Goal: Complete application form: Complete application form

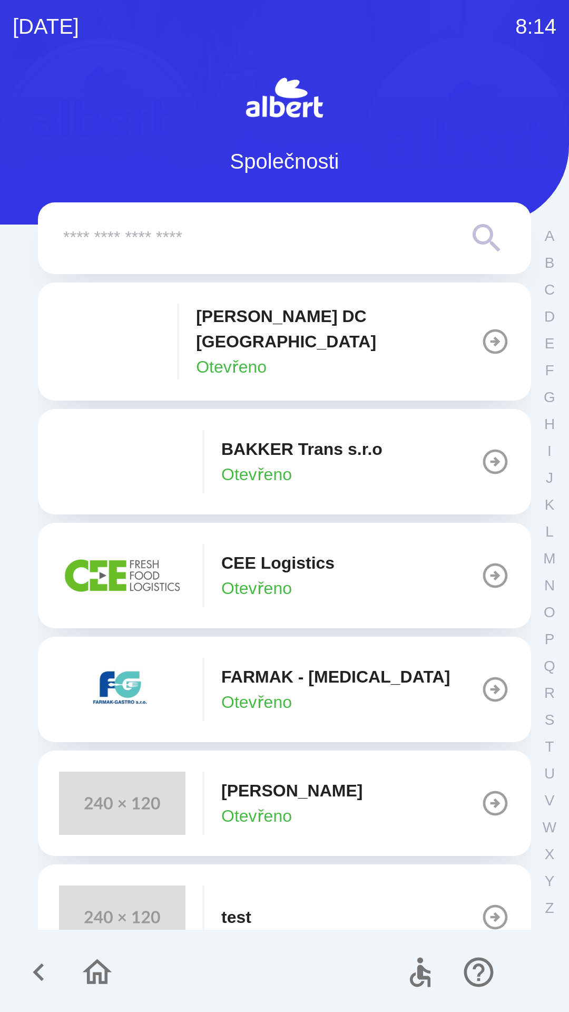
click at [490, 789] on icon "button" at bounding box center [496, 804] width 30 height 30
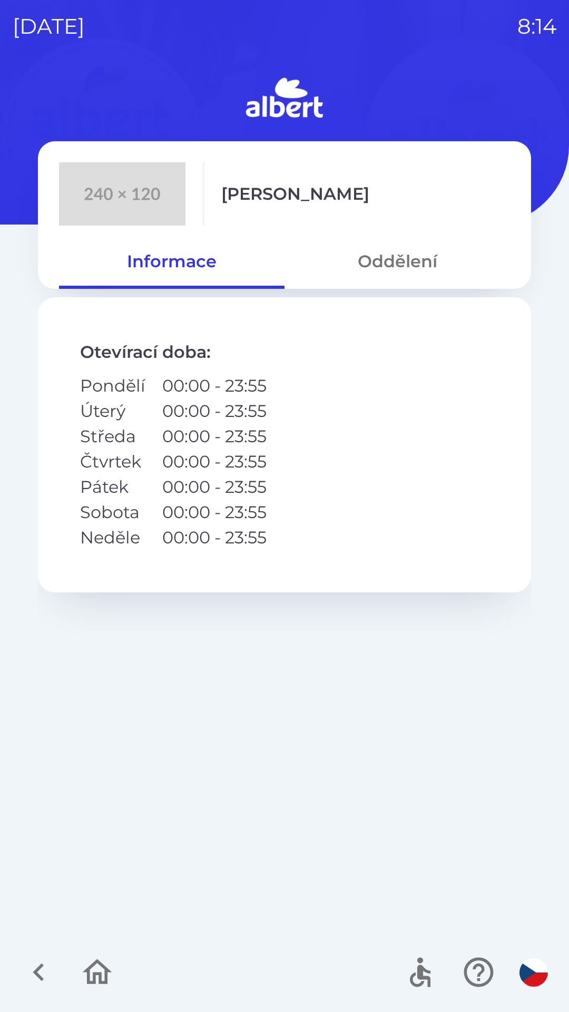
click at [33, 967] on icon "button" at bounding box center [38, 972] width 35 height 35
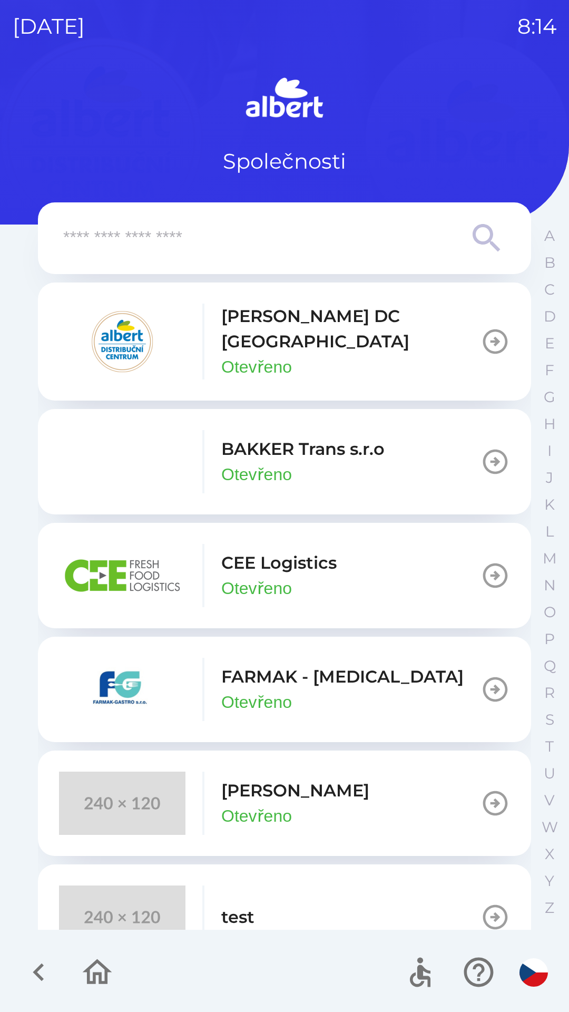
click at [43, 960] on icon "button" at bounding box center [38, 972] width 35 height 35
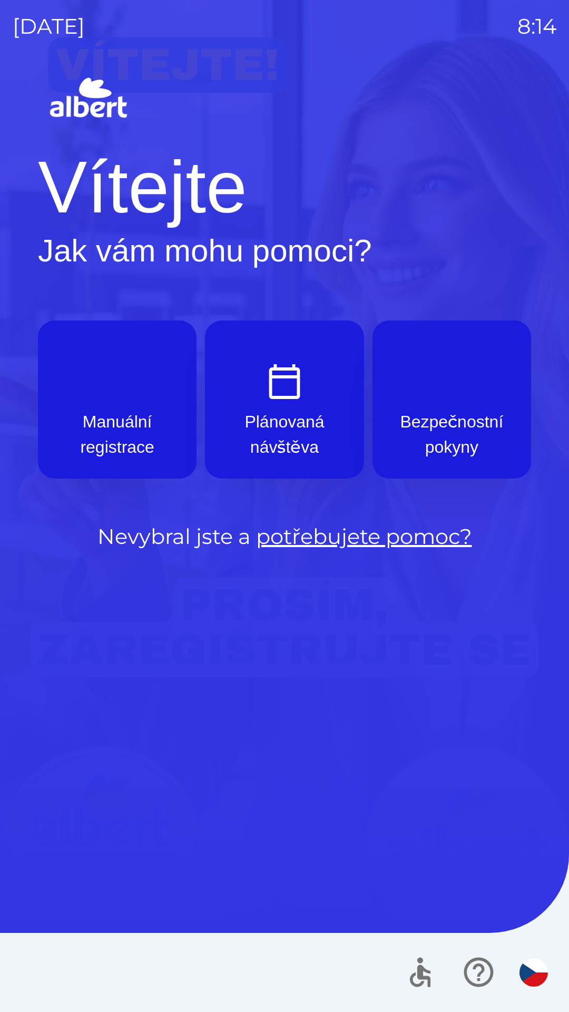
click at [302, 431] on p "Plánovaná návštěva" at bounding box center [284, 434] width 108 height 51
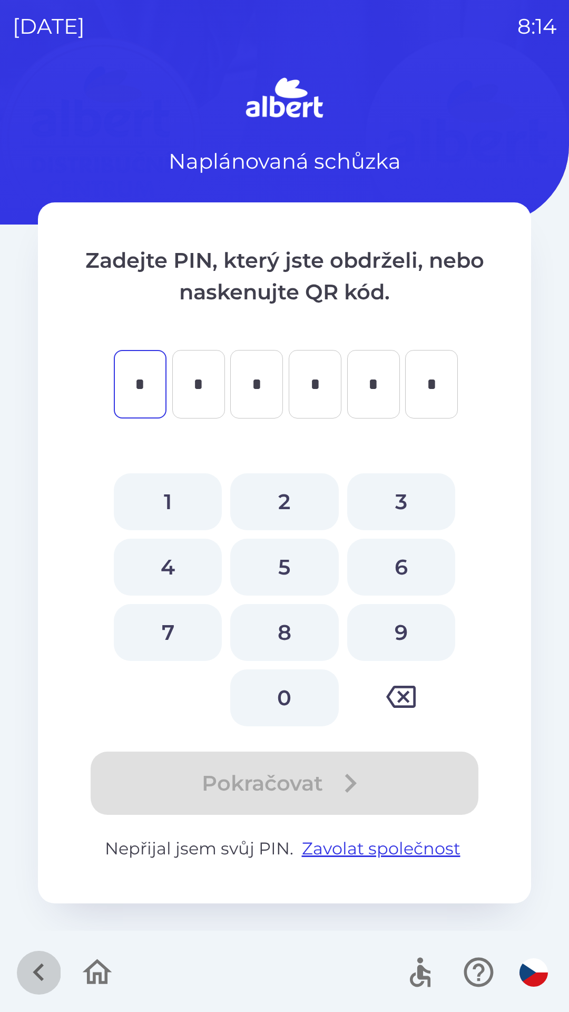
click at [38, 970] on icon "button" at bounding box center [38, 973] width 11 height 18
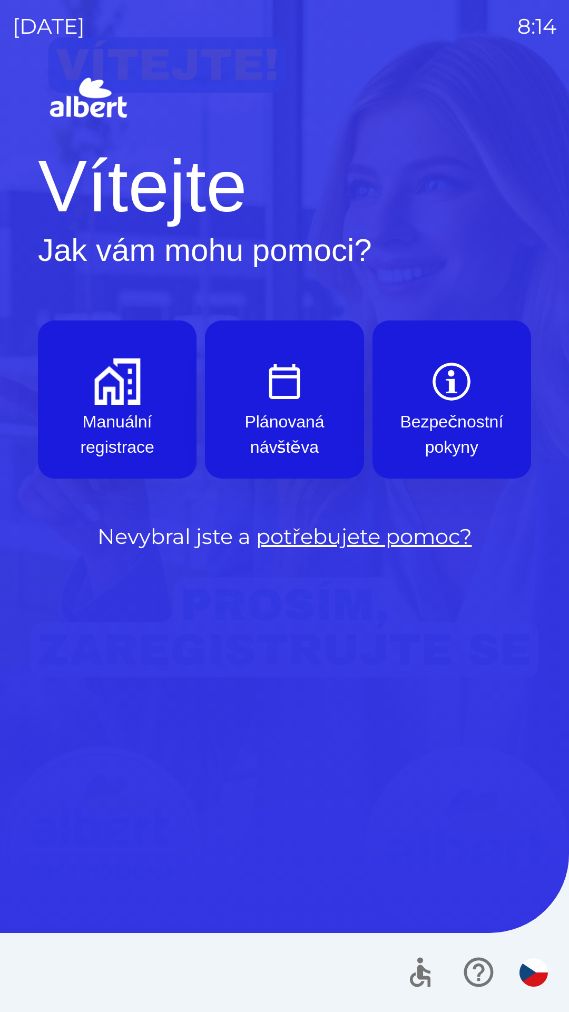
click at [105, 386] on img "button" at bounding box center [117, 381] width 46 height 46
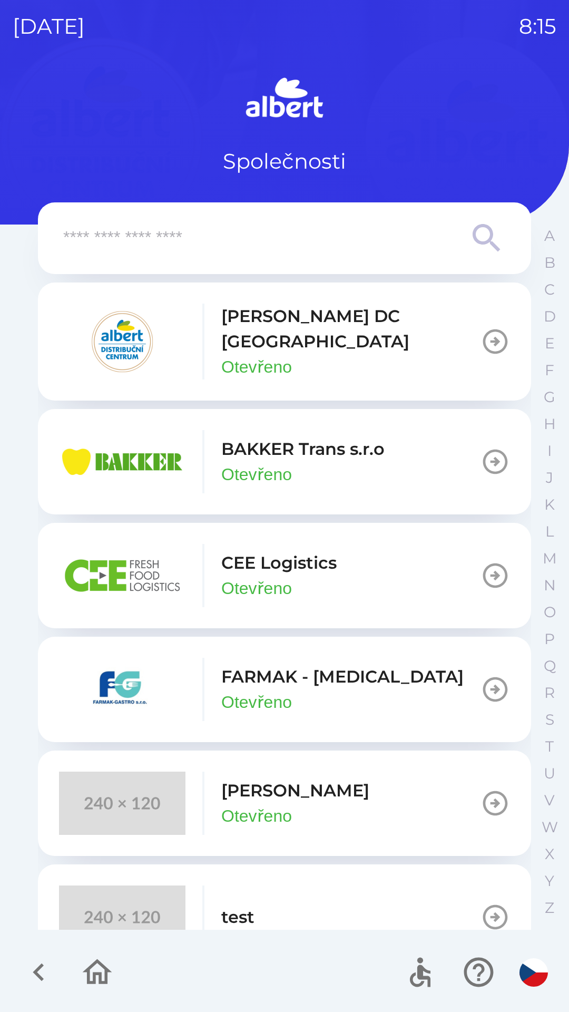
click at [277, 803] on p "Otevřeno" at bounding box center [256, 815] width 71 height 25
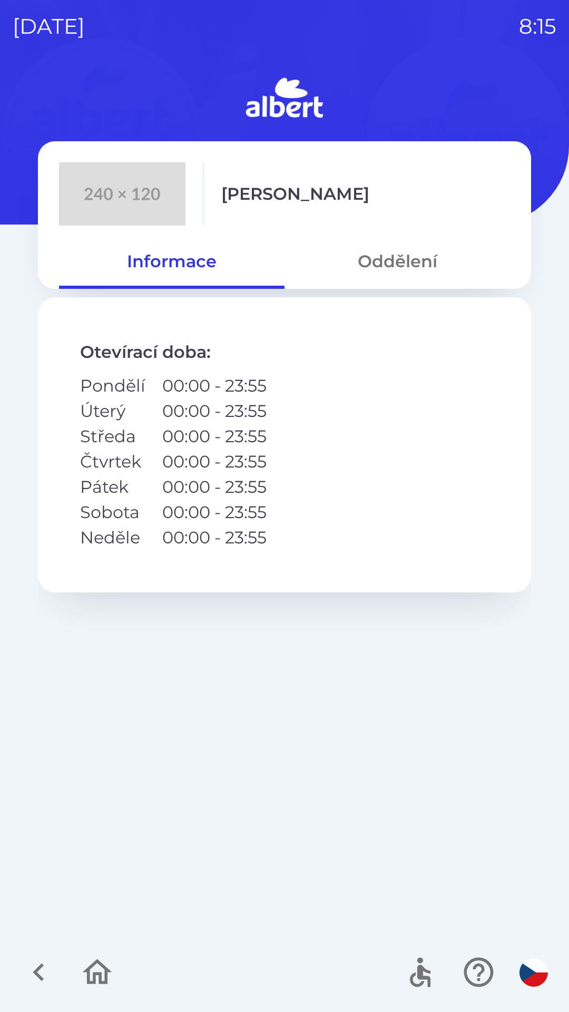
click at [414, 269] on button "Oddělení" at bounding box center [398, 261] width 226 height 38
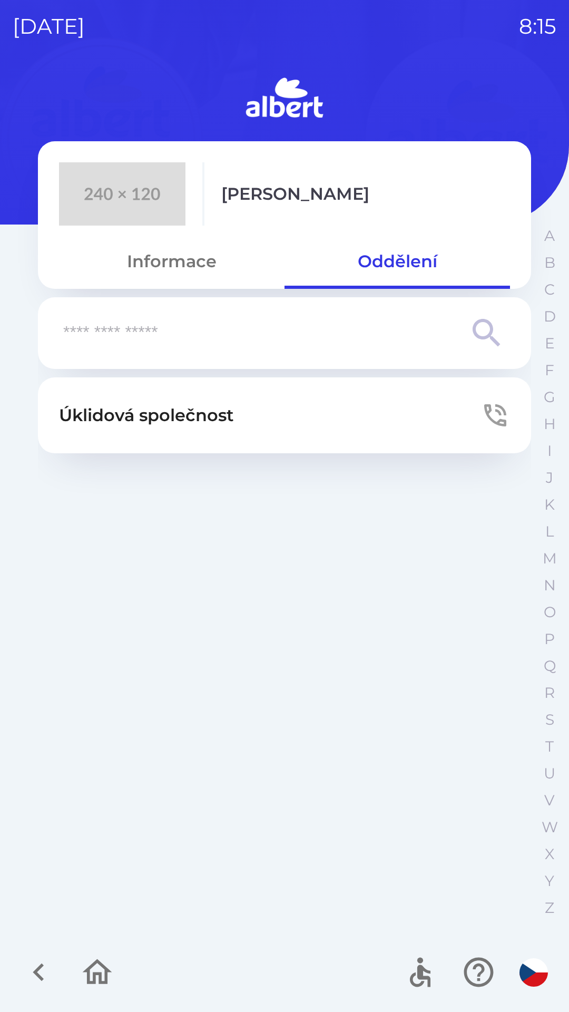
click at [159, 420] on p "Úklidová společnost" at bounding box center [146, 415] width 175 height 25
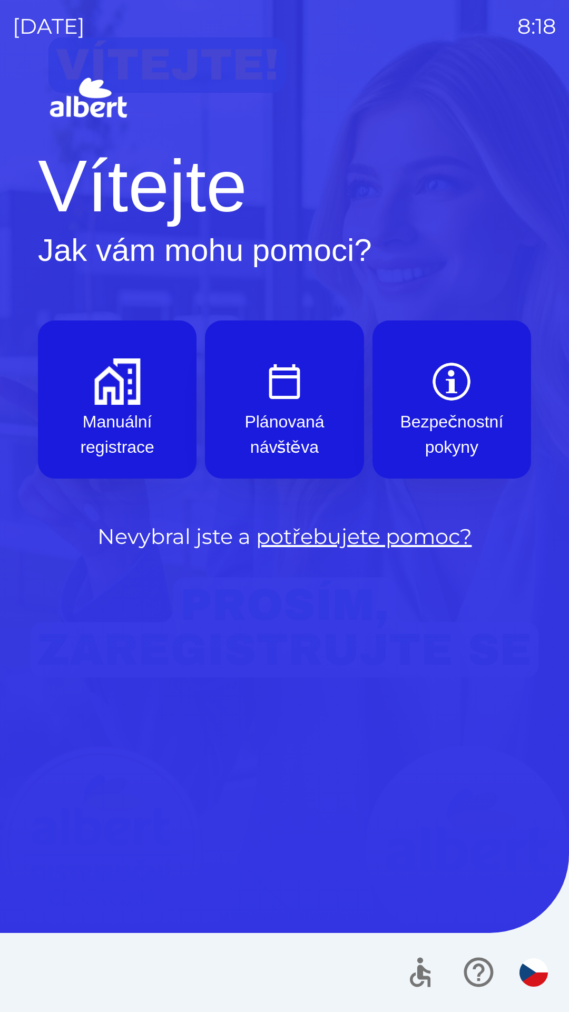
click at [109, 406] on button "Manuální registrace" at bounding box center [117, 399] width 159 height 158
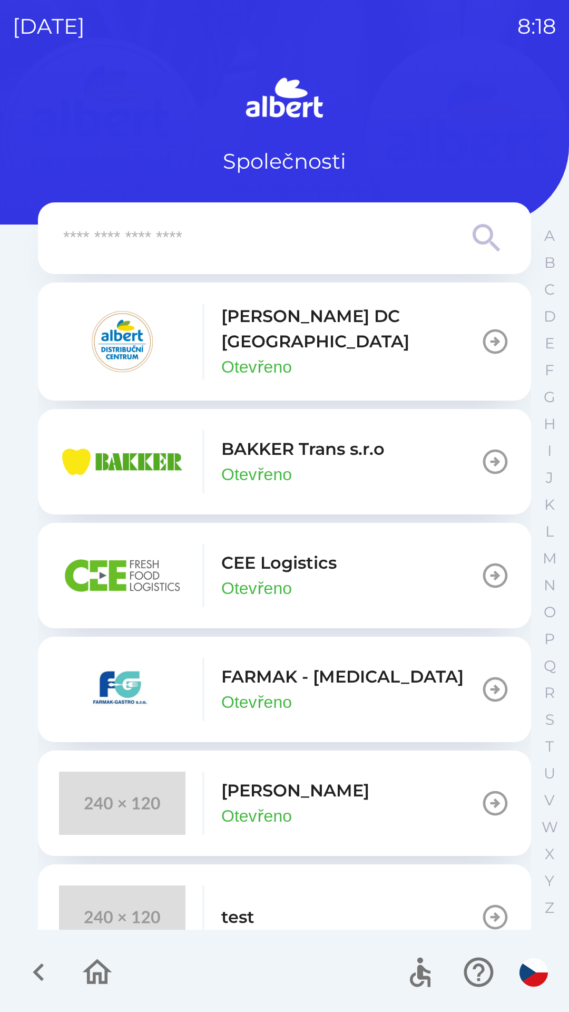
click at [314, 793] on button "[PERSON_NAME] Otevřeno" at bounding box center [284, 803] width 493 height 105
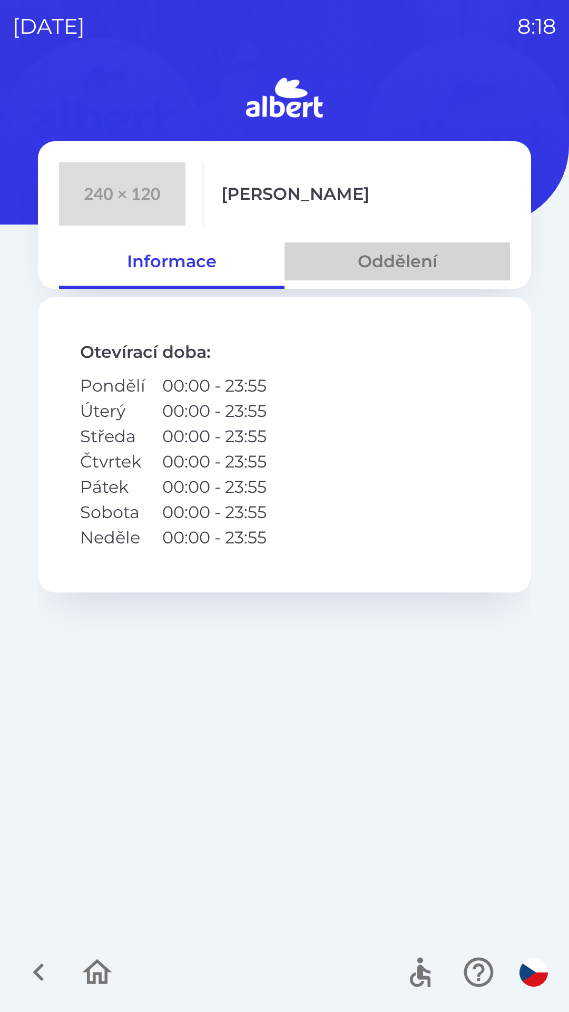
click at [394, 266] on button "Oddělení" at bounding box center [398, 261] width 226 height 38
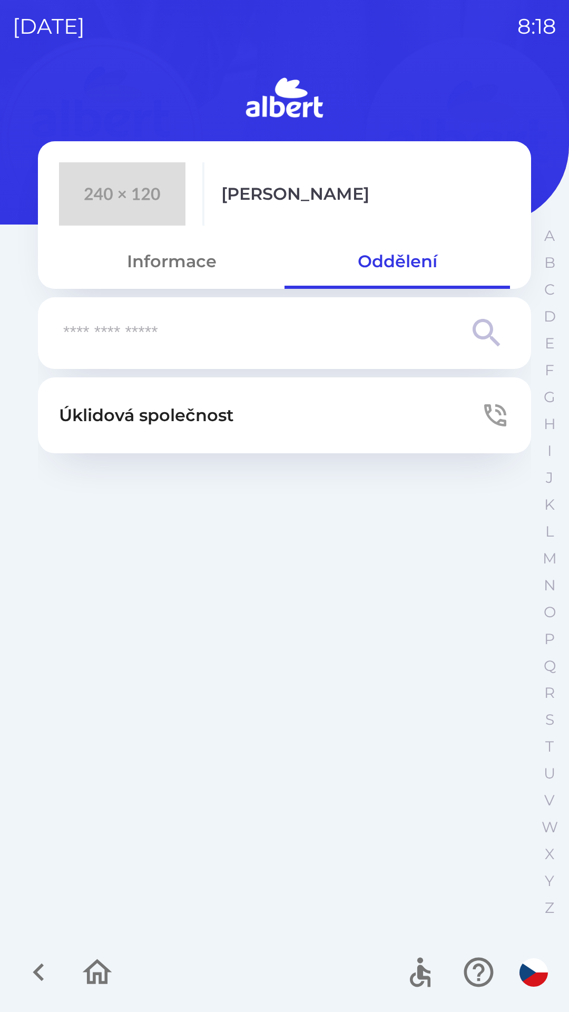
click at [254, 431] on button "Úklidová společnost" at bounding box center [284, 415] width 493 height 76
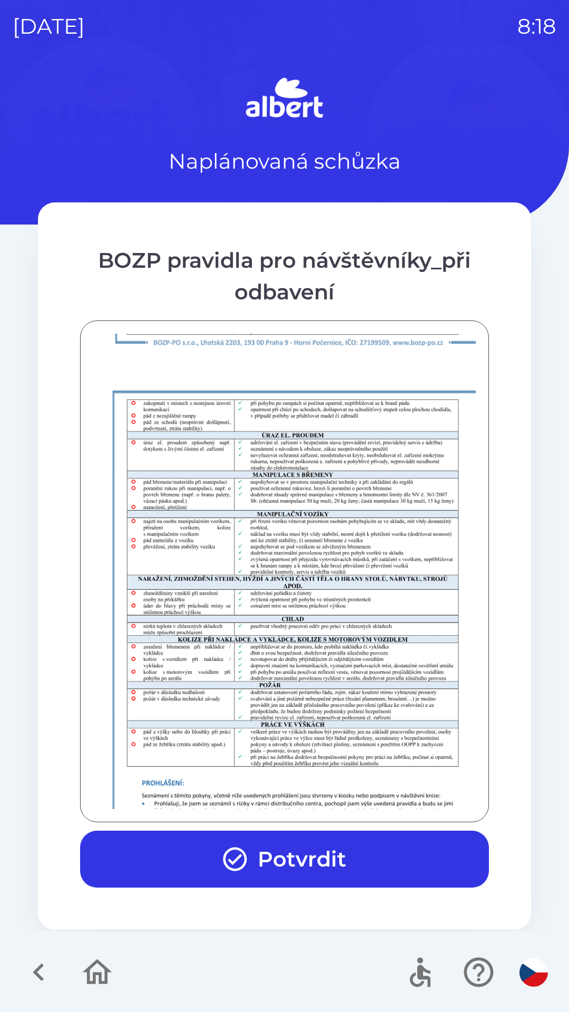
scroll to position [740, 0]
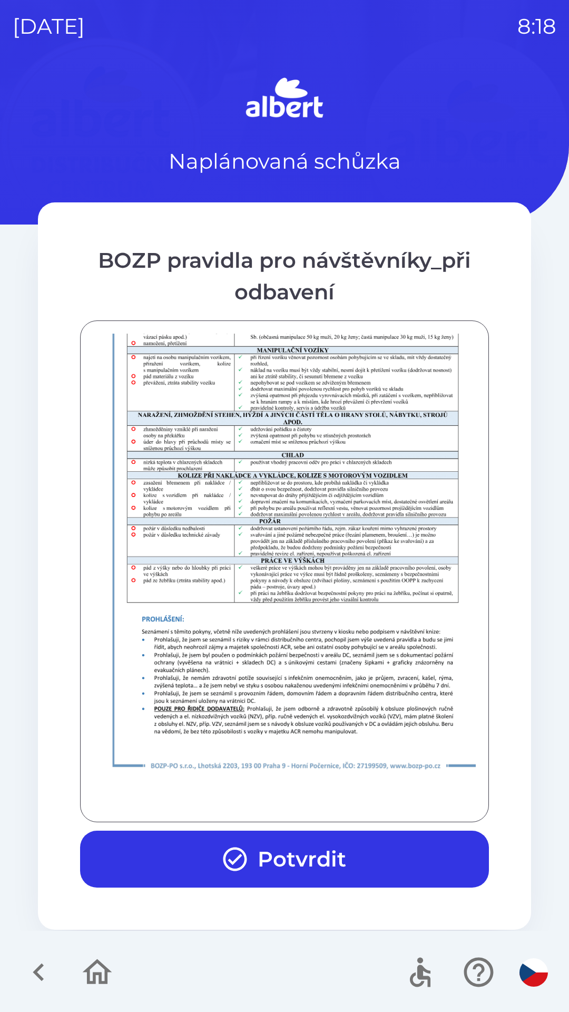
click at [322, 871] on button "Potvrdit" at bounding box center [284, 859] width 409 height 57
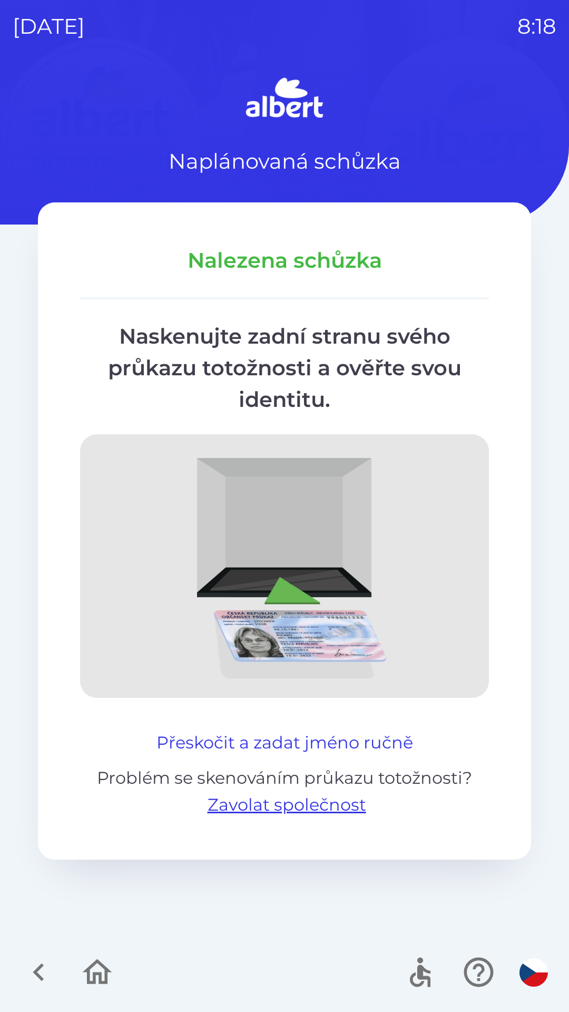
click at [374, 743] on button "Přeskočit a zadat jméno ručně" at bounding box center [284, 742] width 265 height 25
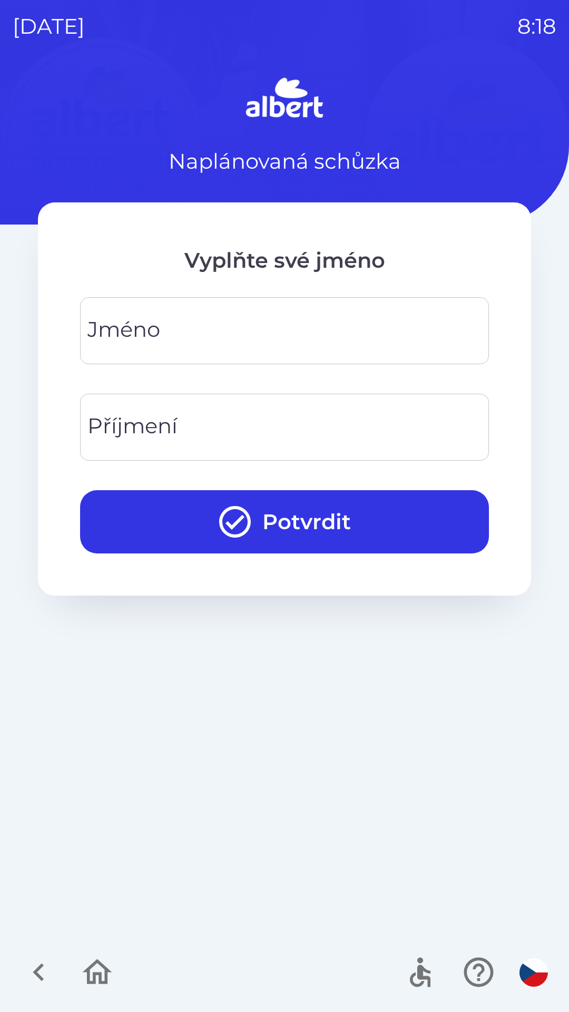
click at [306, 331] on input "Jméno" at bounding box center [285, 331] width 384 height 42
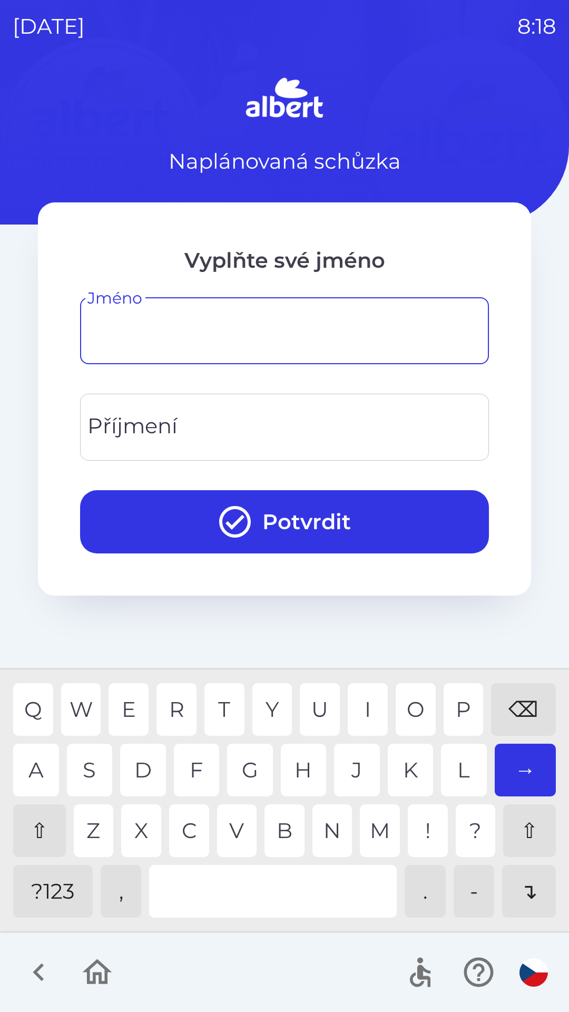
click at [38, 829] on div "⇧" at bounding box center [39, 830] width 53 height 53
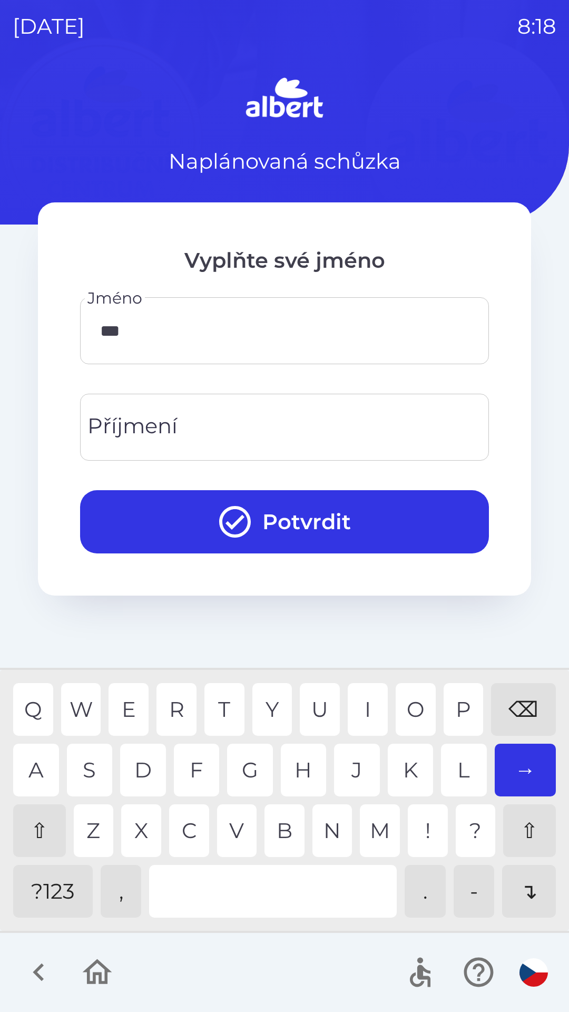
click at [327, 828] on div "N" at bounding box center [333, 830] width 40 height 53
type input "******"
click at [288, 430] on input "Příjmení" at bounding box center [285, 427] width 384 height 42
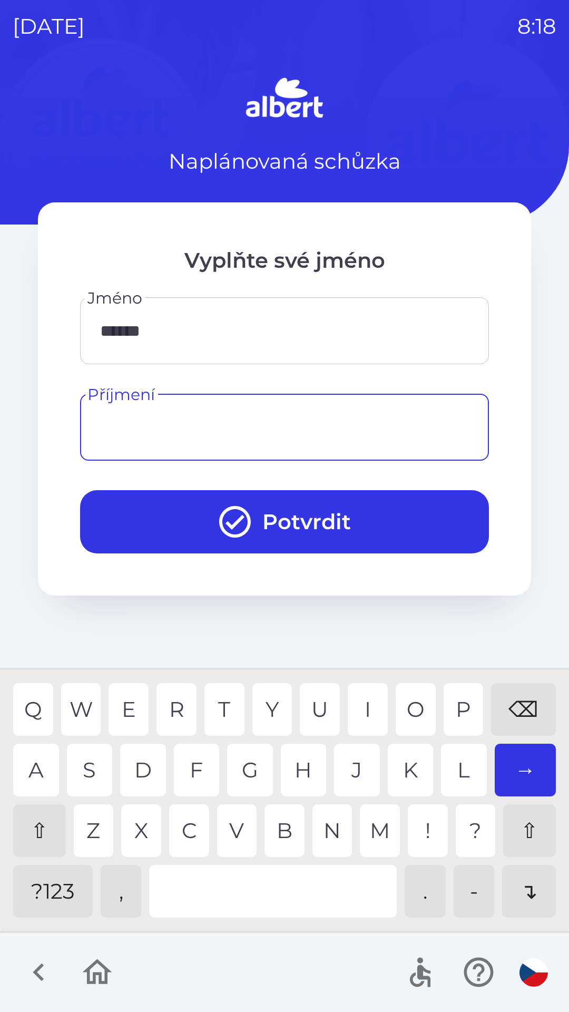
click at [42, 824] on div "⇧" at bounding box center [39, 830] width 53 height 53
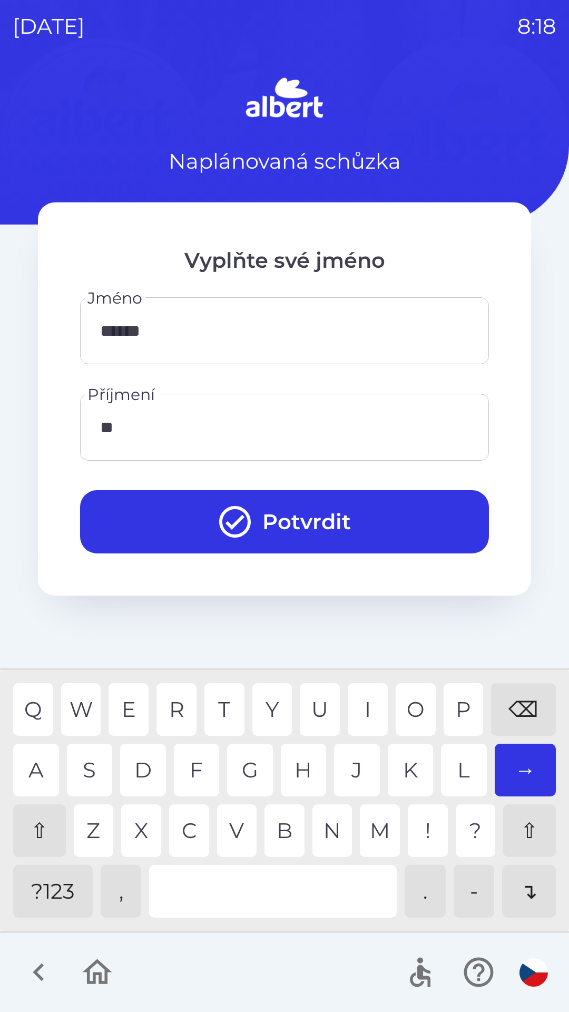
click at [212, 710] on div "T" at bounding box center [225, 709] width 40 height 53
click at [125, 707] on div "E" at bounding box center [129, 709] width 40 height 53
click at [330, 771] on div "A S D F G H J K L →" at bounding box center [284, 770] width 543 height 53
click at [447, 775] on div "L" at bounding box center [464, 770] width 46 height 53
type input "**********"
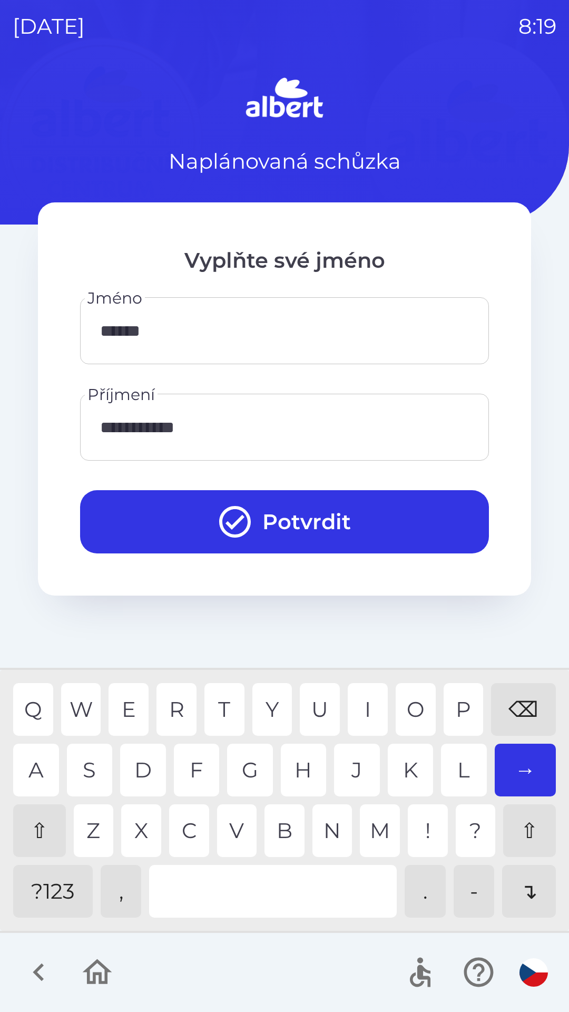
click at [297, 524] on button "Potvrdit" at bounding box center [284, 521] width 409 height 63
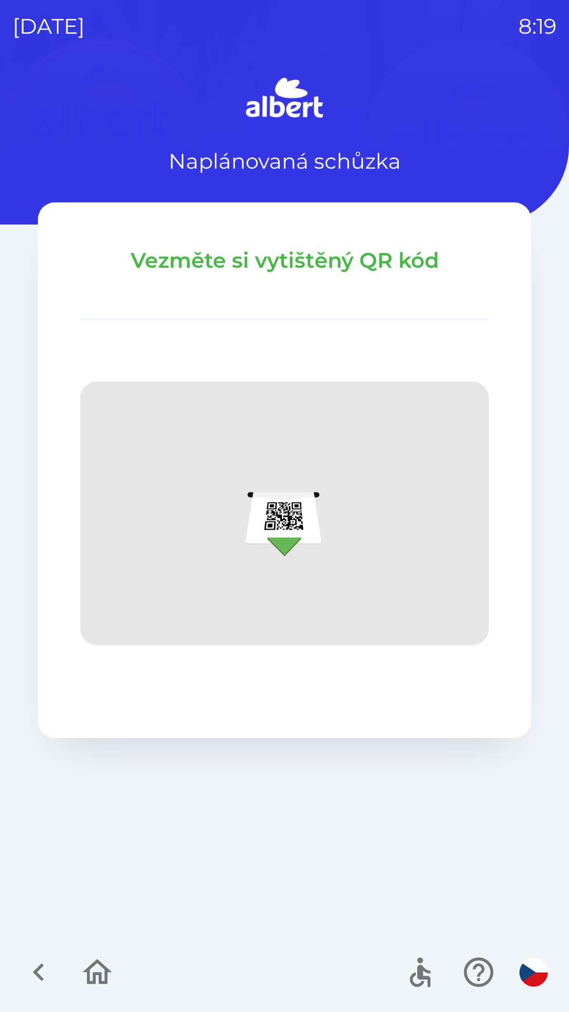
click at [361, 795] on div "Naplánovaná schůzka Vezměte si vytištěný QR kód" at bounding box center [285, 543] width 544 height 938
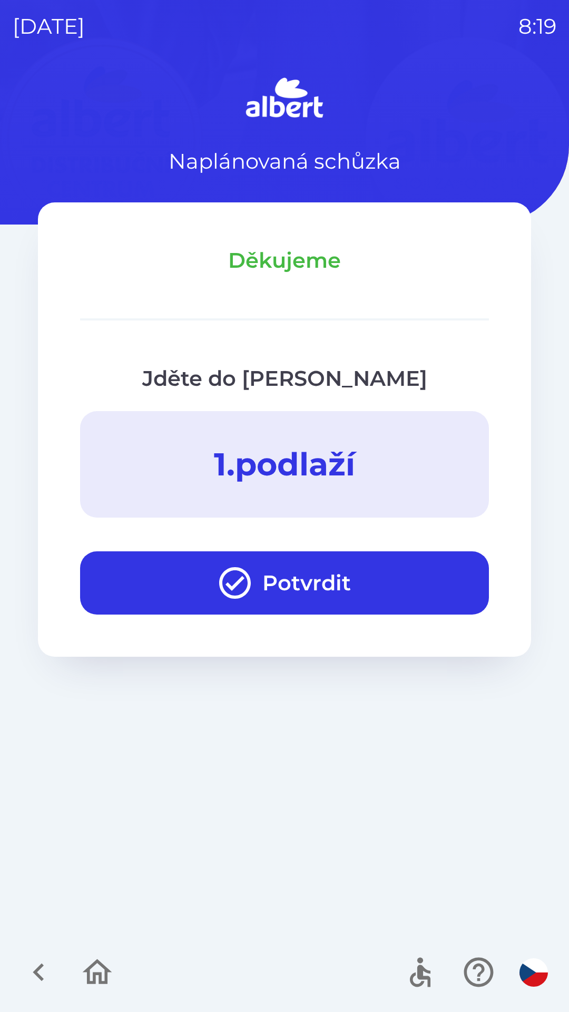
click at [328, 804] on div "Naplánovaná schůzka Děkujeme Jděte do [PERSON_NAME] 1 . podlaží Potvrdit" at bounding box center [285, 543] width 544 height 938
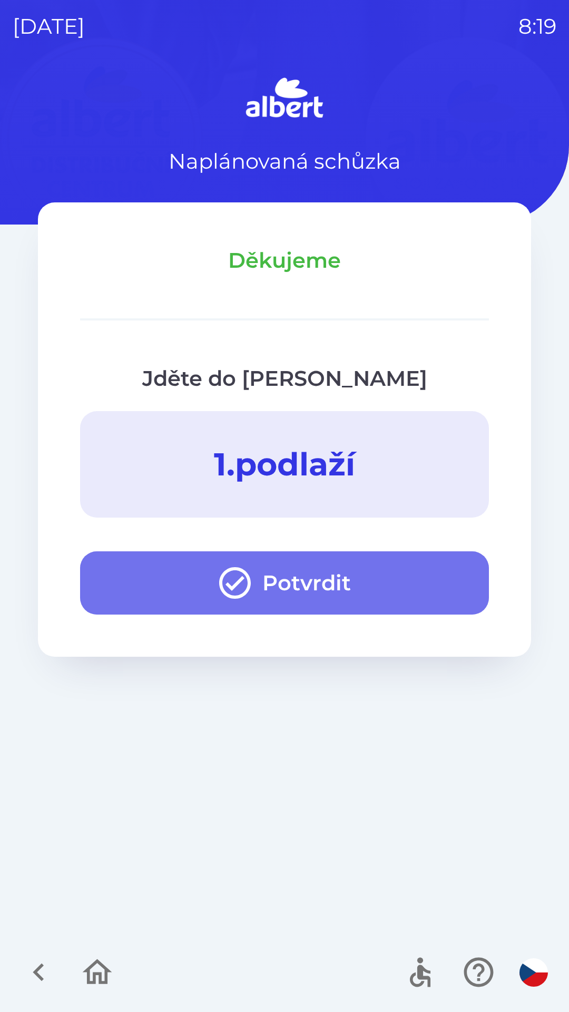
click at [323, 573] on button "Potvrdit" at bounding box center [284, 582] width 409 height 63
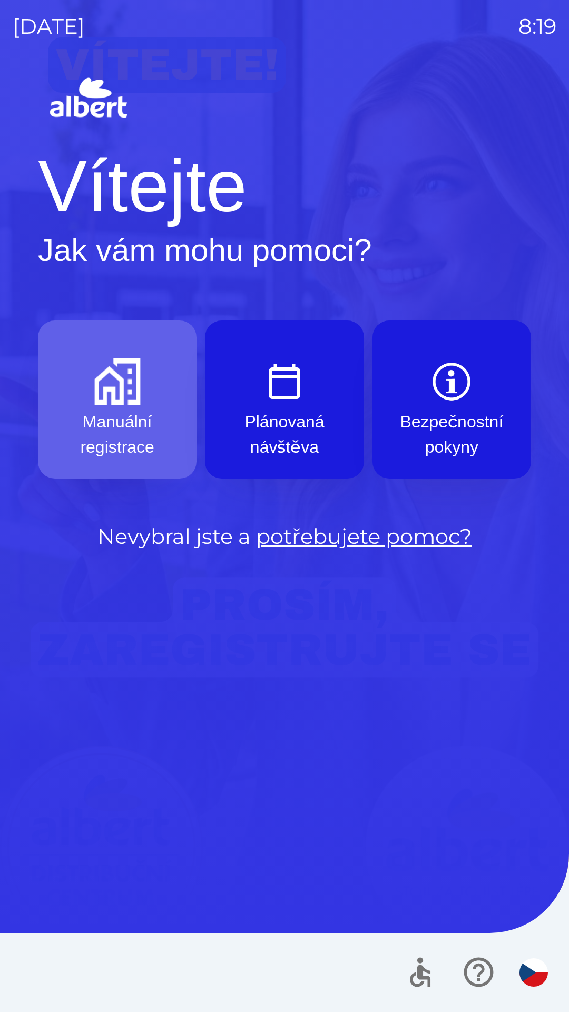
click at [129, 410] on p "Manuální registrace" at bounding box center [117, 434] width 108 height 51
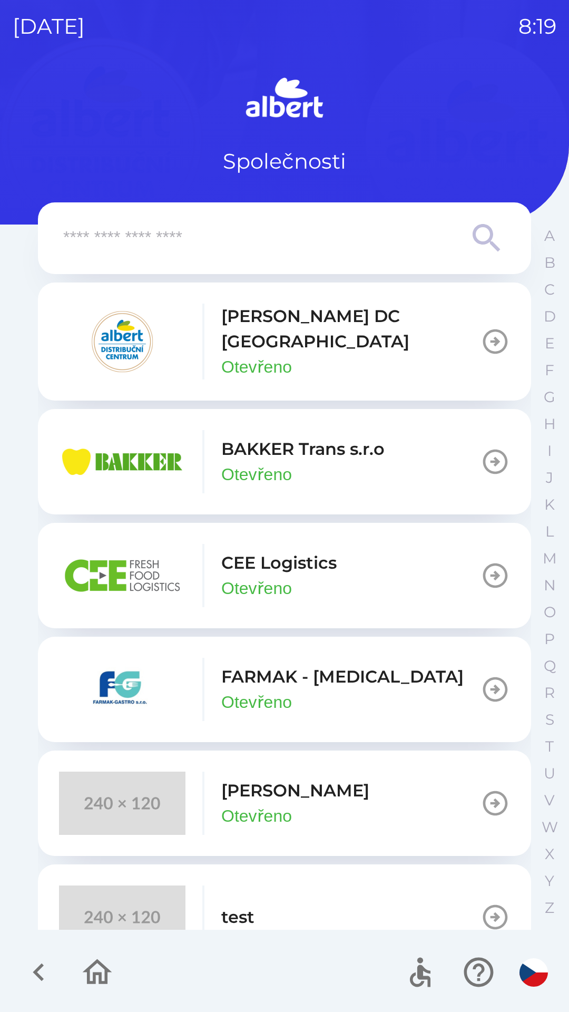
click at [323, 795] on button "[PERSON_NAME] Otevřeno" at bounding box center [284, 803] width 493 height 105
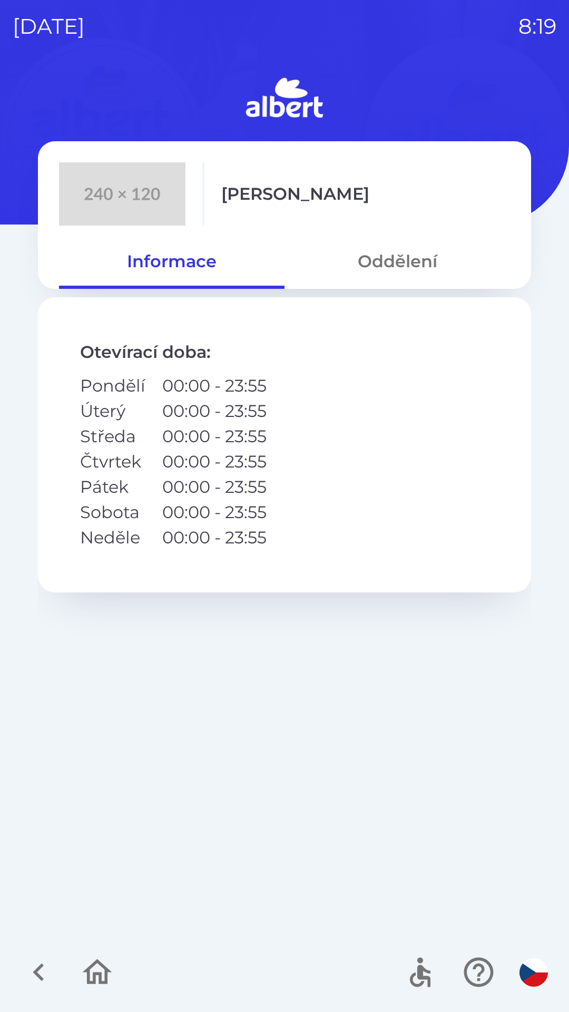
click at [409, 271] on button "Oddělení" at bounding box center [398, 261] width 226 height 38
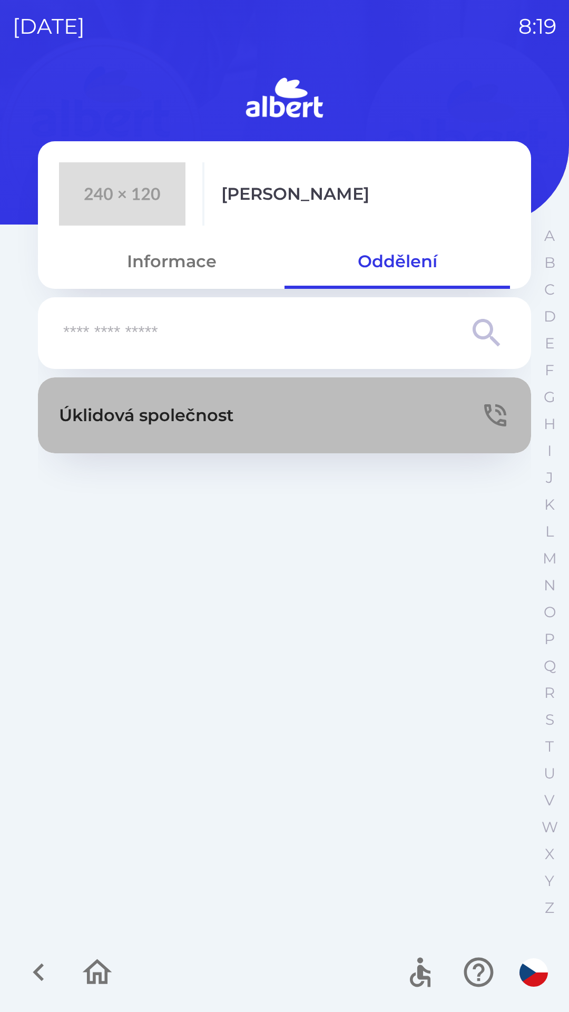
click at [322, 410] on button "Úklidová společnost" at bounding box center [284, 415] width 493 height 76
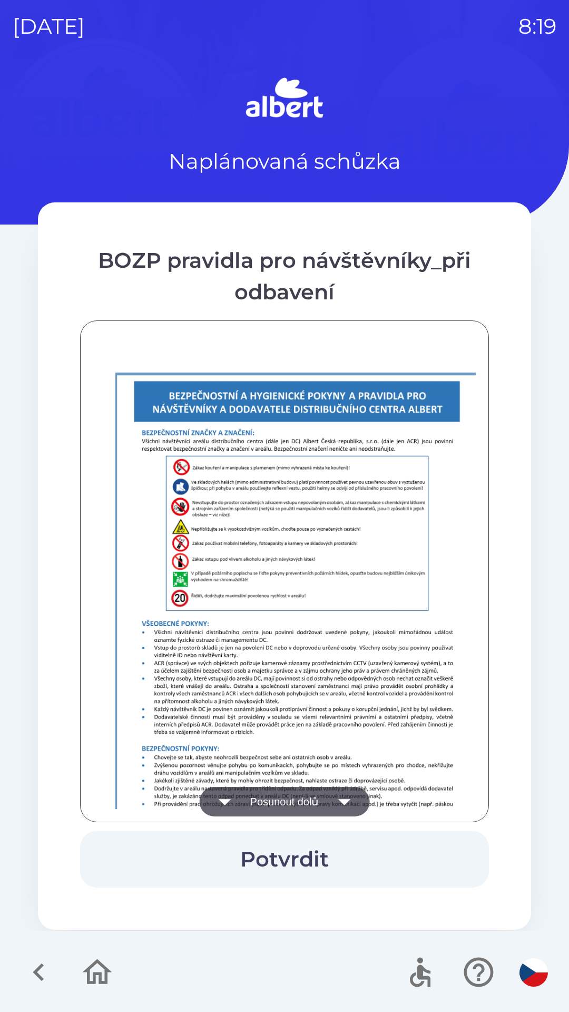
scroll to position [740, 0]
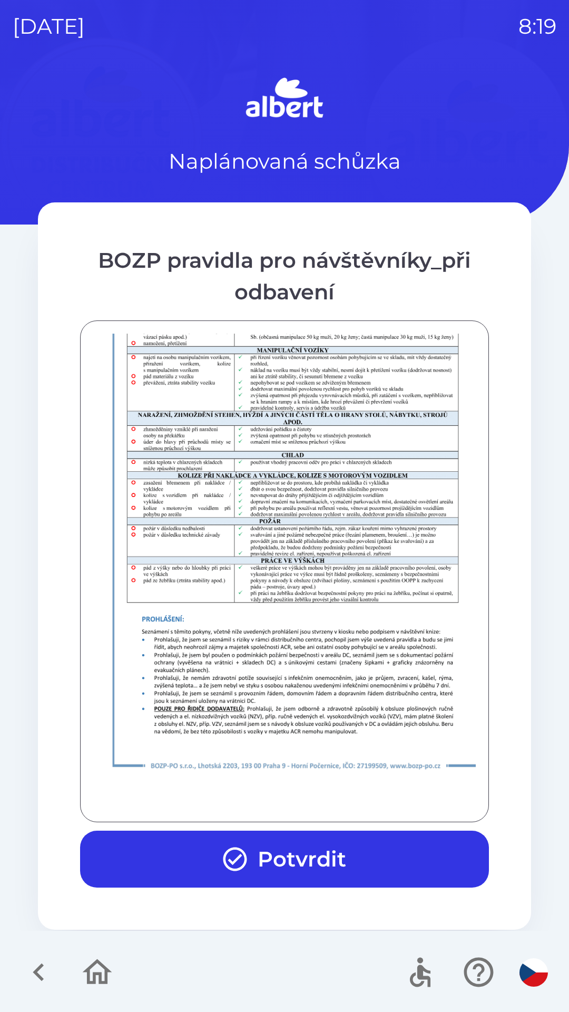
click at [338, 857] on button "Potvrdit" at bounding box center [284, 859] width 409 height 57
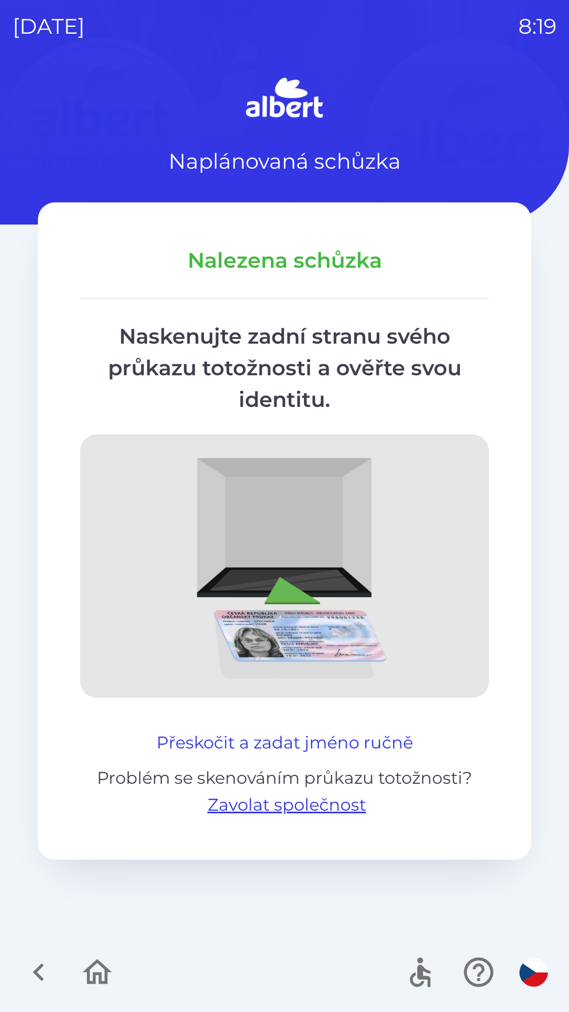
click at [295, 738] on button "Přeskočit a zadat jméno ručně" at bounding box center [284, 742] width 265 height 25
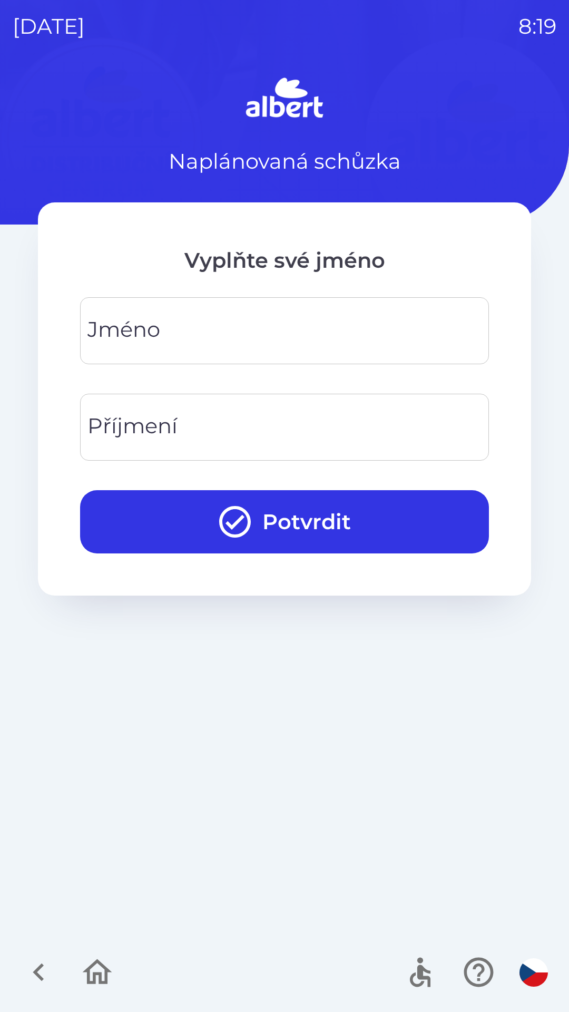
click at [226, 329] on input "Jméno" at bounding box center [285, 331] width 384 height 42
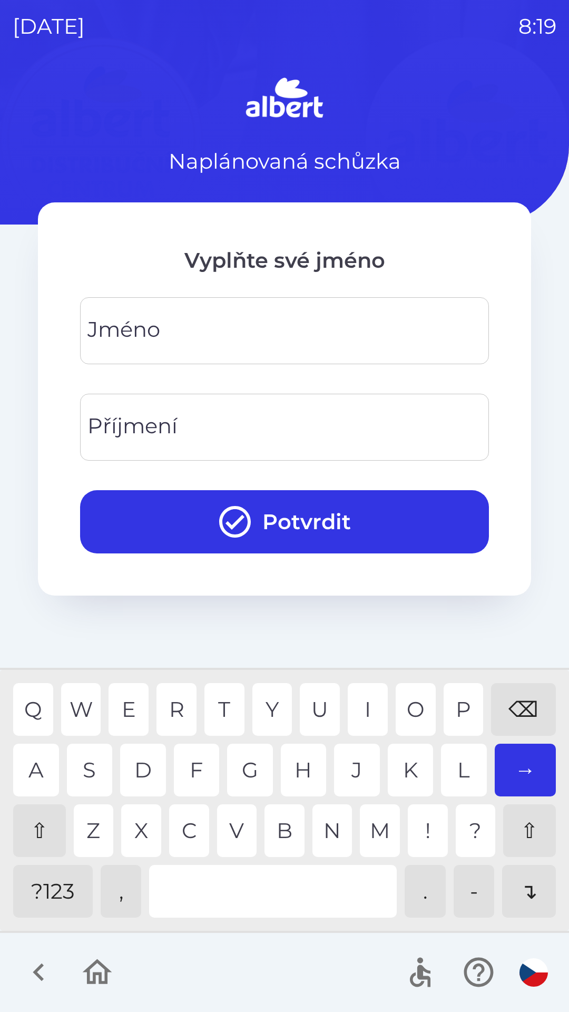
type input "*"
click at [527, 721] on div "⌫" at bounding box center [523, 709] width 65 height 53
click at [38, 829] on div "⇧" at bounding box center [39, 830] width 53 height 53
type input "*"
click at [532, 707] on div "⌫" at bounding box center [523, 709] width 65 height 53
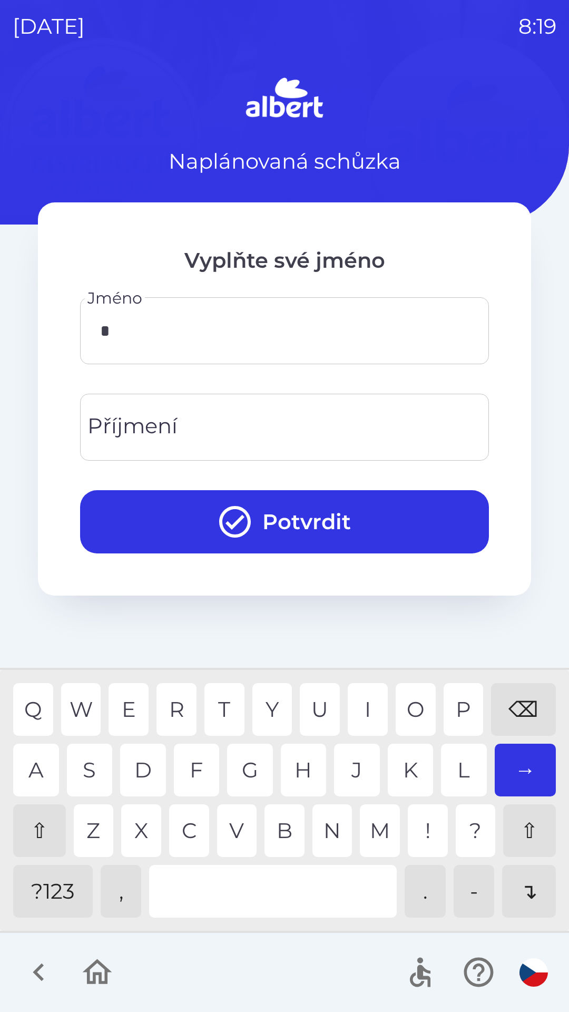
click at [31, 765] on div "A" at bounding box center [36, 770] width 46 height 53
click at [332, 829] on div "N" at bounding box center [333, 830] width 40 height 53
click at [225, 699] on div "T" at bounding box center [225, 709] width 40 height 53
type input "*****"
click at [333, 824] on div "N" at bounding box center [333, 830] width 40 height 53
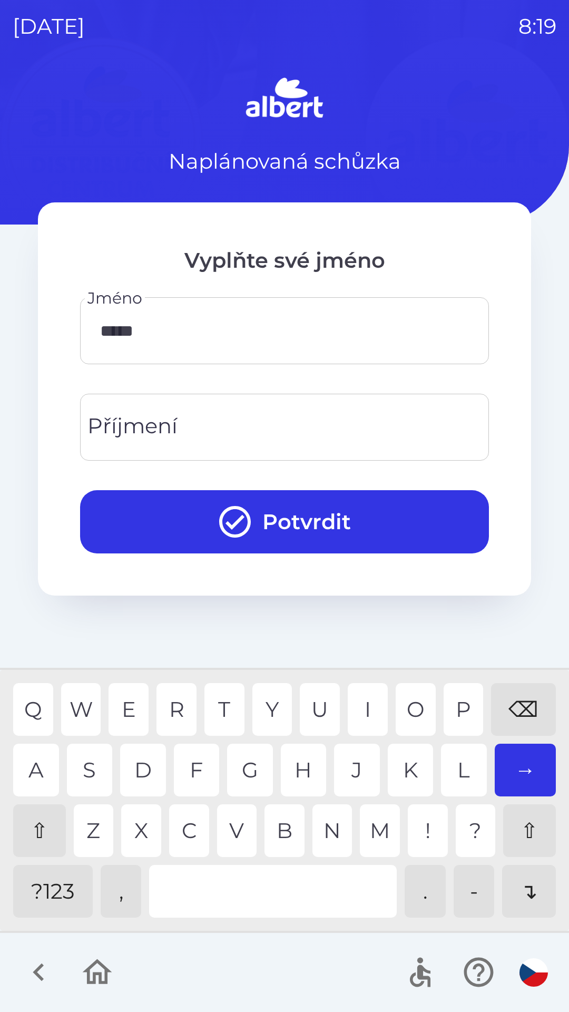
click at [182, 417] on input "Příjmení" at bounding box center [285, 427] width 384 height 42
click at [92, 760] on div "S" at bounding box center [90, 770] width 46 height 53
click at [226, 706] on div "T" at bounding box center [225, 709] width 40 height 53
click at [415, 699] on div "O" at bounding box center [416, 709] width 40 height 53
click at [275, 699] on div "Y" at bounding box center [272, 709] width 40 height 53
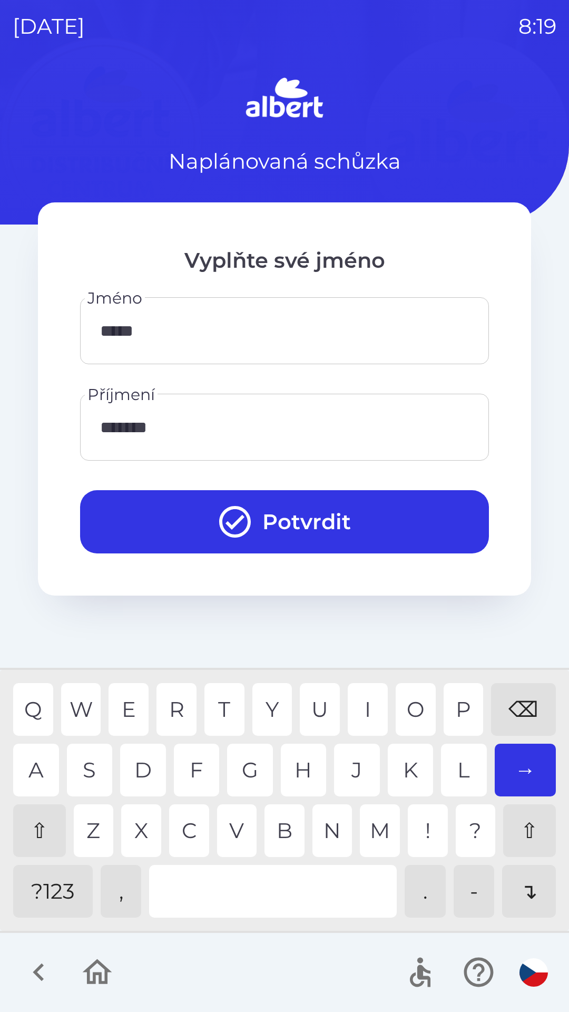
click at [416, 699] on div "O" at bounding box center [416, 709] width 40 height 53
type input "********"
click at [289, 508] on button "Potvrdit" at bounding box center [284, 521] width 409 height 63
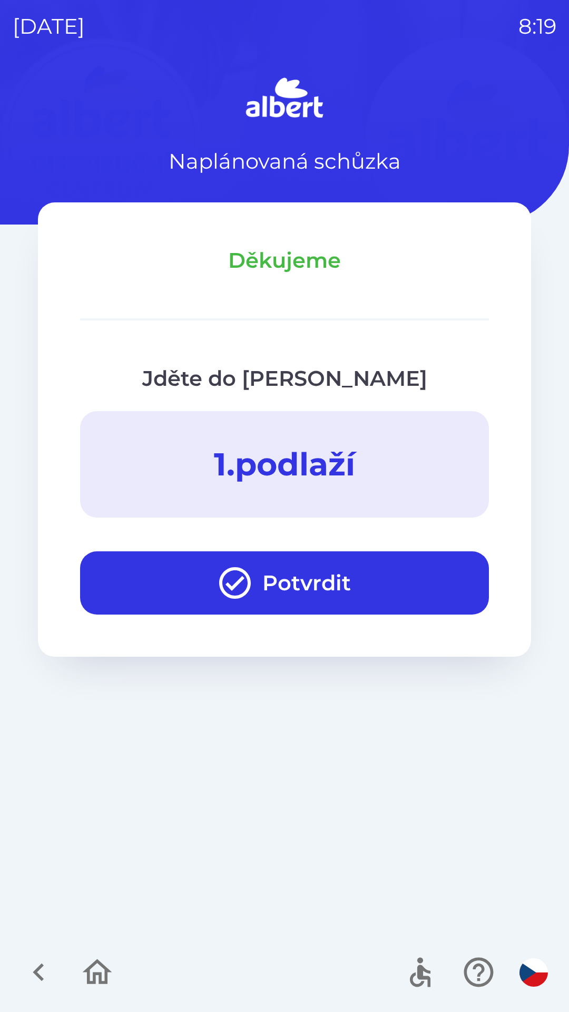
click at [274, 585] on button "Potvrdit" at bounding box center [284, 582] width 409 height 63
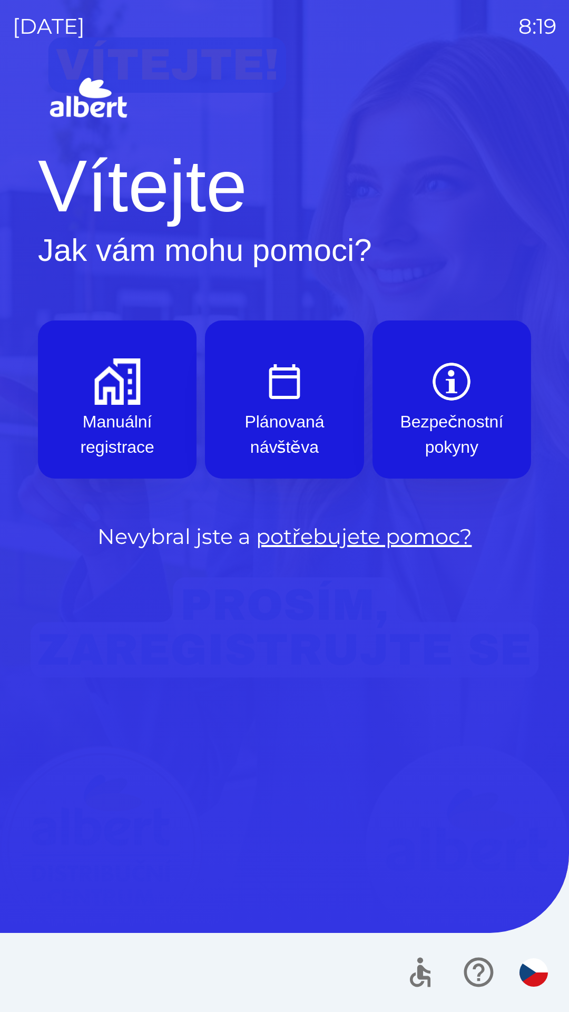
click at [97, 404] on img "button" at bounding box center [117, 381] width 46 height 46
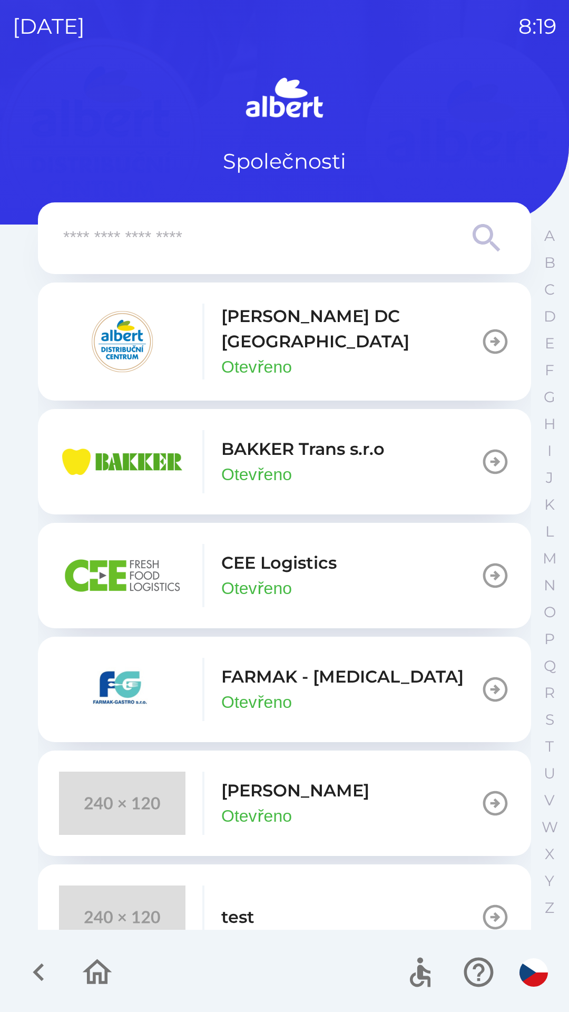
click at [310, 798] on button "[PERSON_NAME] Otevřeno" at bounding box center [284, 803] width 493 height 105
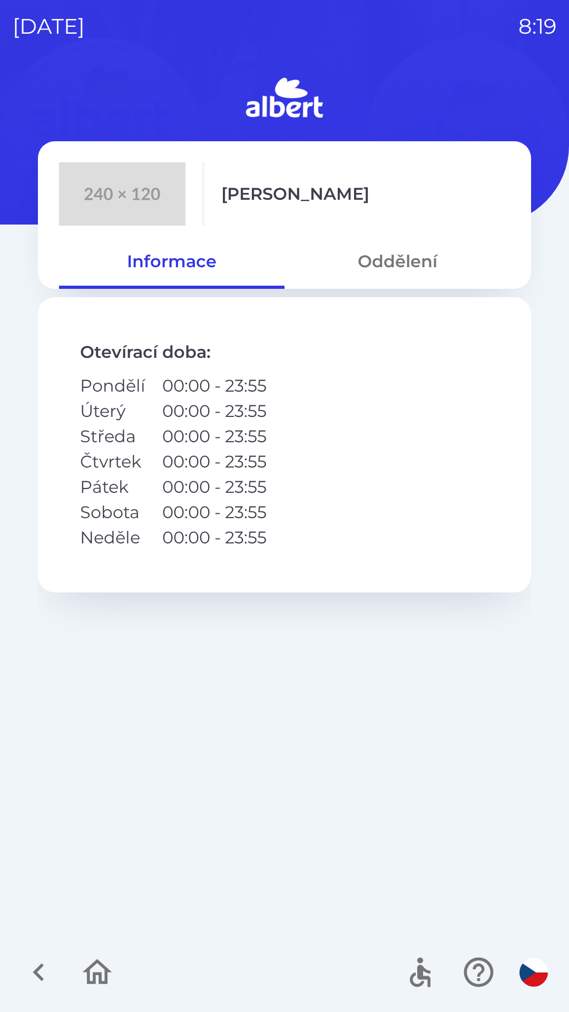
click at [392, 255] on button "Oddělení" at bounding box center [398, 261] width 226 height 38
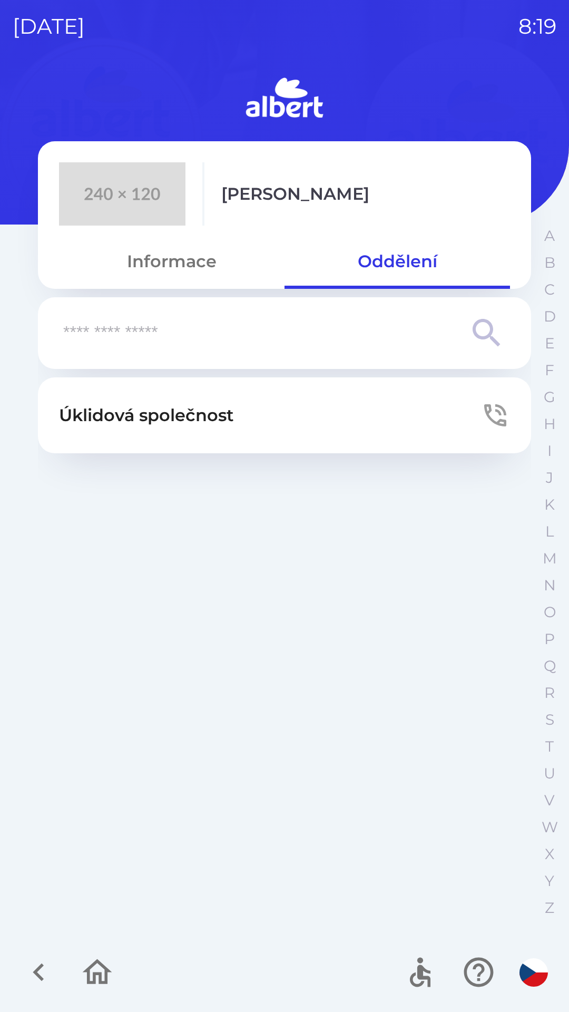
click at [333, 401] on button "Úklidová společnost" at bounding box center [284, 415] width 493 height 76
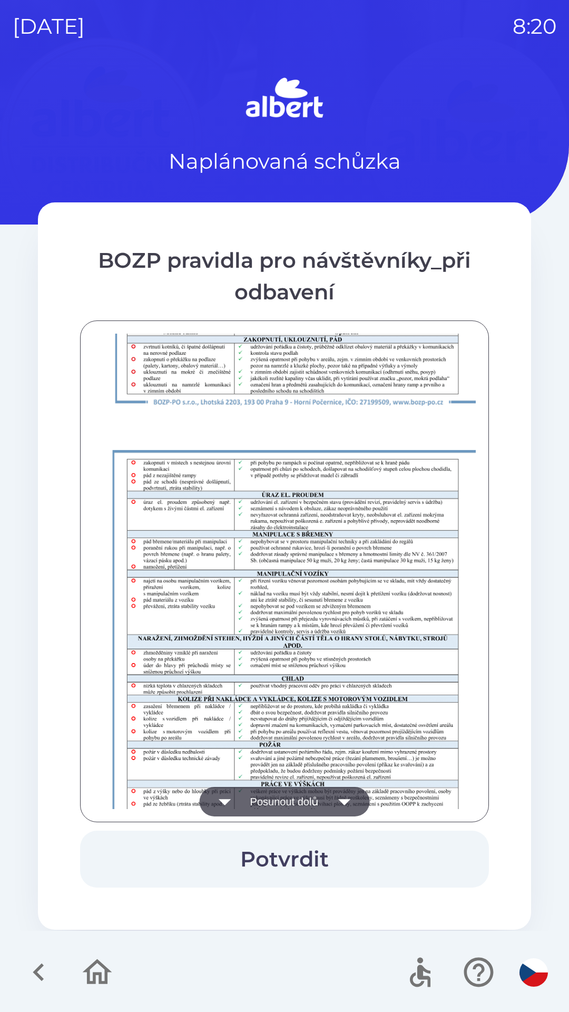
click at [373, 547] on img at bounding box center [297, 714] width 409 height 578
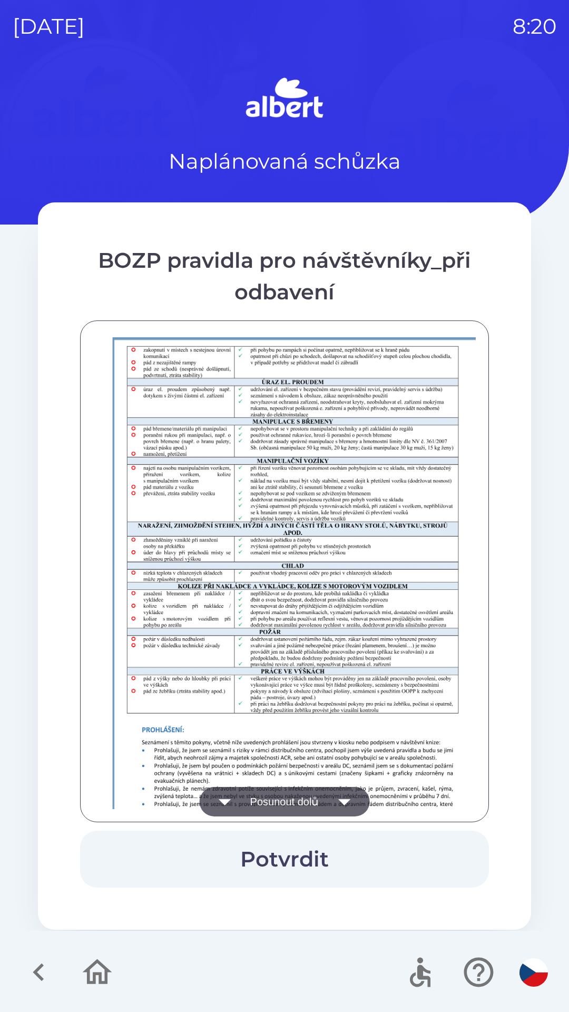
scroll to position [740, 0]
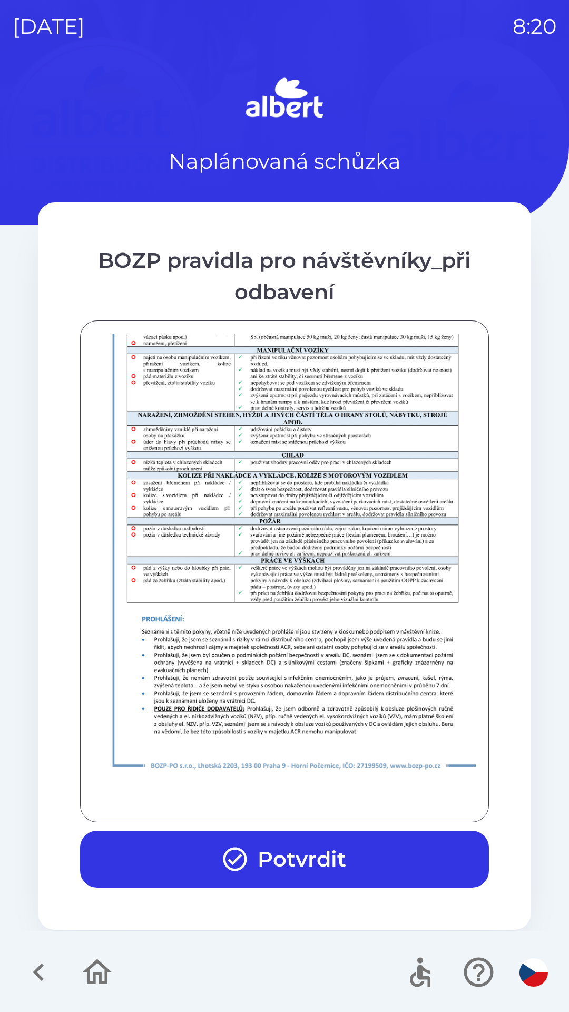
click at [339, 859] on button "Potvrdit" at bounding box center [284, 859] width 409 height 57
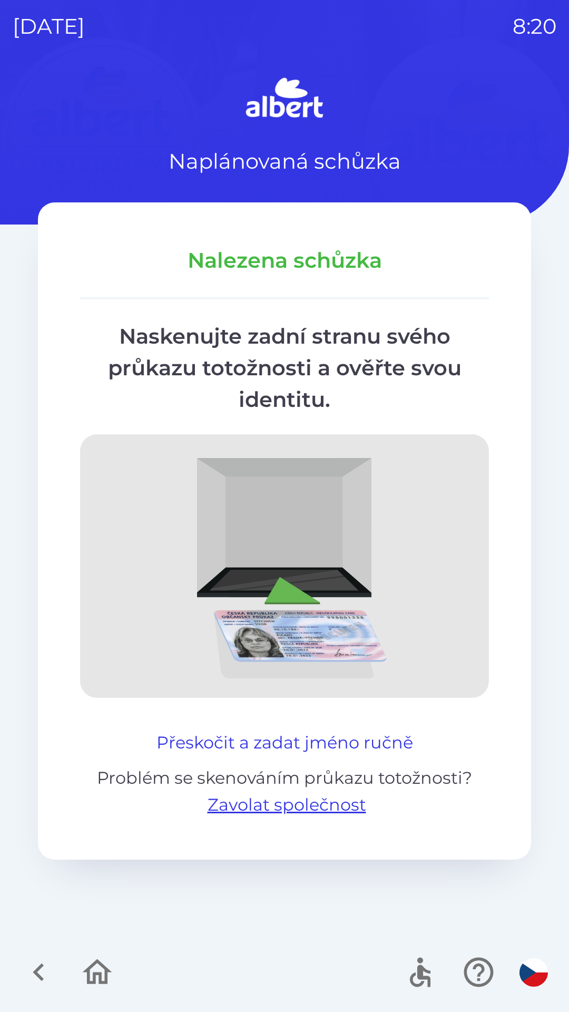
click at [274, 731] on button "Přeskočit a zadat jméno ručně" at bounding box center [284, 742] width 265 height 25
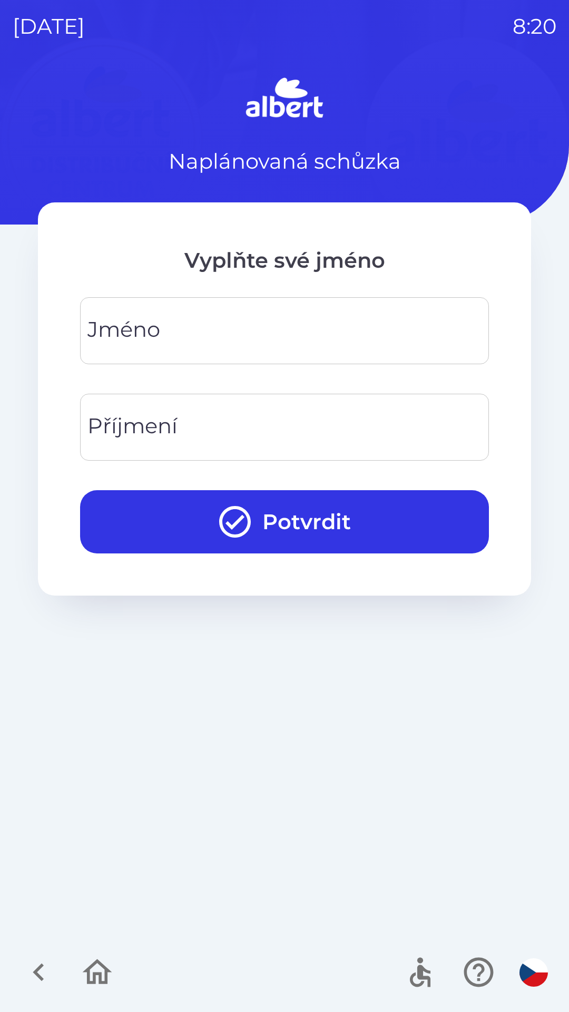
click at [256, 334] on input "Jméno" at bounding box center [285, 331] width 384 height 42
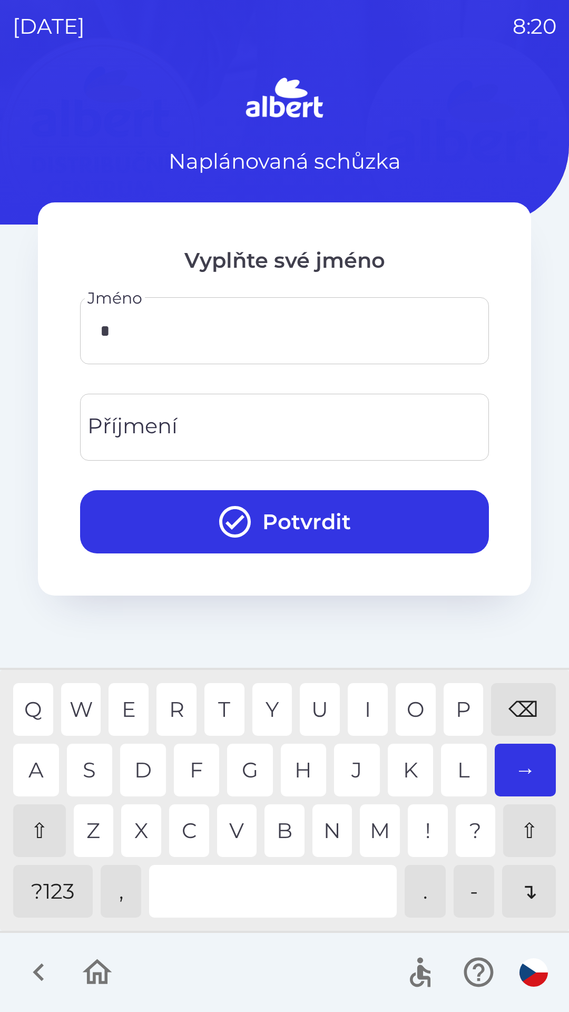
click at [354, 770] on div "J" at bounding box center [357, 770] width 46 height 53
click at [327, 712] on div "U" at bounding box center [320, 709] width 40 height 53
type input "*****"
click at [33, 766] on div "A" at bounding box center [36, 770] width 46 height 53
click at [263, 422] on input "Příjmení" at bounding box center [285, 427] width 384 height 42
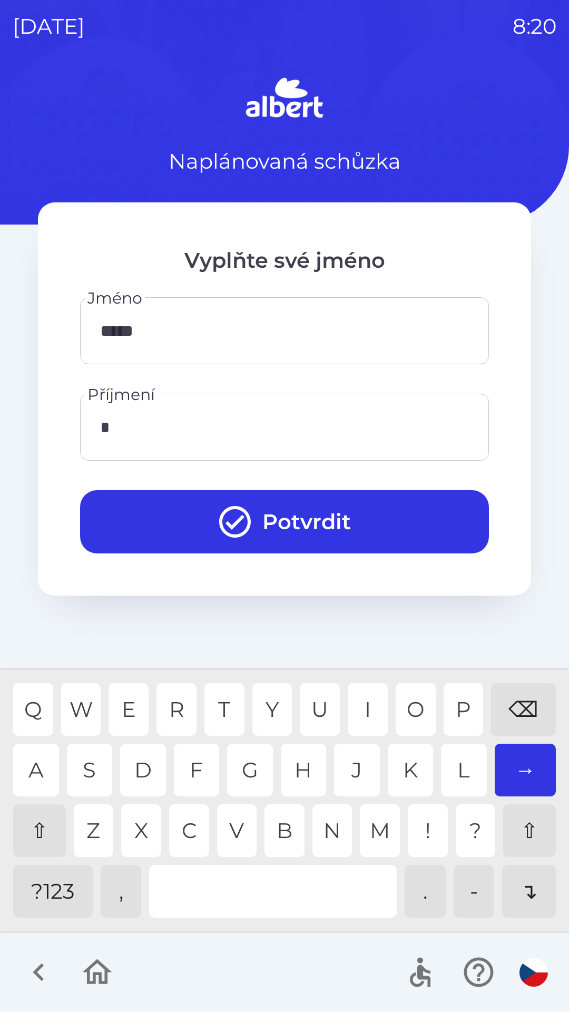
click at [458, 770] on div "L" at bounding box center [464, 770] width 46 height 53
click at [231, 827] on div "V" at bounding box center [237, 830] width 40 height 53
click at [188, 830] on div "C" at bounding box center [189, 830] width 40 height 53
click at [298, 781] on div "H" at bounding box center [304, 770] width 46 height 53
click at [327, 827] on div "N" at bounding box center [333, 830] width 40 height 53
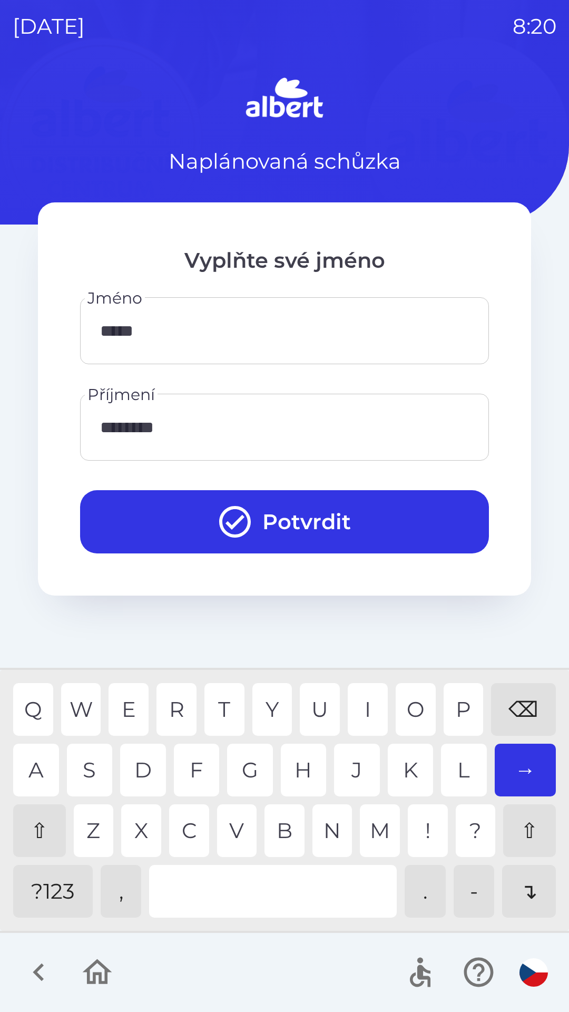
type input "*********"
click at [344, 533] on button "Potvrdit" at bounding box center [284, 521] width 409 height 63
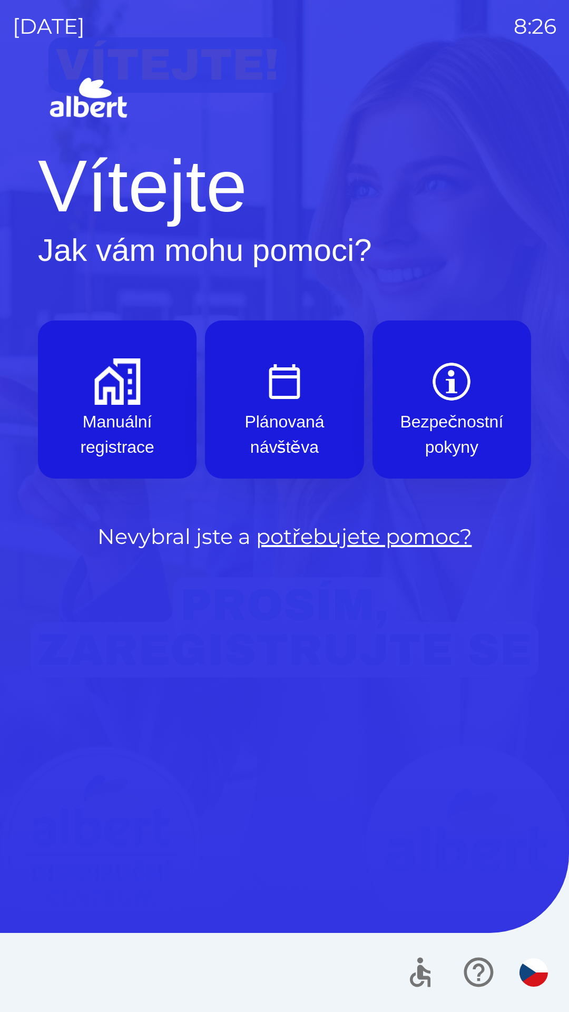
click at [285, 398] on img "button" at bounding box center [284, 381] width 46 height 46
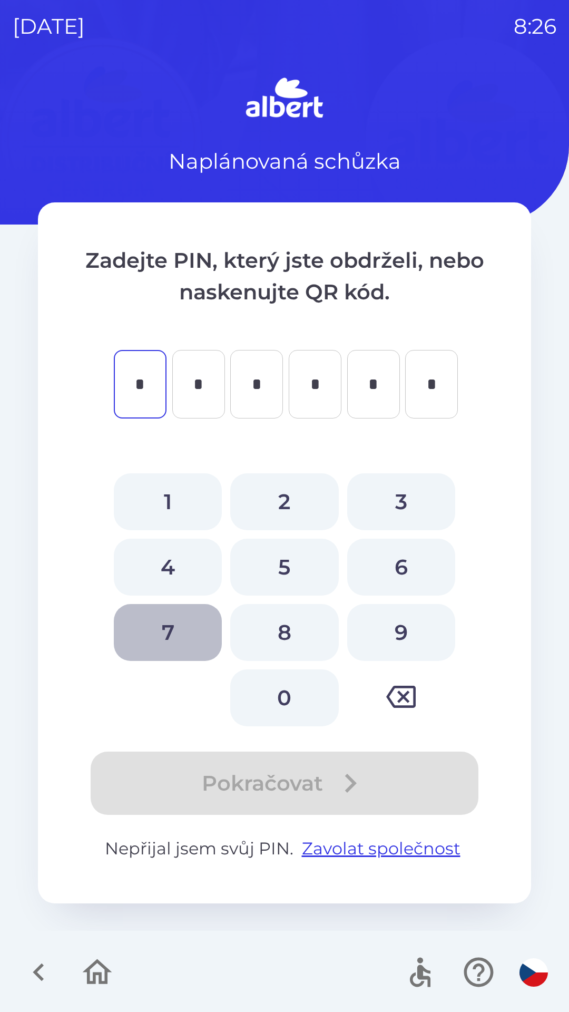
click at [173, 623] on button "7" at bounding box center [168, 632] width 108 height 57
type input "*"
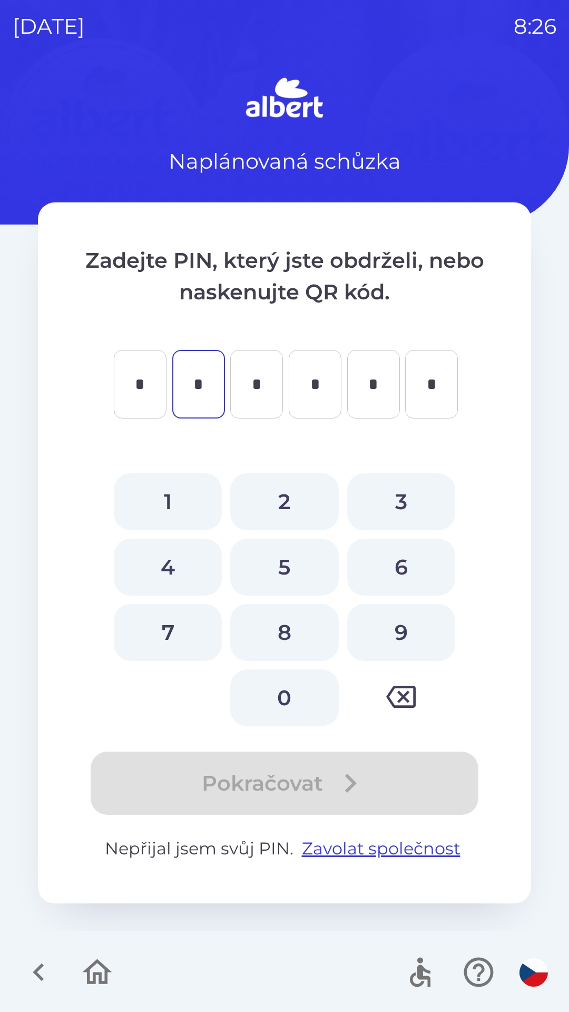
click at [171, 483] on button "1" at bounding box center [168, 501] width 108 height 57
type input "*"
click at [172, 632] on button "7" at bounding box center [168, 632] width 108 height 57
type input "*"
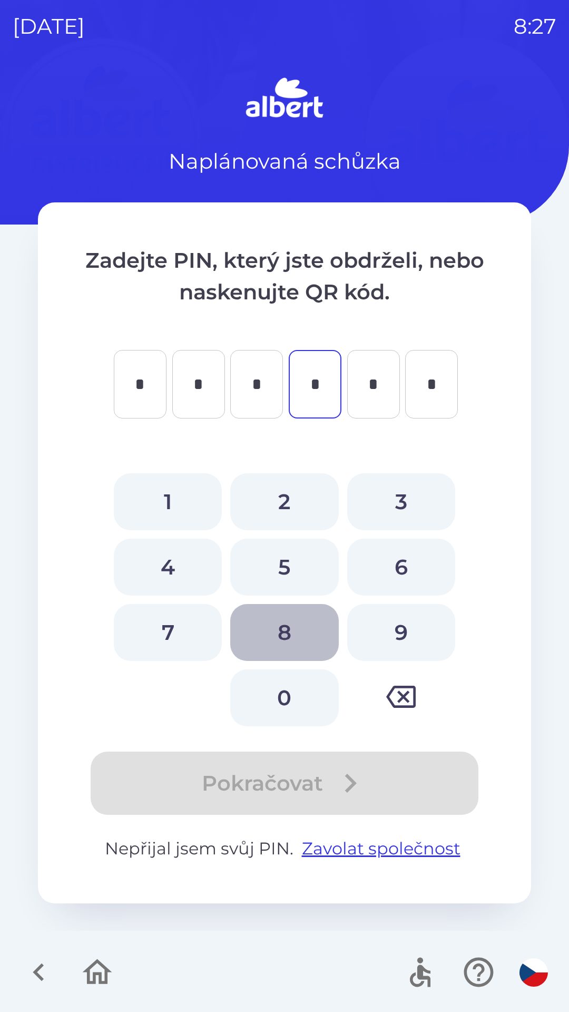
click at [286, 637] on button "8" at bounding box center [284, 632] width 108 height 57
type input "*"
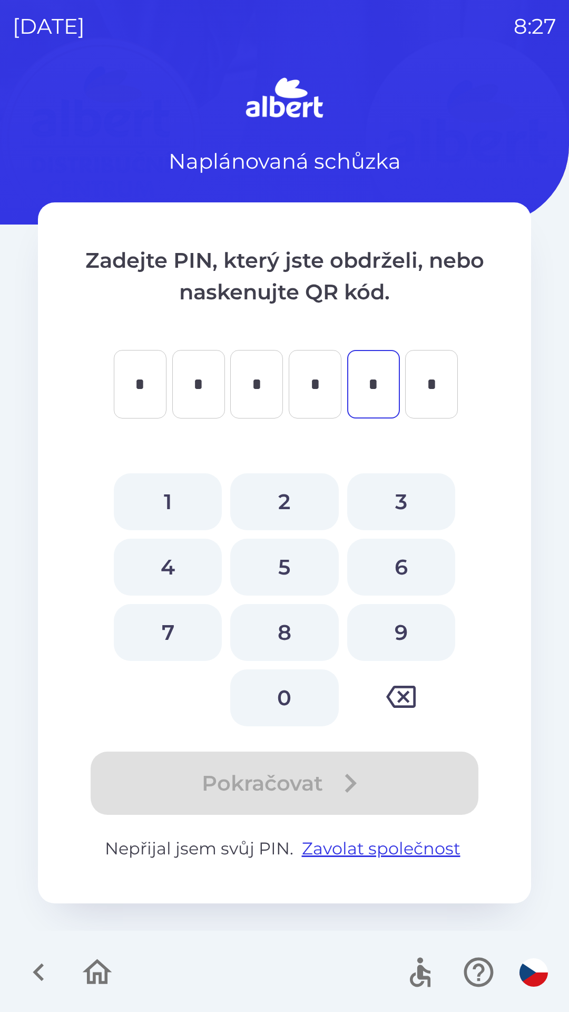
click at [296, 507] on button "2" at bounding box center [284, 501] width 108 height 57
type input "*"
click at [406, 643] on button "9" at bounding box center [401, 632] width 108 height 57
type input "*"
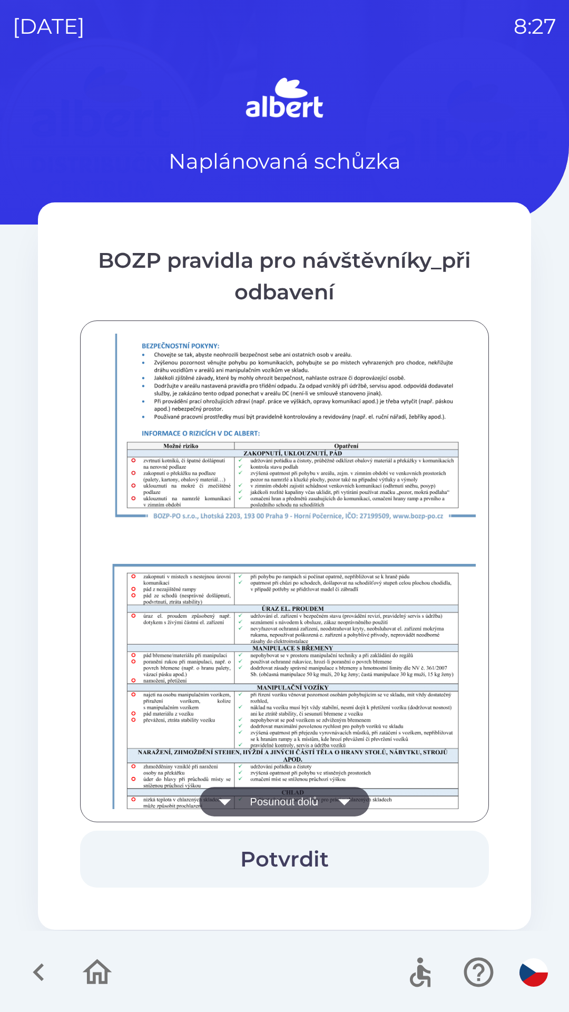
scroll to position [740, 0]
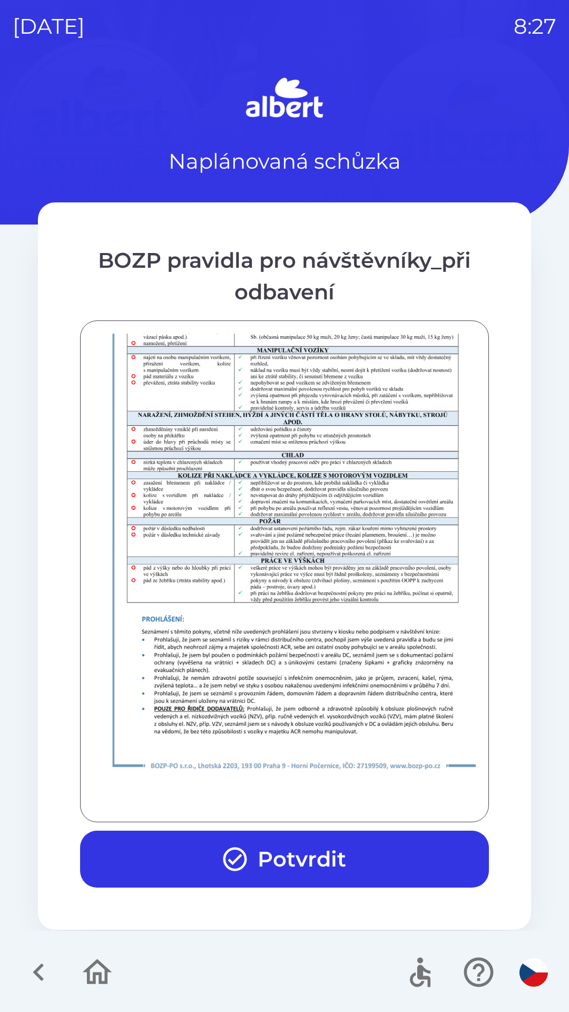
click at [296, 851] on button "Potvrdit" at bounding box center [284, 859] width 409 height 57
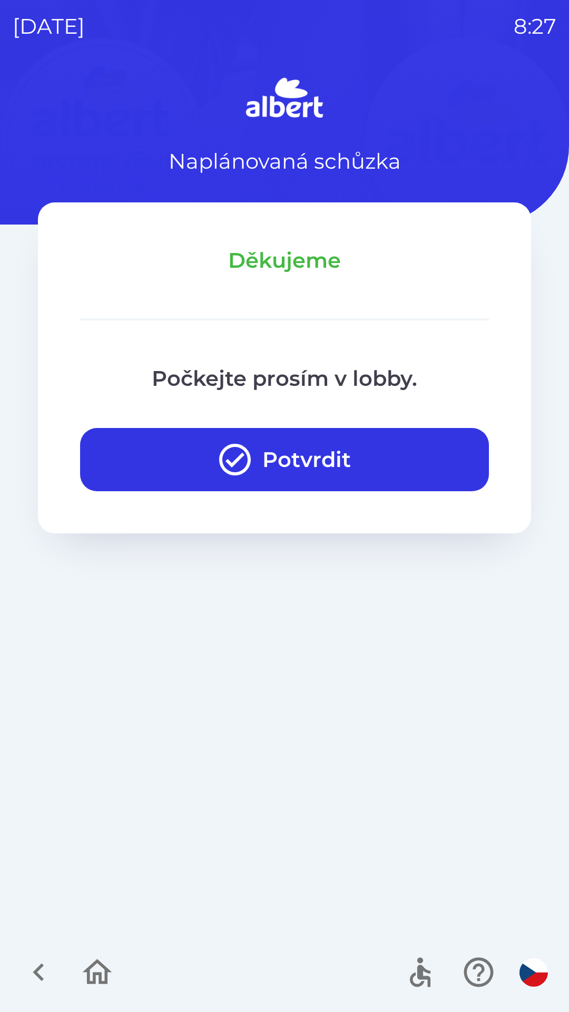
click at [354, 472] on button "Potvrdit" at bounding box center [284, 459] width 409 height 63
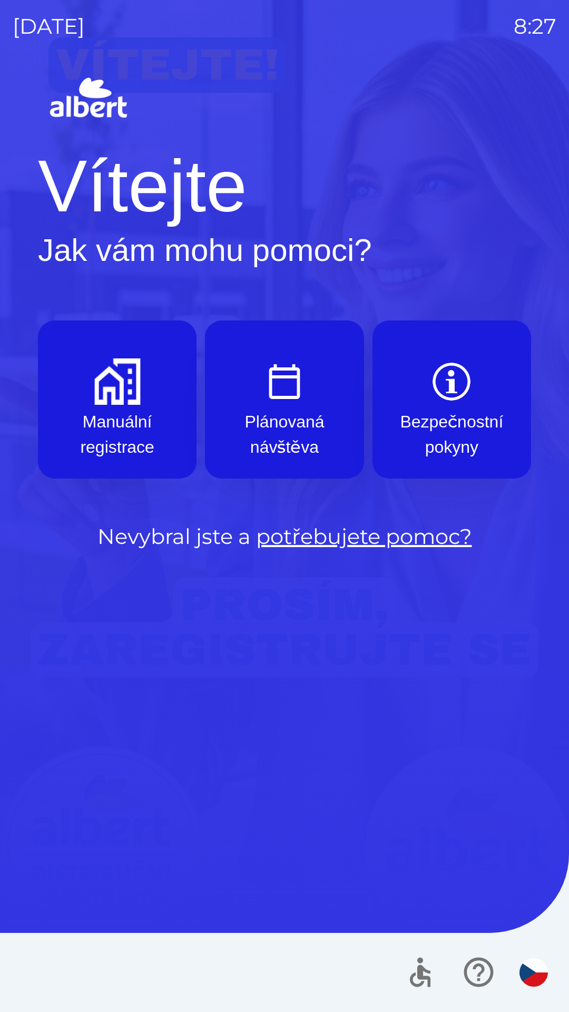
click at [285, 417] on p "Plánovaná návštěva" at bounding box center [284, 434] width 108 height 51
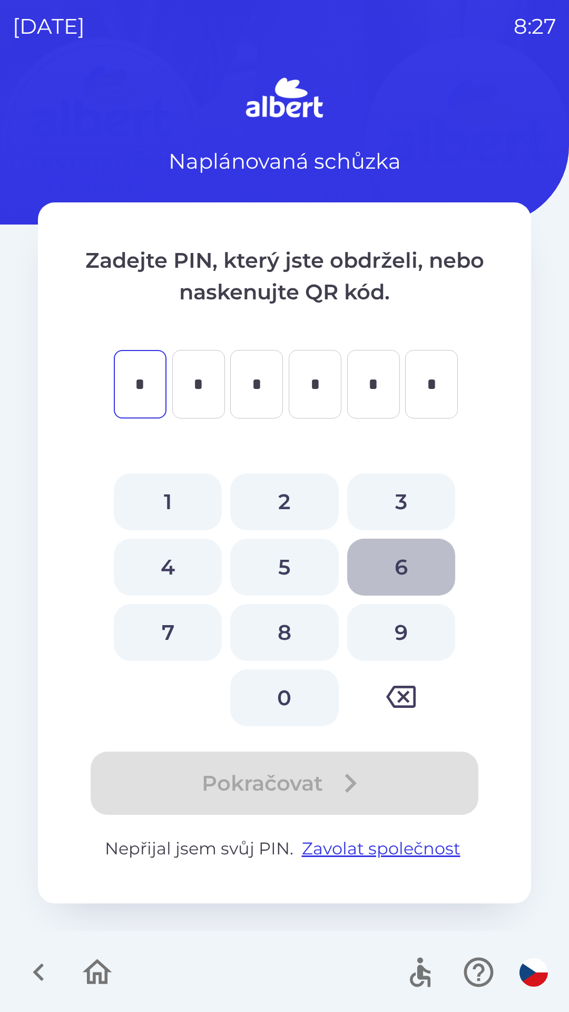
click at [395, 561] on button "6" at bounding box center [401, 567] width 108 height 57
type input "*"
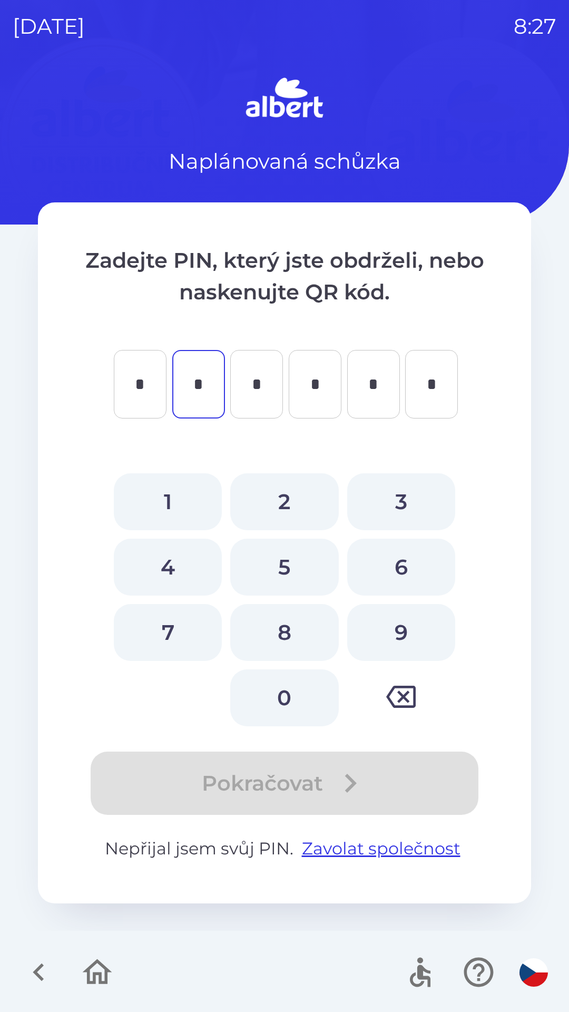
click at [285, 494] on button "2" at bounding box center [284, 501] width 108 height 57
type input "*"
click at [163, 497] on button "1" at bounding box center [168, 501] width 108 height 57
type input "*"
click at [168, 504] on button "1" at bounding box center [168, 501] width 108 height 57
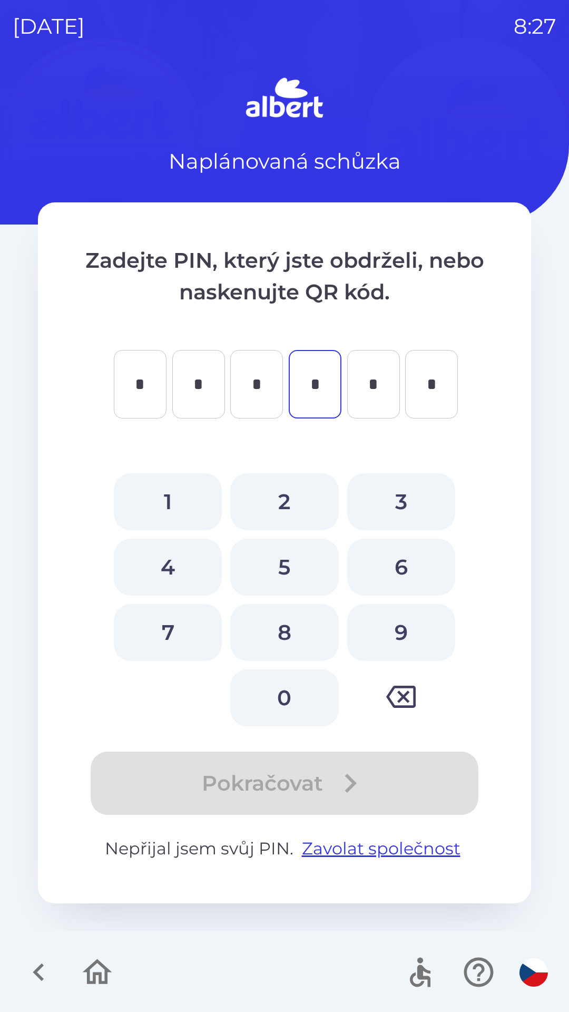
type input "*"
click at [288, 503] on button "2" at bounding box center [284, 501] width 108 height 57
type input "*"
click at [387, 492] on button "3" at bounding box center [401, 501] width 108 height 57
type input "*"
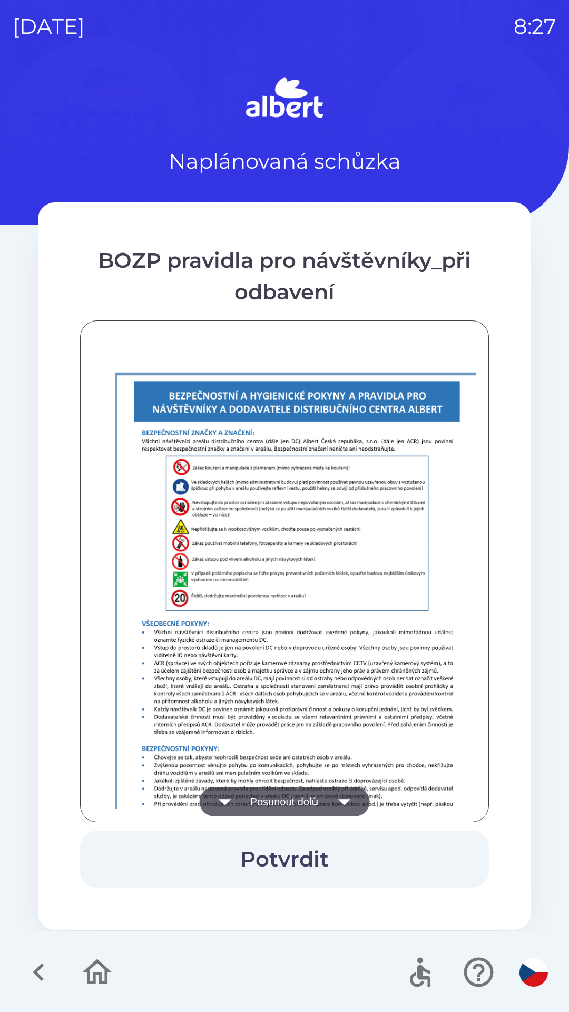
click at [300, 793] on button "Posunout dolů" at bounding box center [285, 802] width 170 height 30
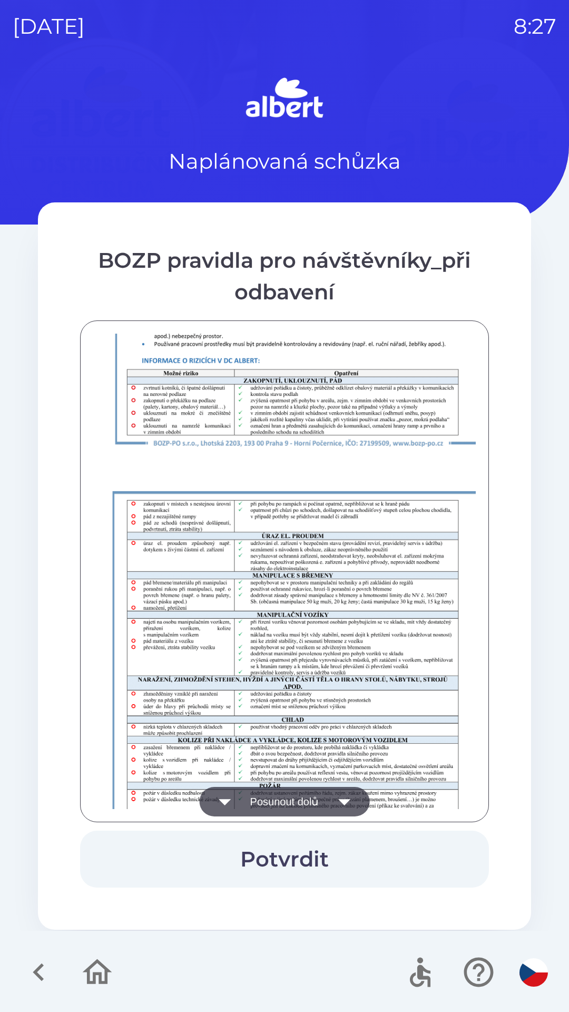
click at [307, 803] on button "Posunout dolů" at bounding box center [285, 802] width 170 height 30
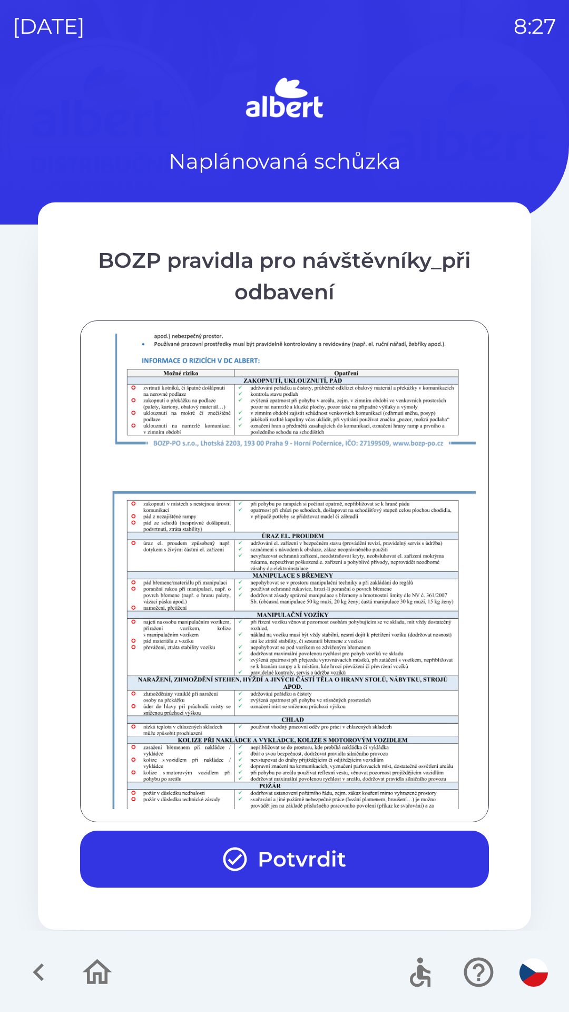
scroll to position [740, 0]
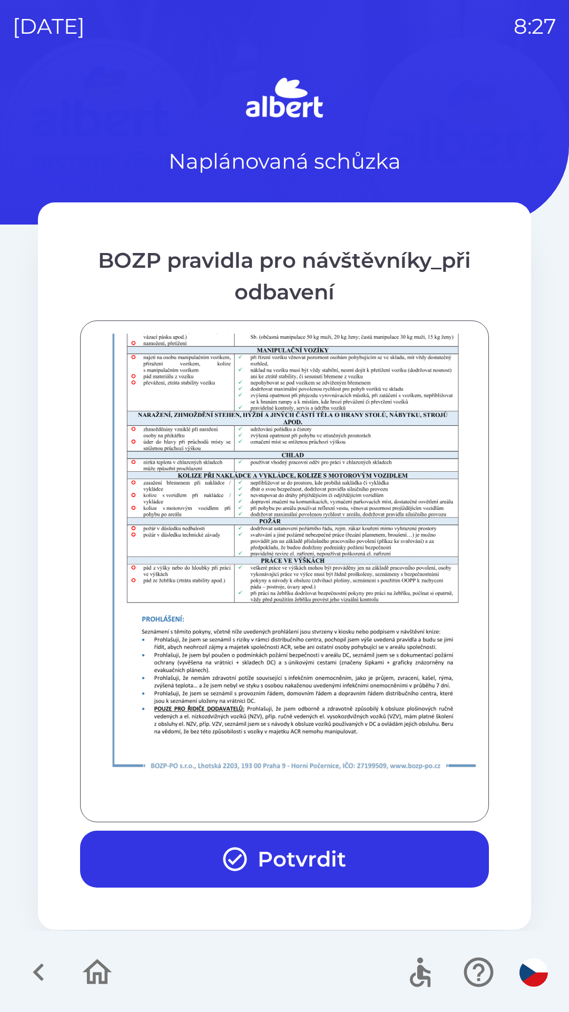
click at [288, 858] on button "Potvrdit" at bounding box center [284, 859] width 409 height 57
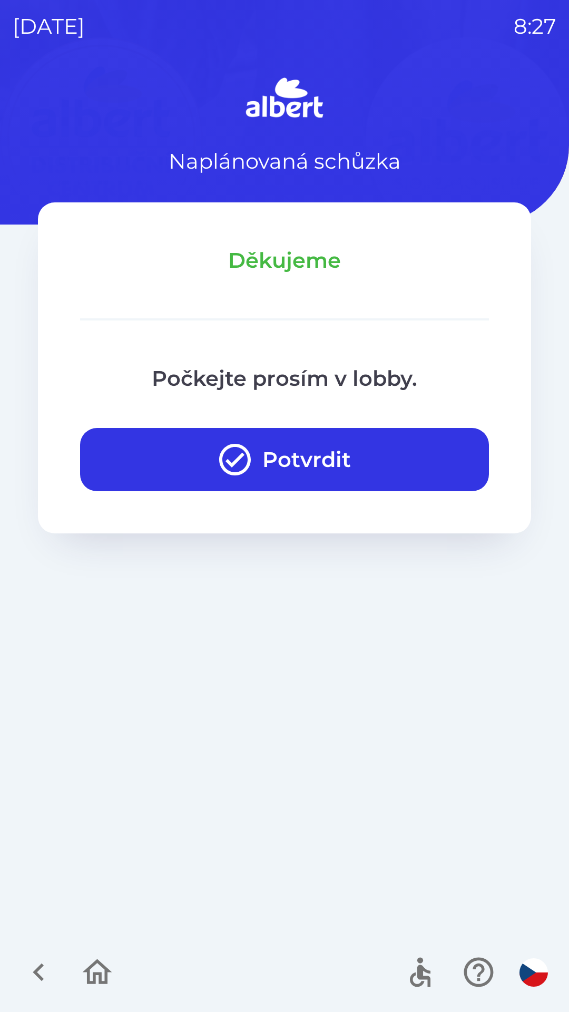
click at [342, 463] on button "Potvrdit" at bounding box center [284, 459] width 409 height 63
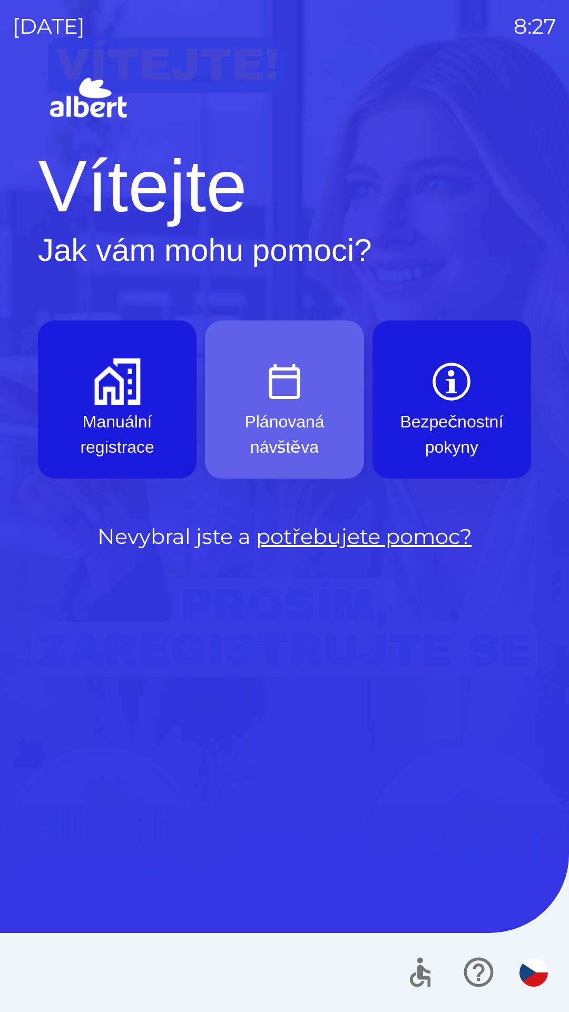
click at [295, 438] on p "Plánovaná návštěva" at bounding box center [284, 434] width 108 height 51
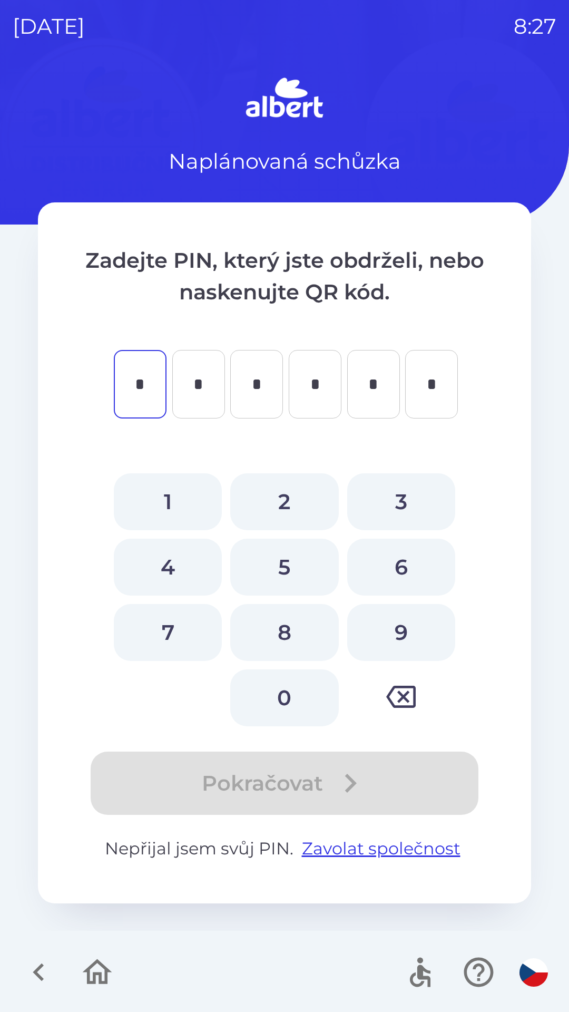
click at [296, 701] on button "0" at bounding box center [284, 697] width 108 height 57
type input "*"
click at [168, 503] on button "1" at bounding box center [168, 501] width 108 height 57
type input "*"
click at [181, 634] on button "7" at bounding box center [168, 632] width 108 height 57
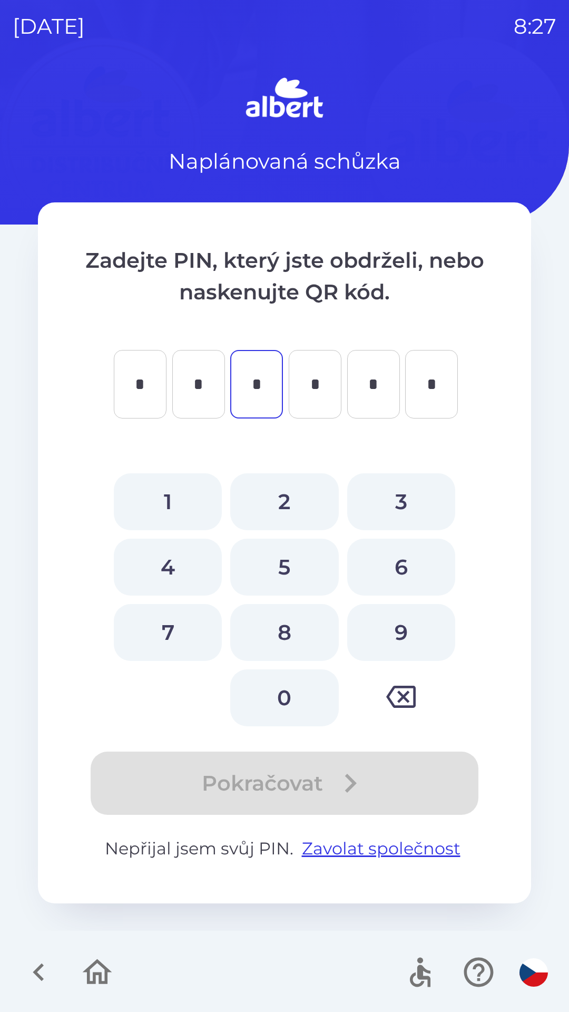
type input "*"
click at [288, 567] on button "5" at bounding box center [284, 567] width 108 height 57
type input "*"
click at [404, 492] on button "3" at bounding box center [401, 501] width 108 height 57
type input "*"
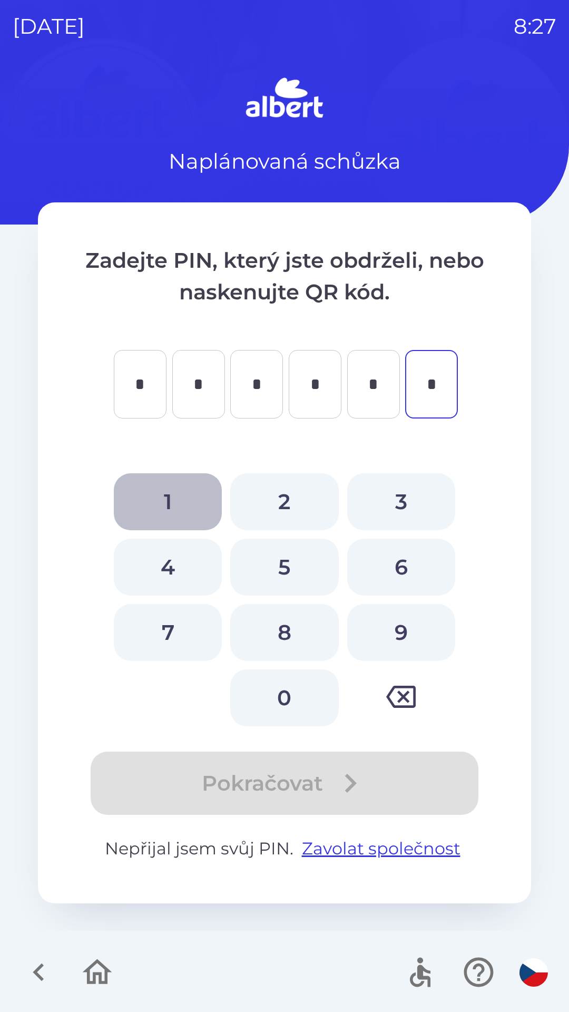
click at [168, 506] on button "1" at bounding box center [168, 501] width 108 height 57
type input "*"
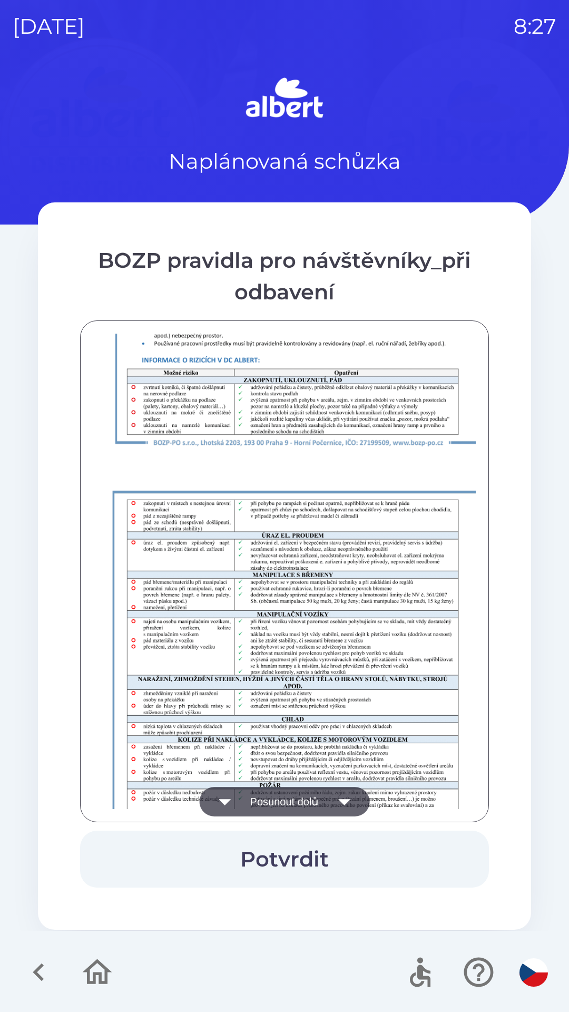
scroll to position [740, 0]
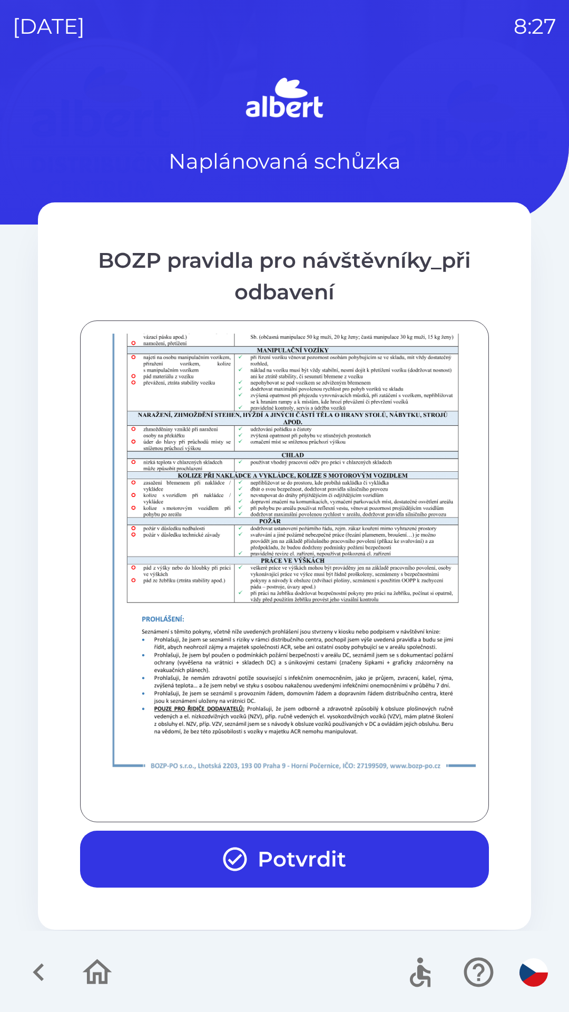
click at [301, 860] on button "Potvrdit" at bounding box center [284, 859] width 409 height 57
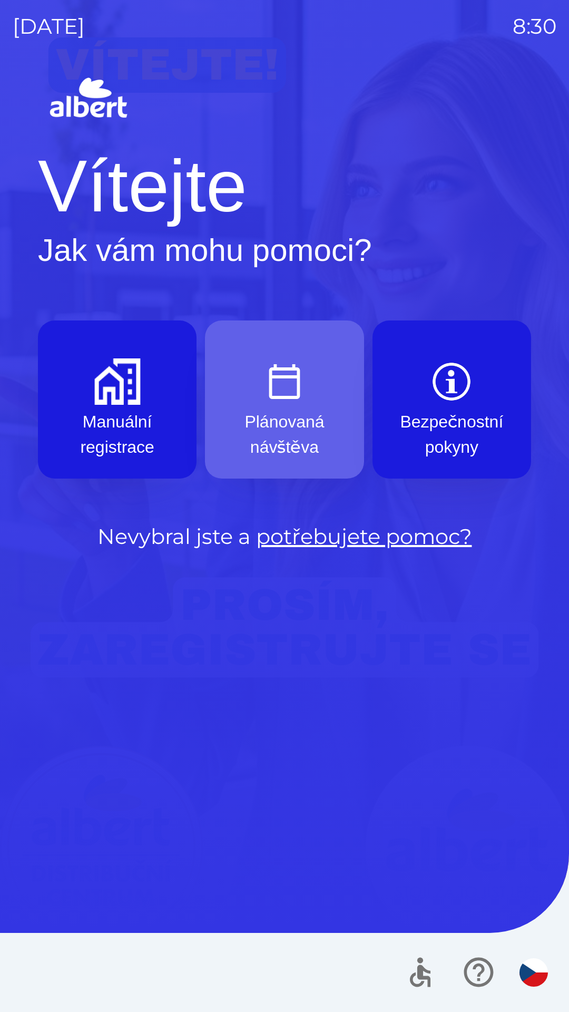
click at [290, 418] on p "Plánovaná návštěva" at bounding box center [284, 434] width 108 height 51
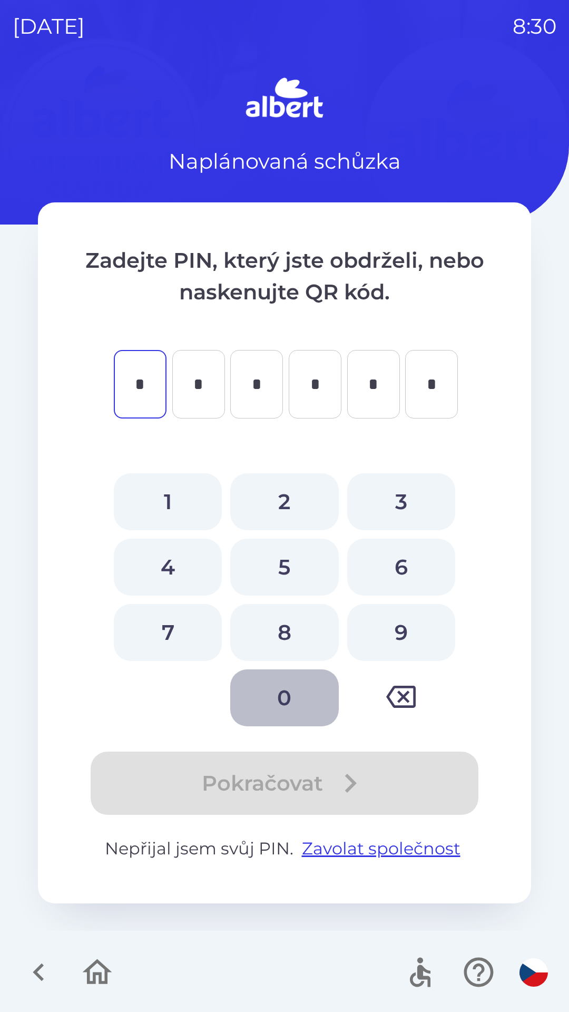
click at [284, 699] on button "0" at bounding box center [284, 697] width 108 height 57
type input "*"
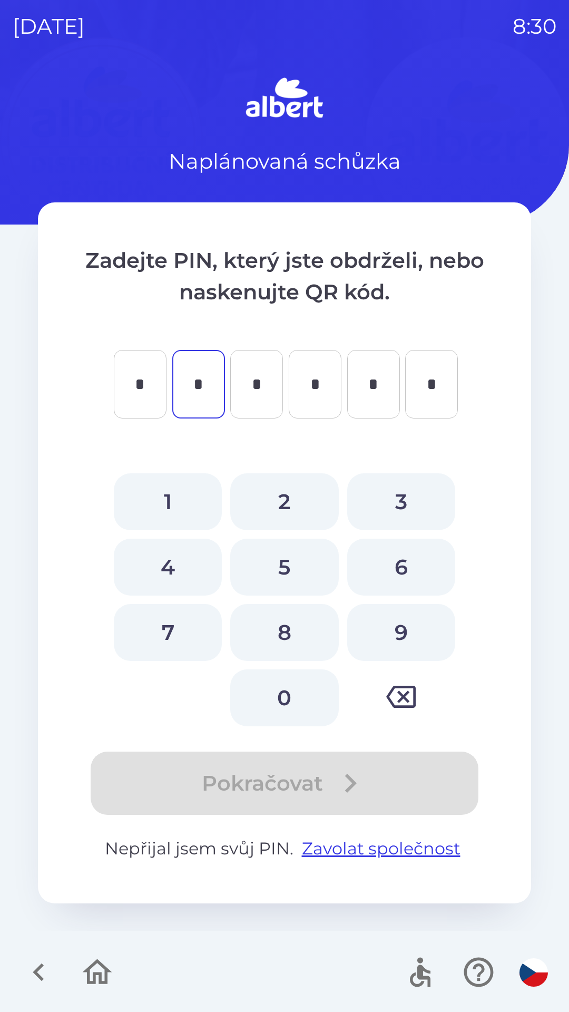
click at [179, 492] on button "1" at bounding box center [168, 501] width 108 height 57
type input "*"
click at [169, 634] on button "7" at bounding box center [168, 632] width 108 height 57
type input "*"
click at [299, 559] on button "5" at bounding box center [284, 567] width 108 height 57
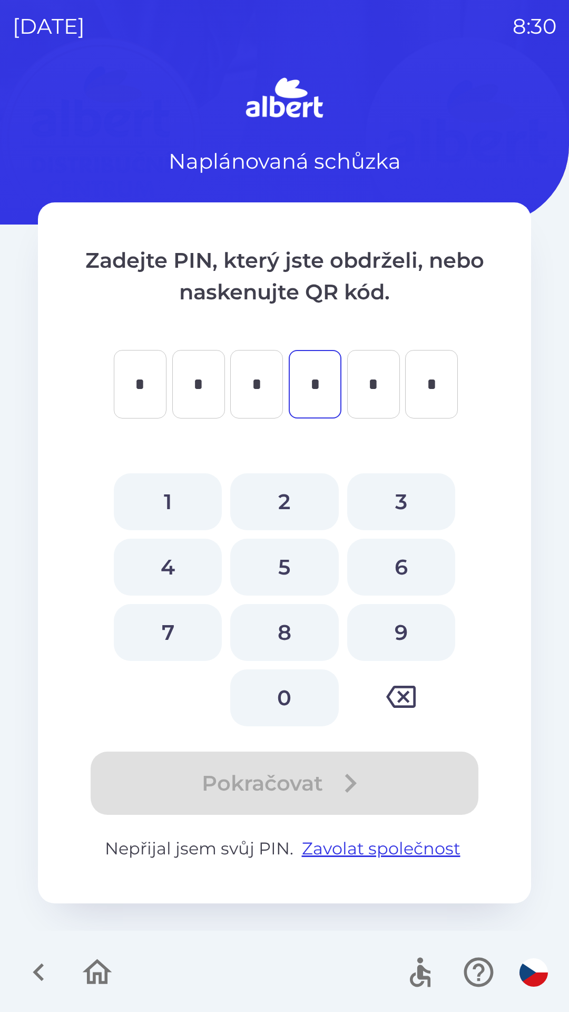
type input "*"
click at [414, 508] on button "3" at bounding box center [401, 501] width 108 height 57
type input "*"
click at [181, 493] on button "1" at bounding box center [168, 501] width 108 height 57
type input "*"
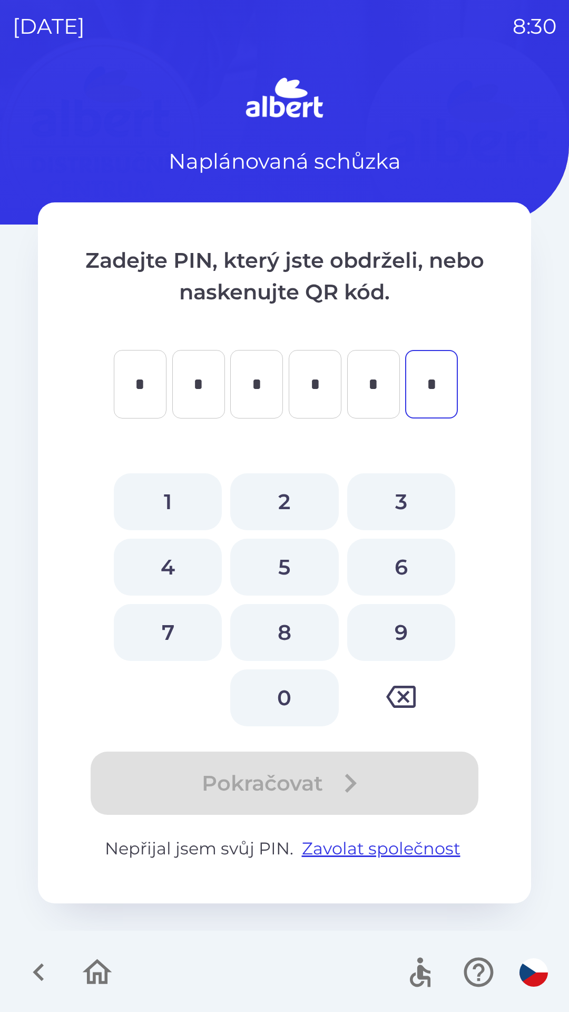
type input "*"
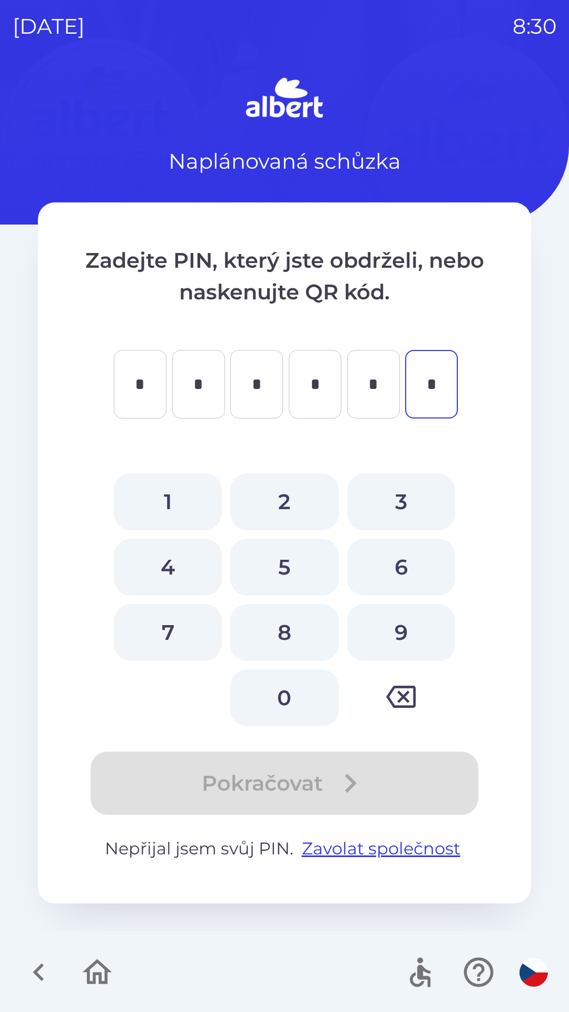
type input "*"
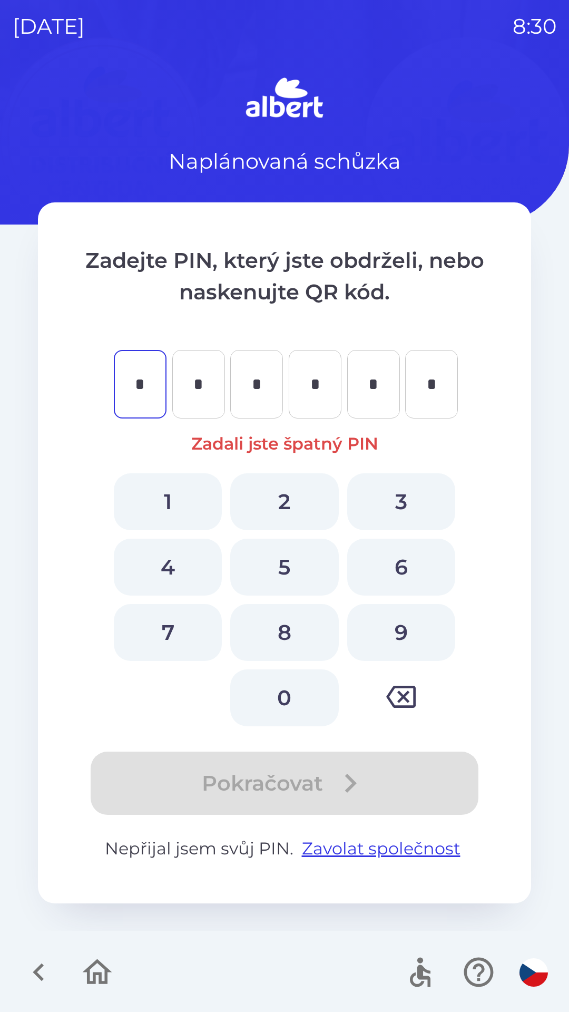
click at [268, 775] on div "Pokračovat" at bounding box center [284, 783] width 409 height 63
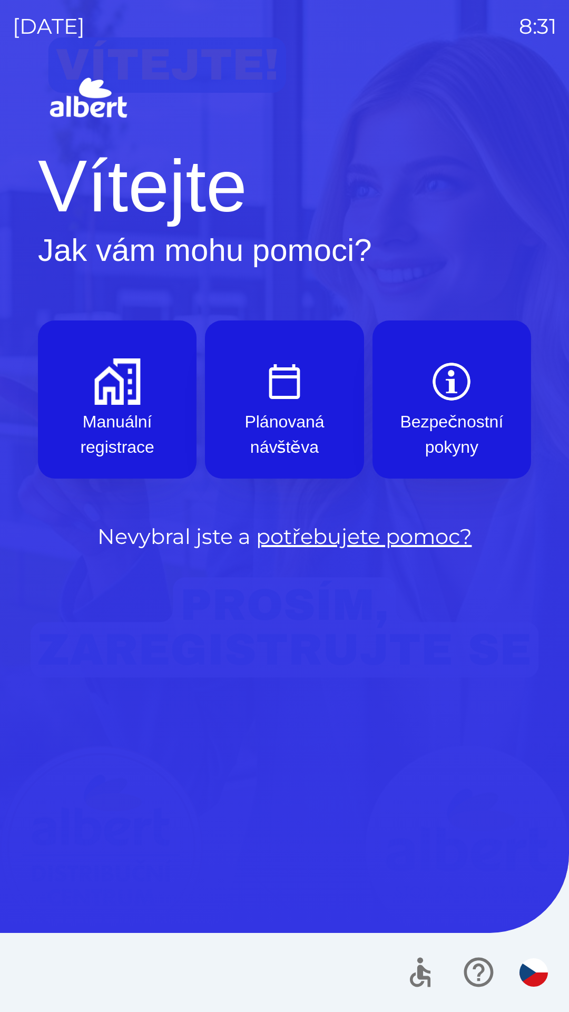
click at [125, 395] on img "button" at bounding box center [117, 381] width 46 height 46
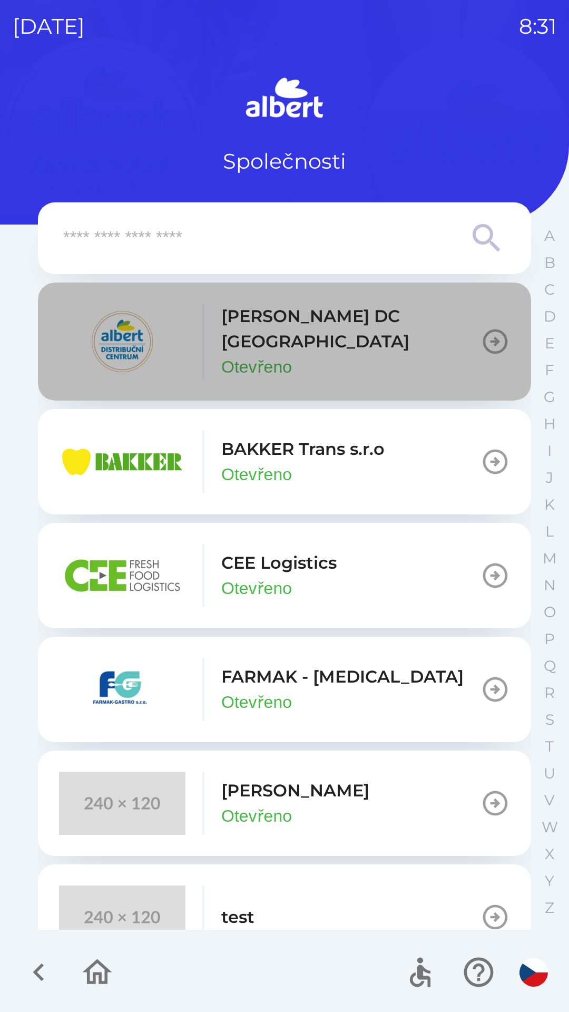
click at [414, 326] on button "[PERSON_NAME] DC [GEOGRAPHIC_DATA] Otevřeno" at bounding box center [284, 342] width 493 height 118
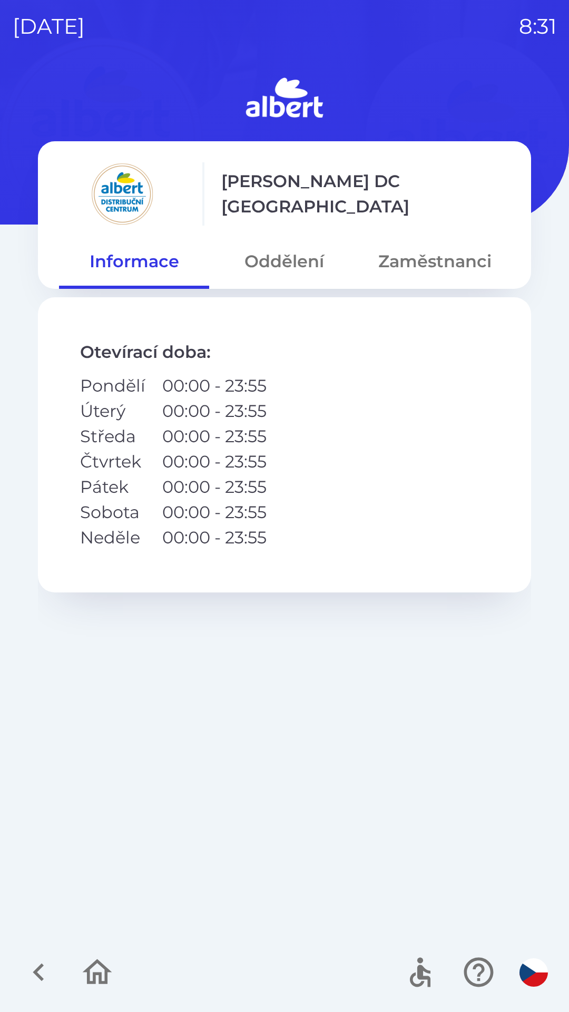
click at [307, 260] on button "Oddělení" at bounding box center [284, 261] width 150 height 38
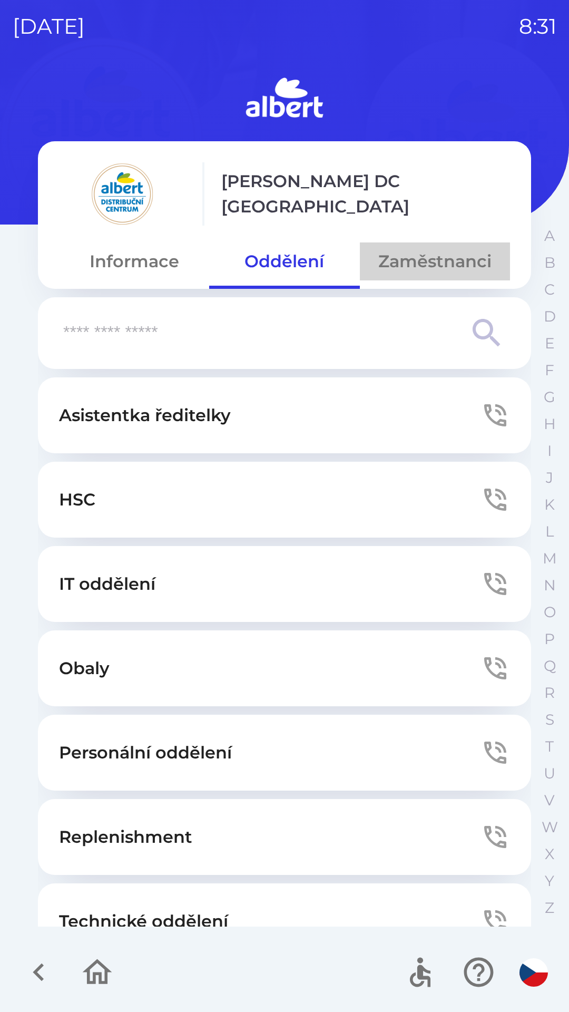
click at [439, 259] on button "Zaměstnanci" at bounding box center [435, 261] width 150 height 38
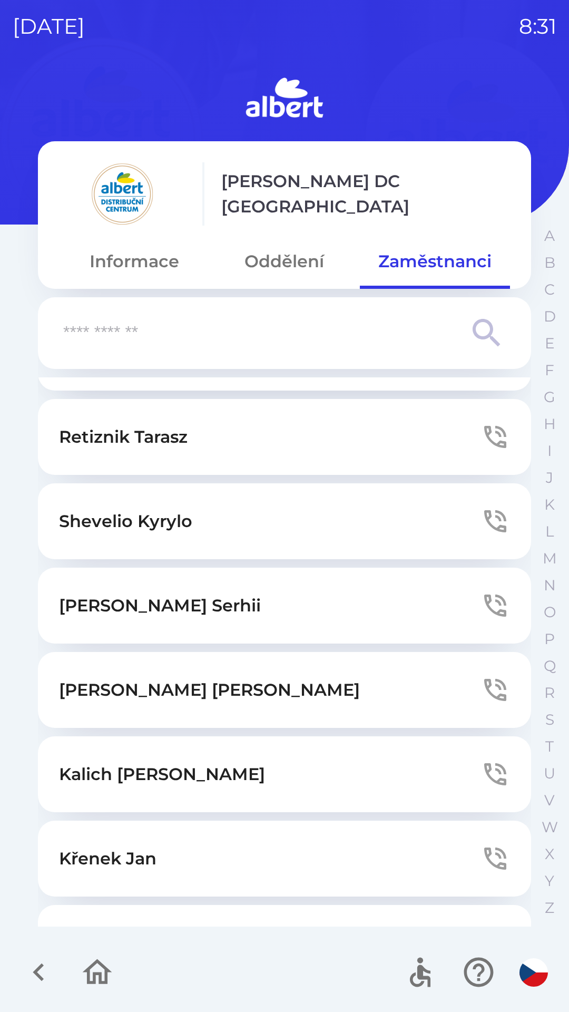
scroll to position [2495, 0]
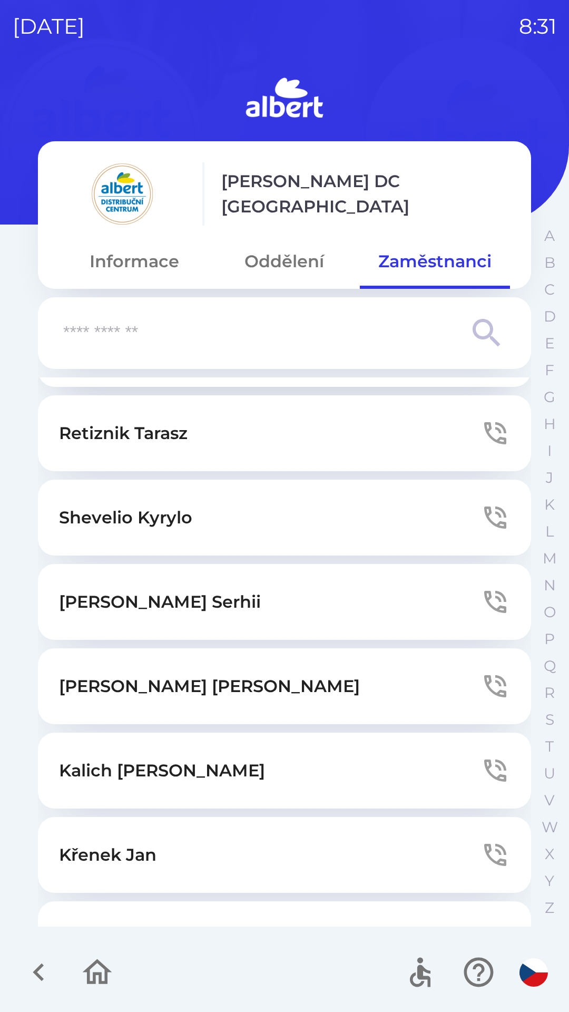
click at [288, 260] on button "Oddělení" at bounding box center [284, 261] width 150 height 38
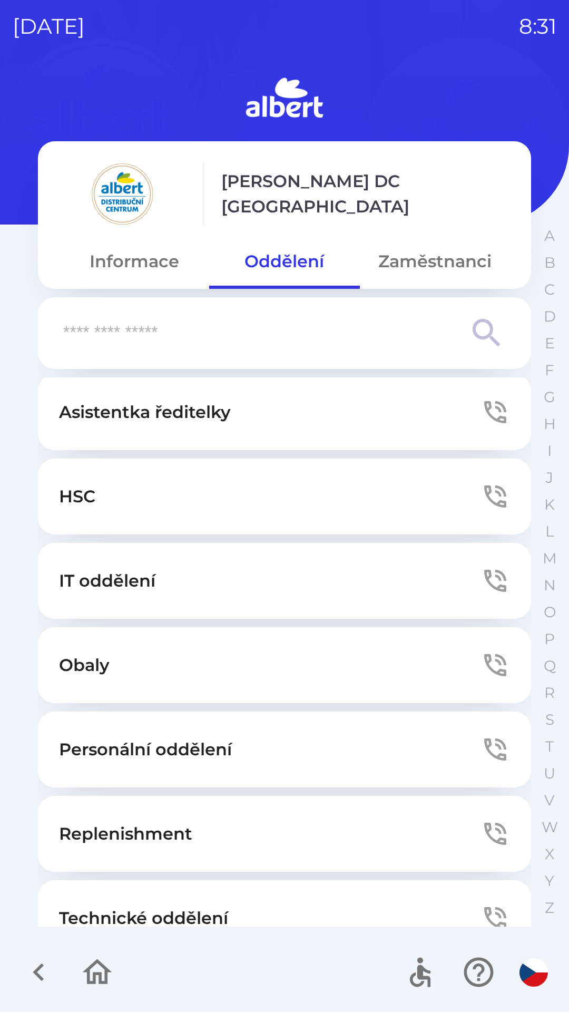
scroll to position [0, 0]
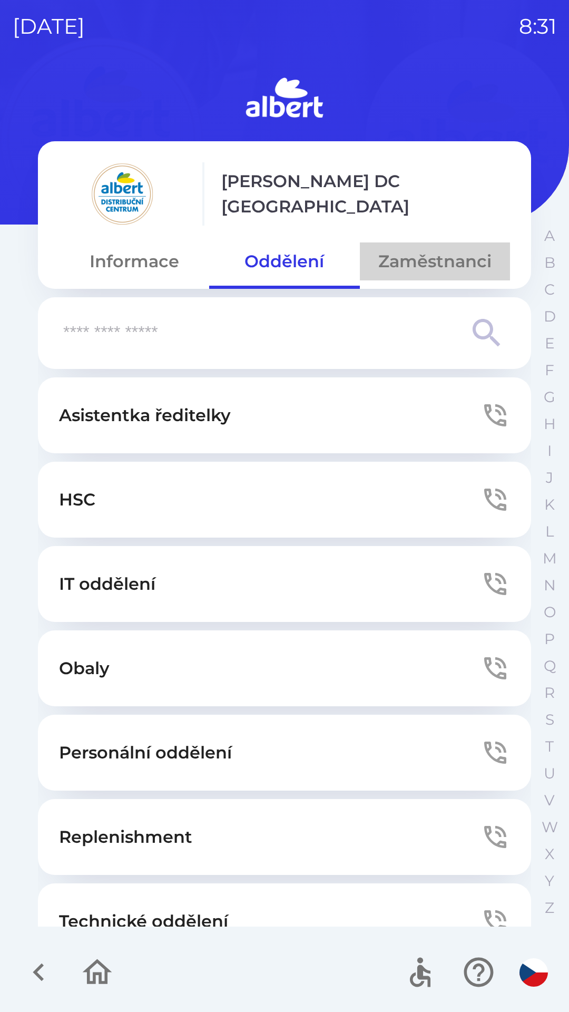
click at [425, 261] on button "Zaměstnanci" at bounding box center [435, 261] width 150 height 38
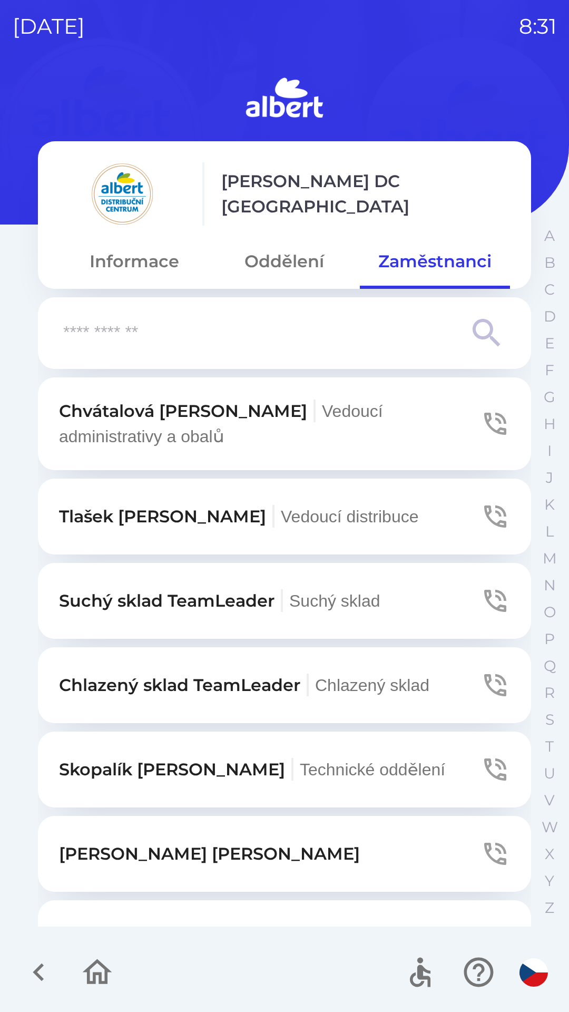
click at [171, 599] on p "Suchý sklad TeamLeader Suchý sklad" at bounding box center [220, 600] width 322 height 25
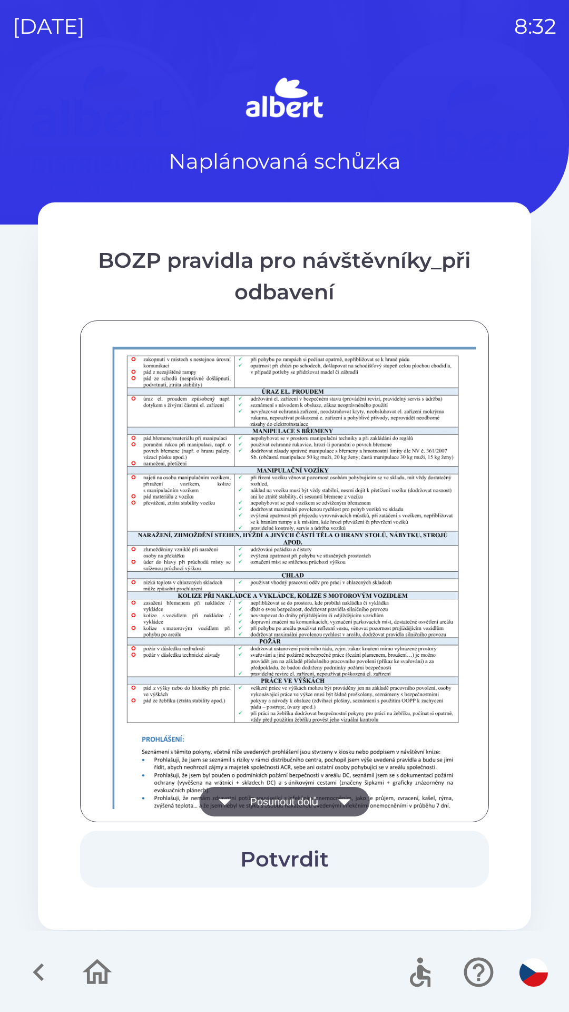
scroll to position [740, 0]
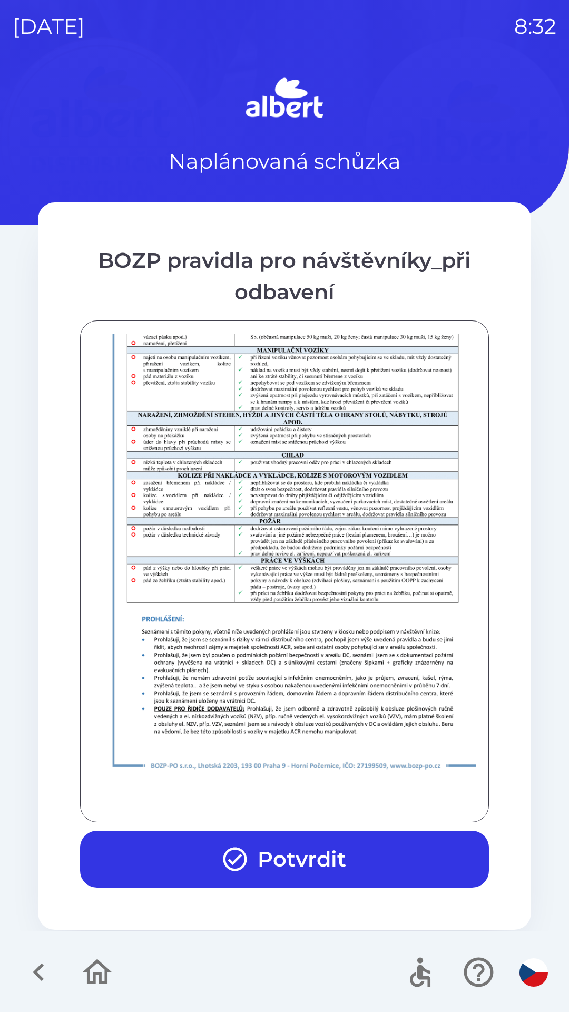
click at [169, 867] on button "Potvrdit" at bounding box center [284, 859] width 409 height 57
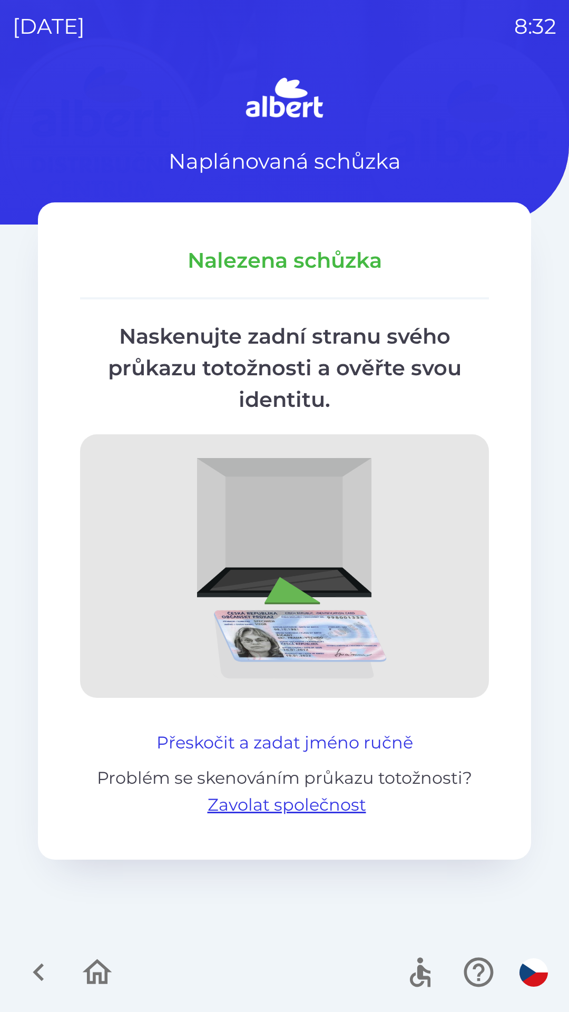
click at [387, 732] on button "Přeskočit a zadat jméno ručně" at bounding box center [284, 742] width 265 height 25
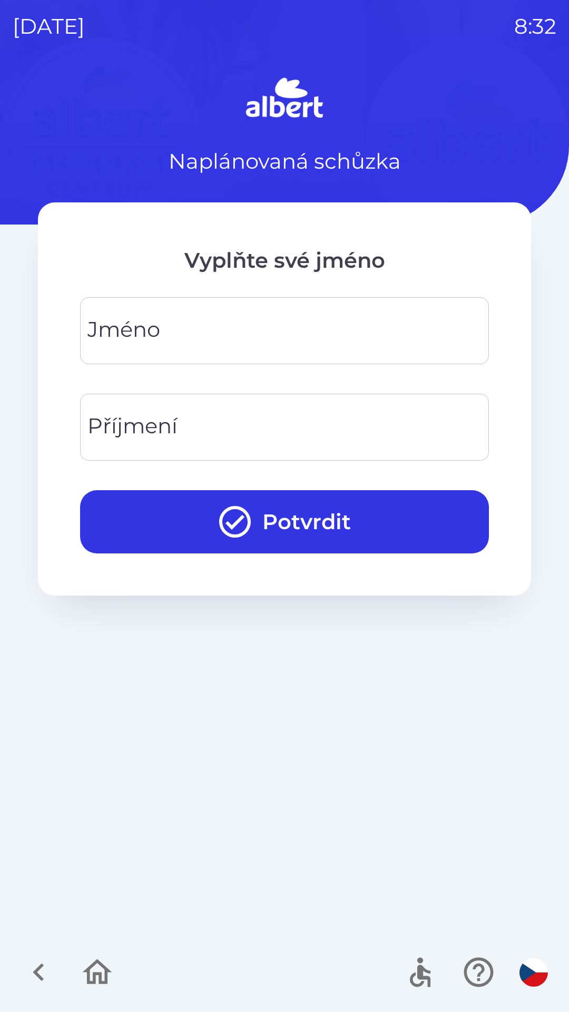
click at [171, 323] on input "Jméno" at bounding box center [285, 331] width 384 height 42
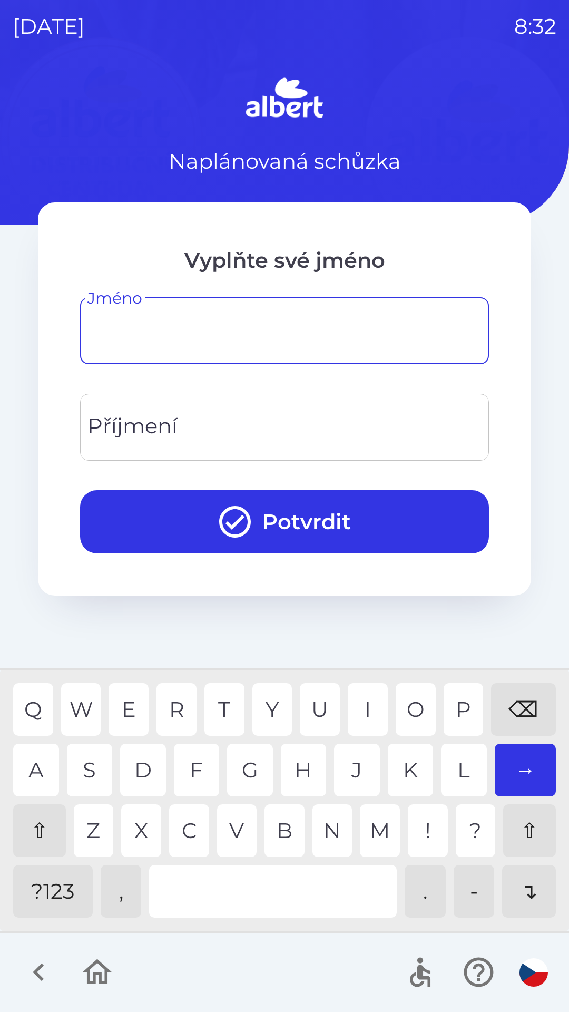
click at [33, 835] on div "⇧" at bounding box center [39, 830] width 53 height 53
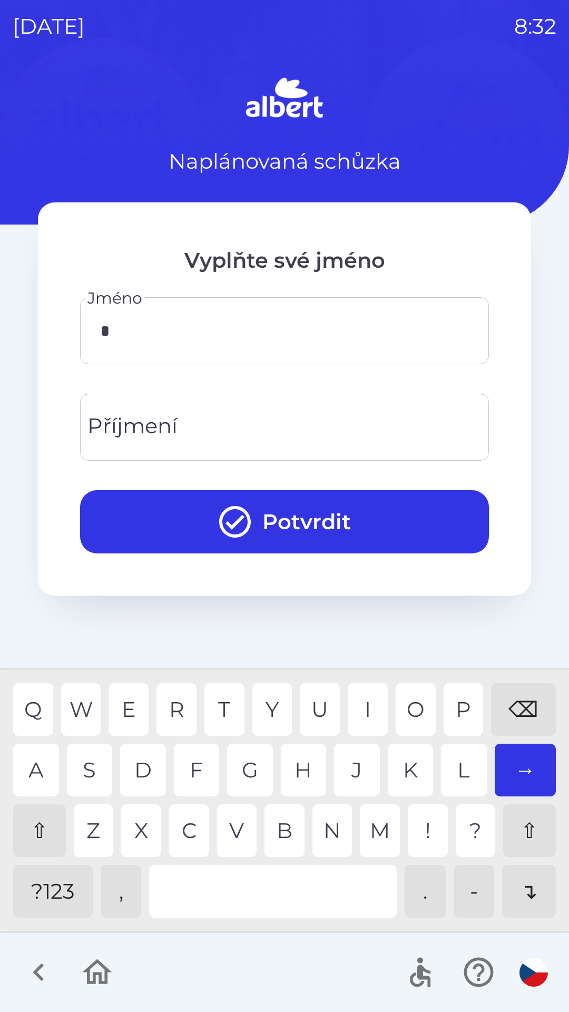
click at [31, 774] on div "A" at bounding box center [36, 770] width 46 height 53
type input "******"
click at [226, 422] on input "Příjmení" at bounding box center [285, 427] width 384 height 42
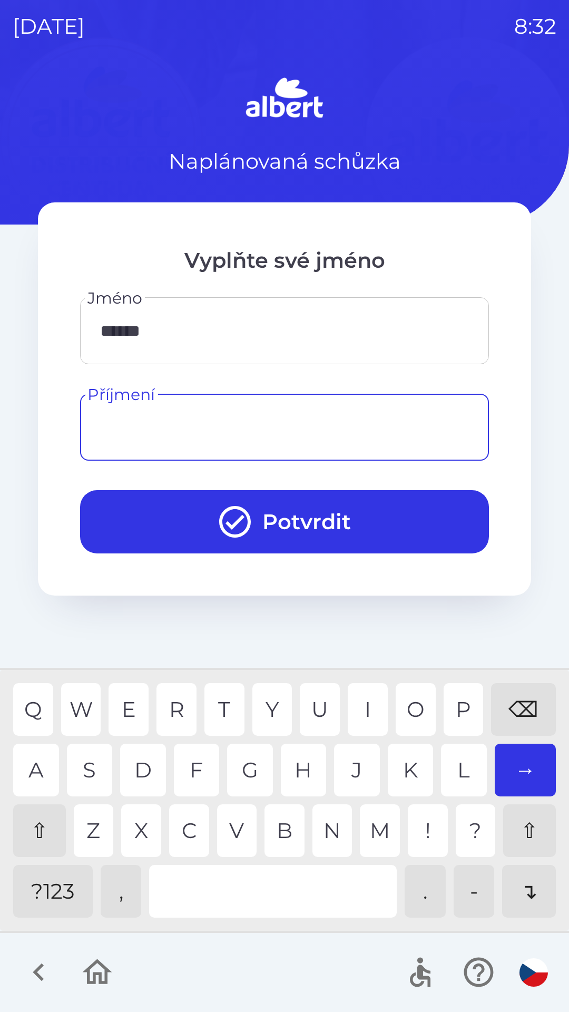
click at [38, 825] on div "⇧" at bounding box center [39, 830] width 53 height 53
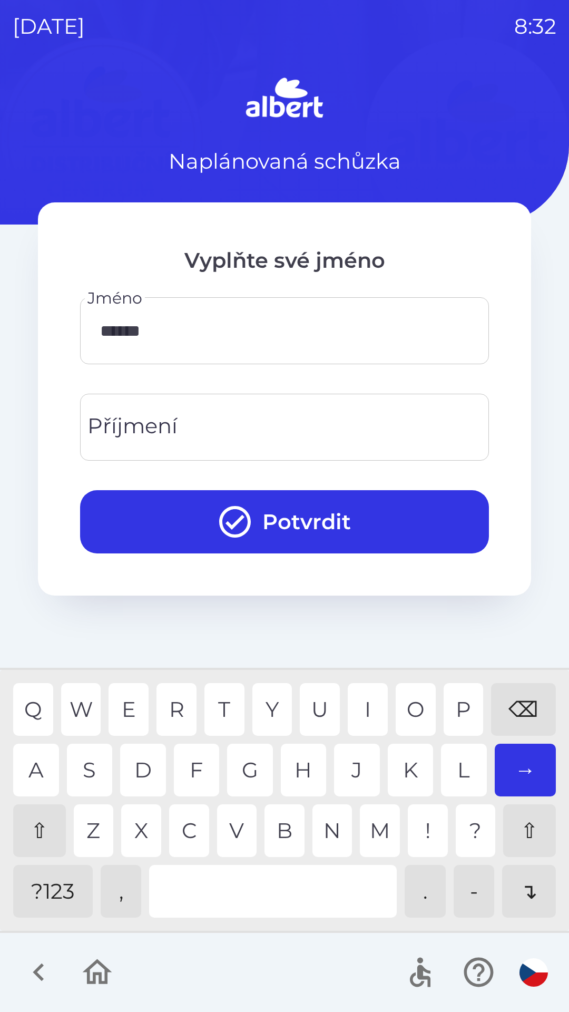
type input "*"
click at [516, 709] on div "⌫" at bounding box center [523, 709] width 65 height 53
click at [31, 775] on div "A" at bounding box center [36, 770] width 46 height 53
click at [180, 836] on div "C" at bounding box center [189, 830] width 40 height 53
click at [120, 707] on div "E" at bounding box center [129, 709] width 40 height 53
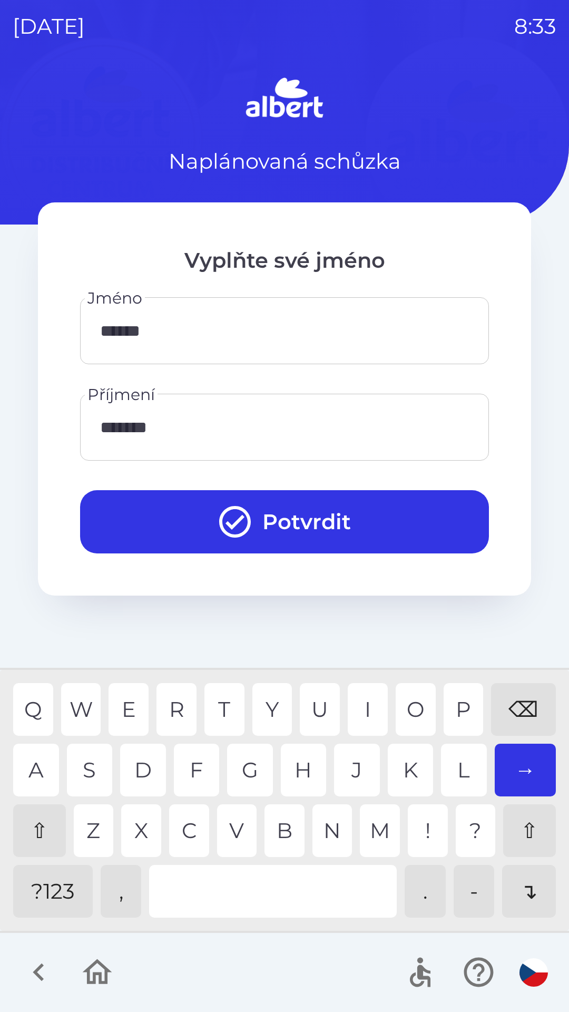
click at [318, 831] on div "N" at bounding box center [333, 830] width 40 height 53
click at [409, 763] on div "K" at bounding box center [411, 770] width 46 height 53
type input "*********"
click at [289, 507] on button "Potvrdit" at bounding box center [284, 521] width 409 height 63
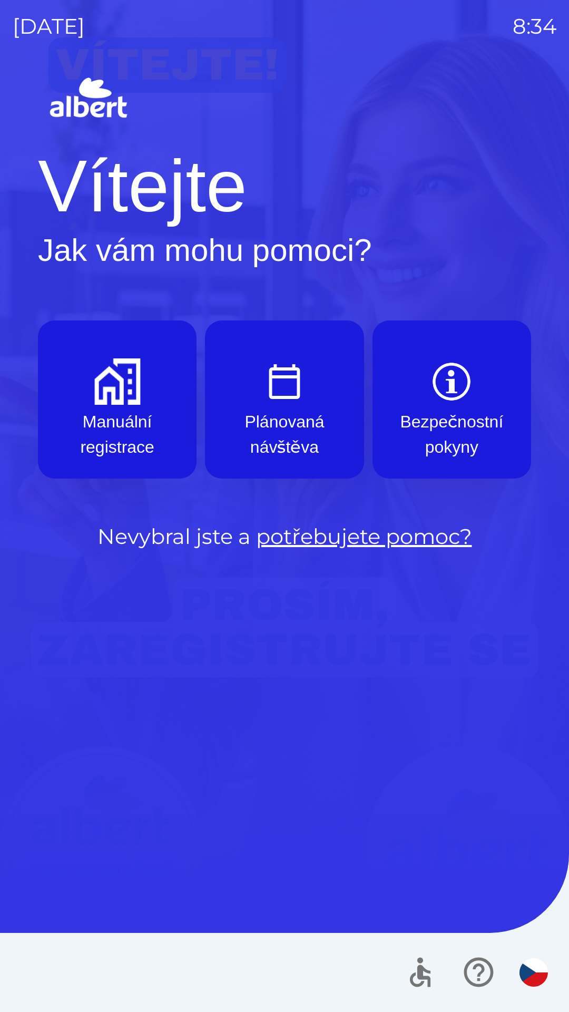
click at [139, 421] on p "Manuální registrace" at bounding box center [117, 434] width 108 height 51
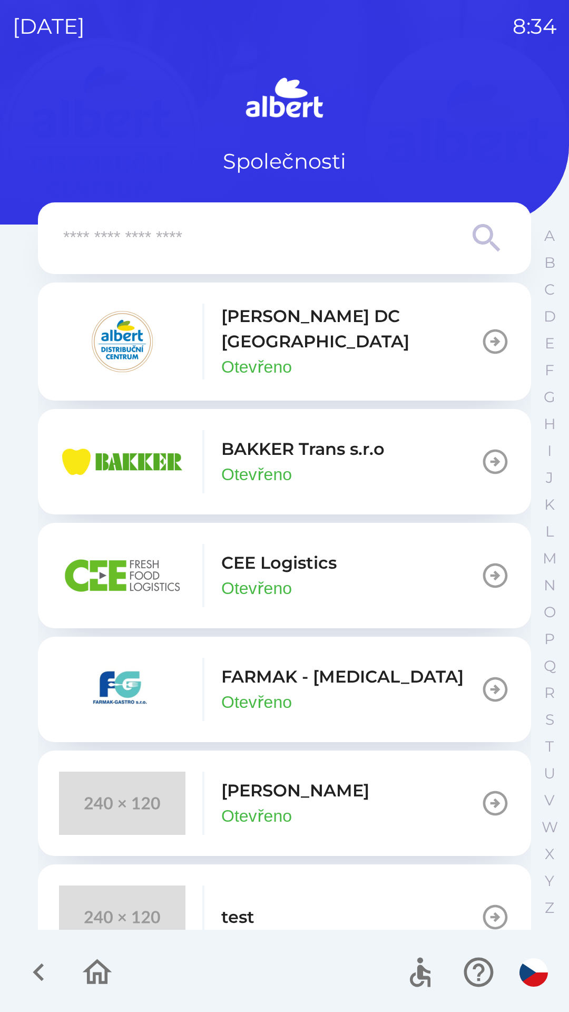
click at [361, 341] on div "[PERSON_NAME] DC [GEOGRAPHIC_DATA] Otevřeno" at bounding box center [350, 342] width 259 height 76
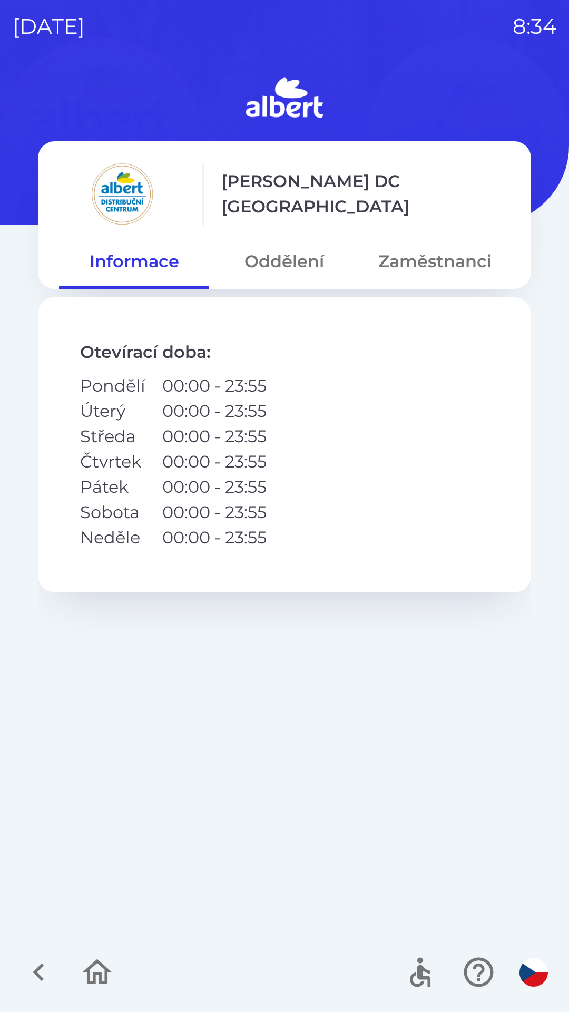
click at [446, 256] on button "Zaměstnanci" at bounding box center [435, 261] width 150 height 38
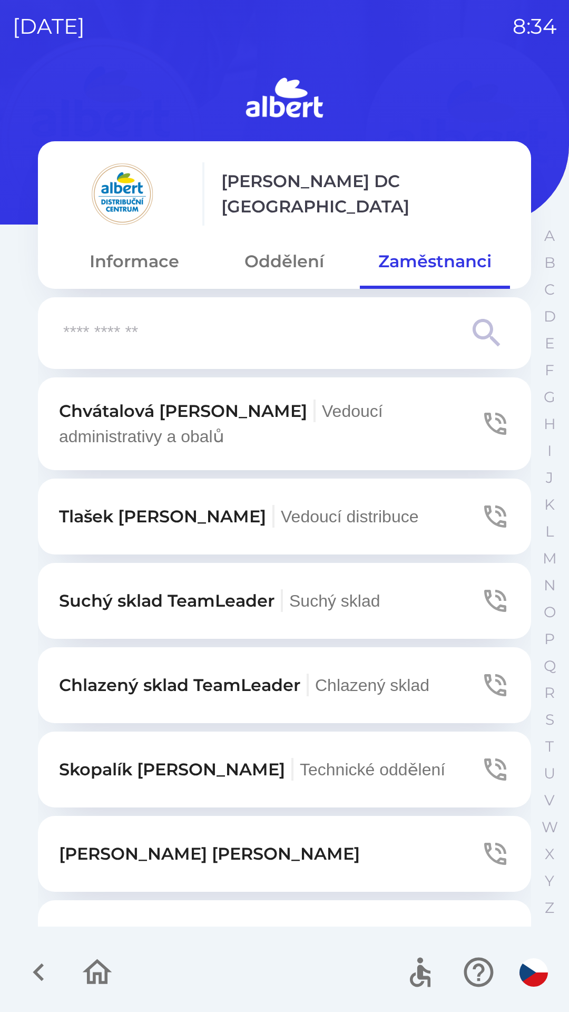
click at [287, 261] on button "Oddělení" at bounding box center [284, 261] width 150 height 38
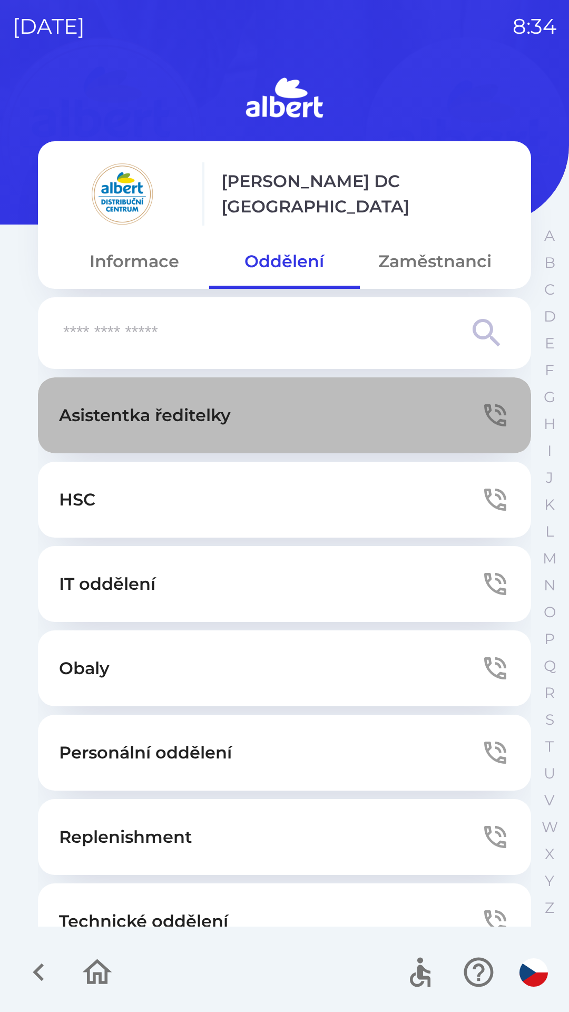
click at [489, 407] on icon "button" at bounding box center [496, 416] width 30 height 30
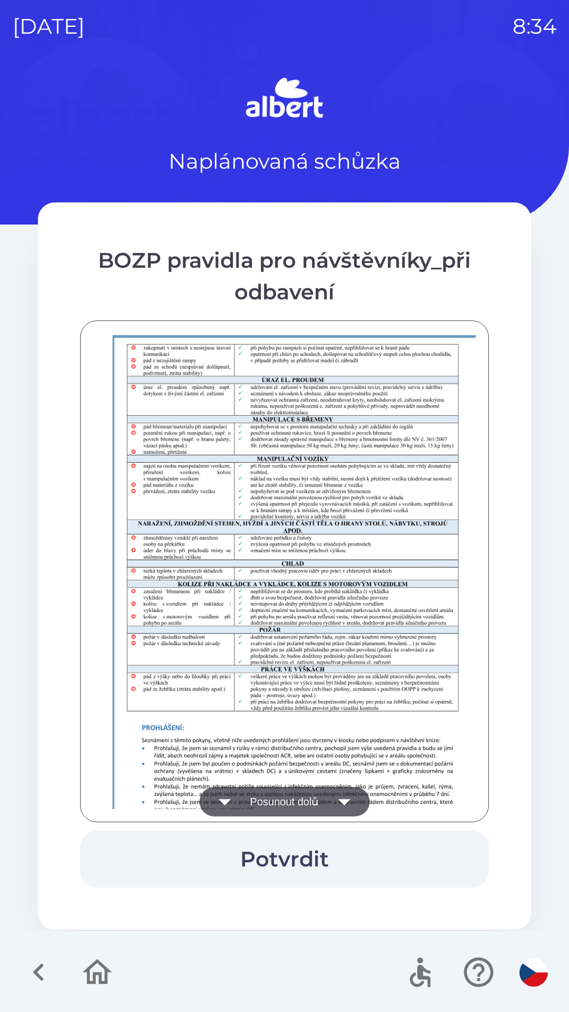
scroll to position [740, 0]
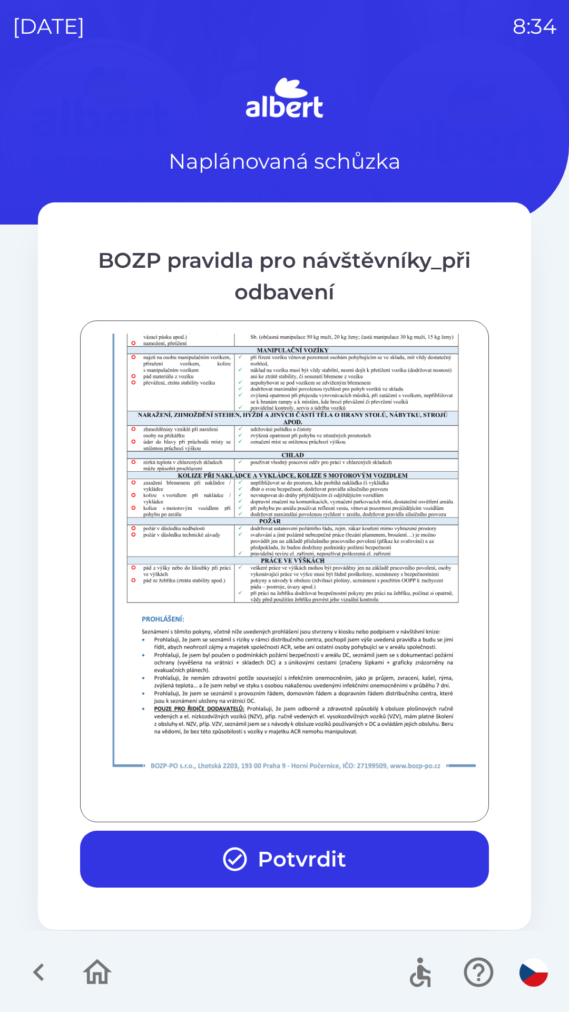
click at [309, 870] on button "Potvrdit" at bounding box center [284, 859] width 409 height 57
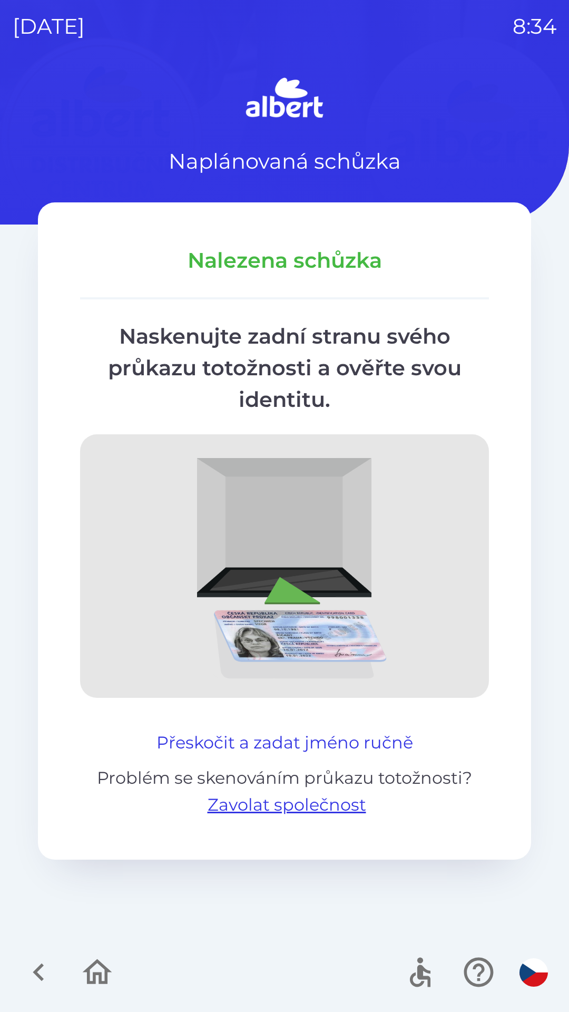
click at [323, 745] on button "Přeskočit a zadat jméno ručně" at bounding box center [284, 742] width 265 height 25
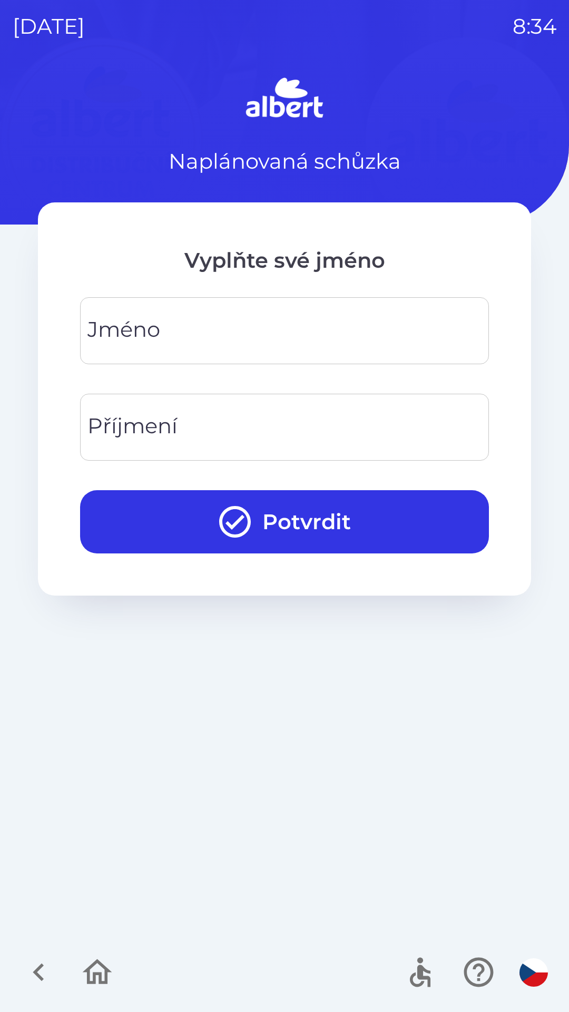
click at [331, 324] on input "Jméno" at bounding box center [285, 331] width 384 height 42
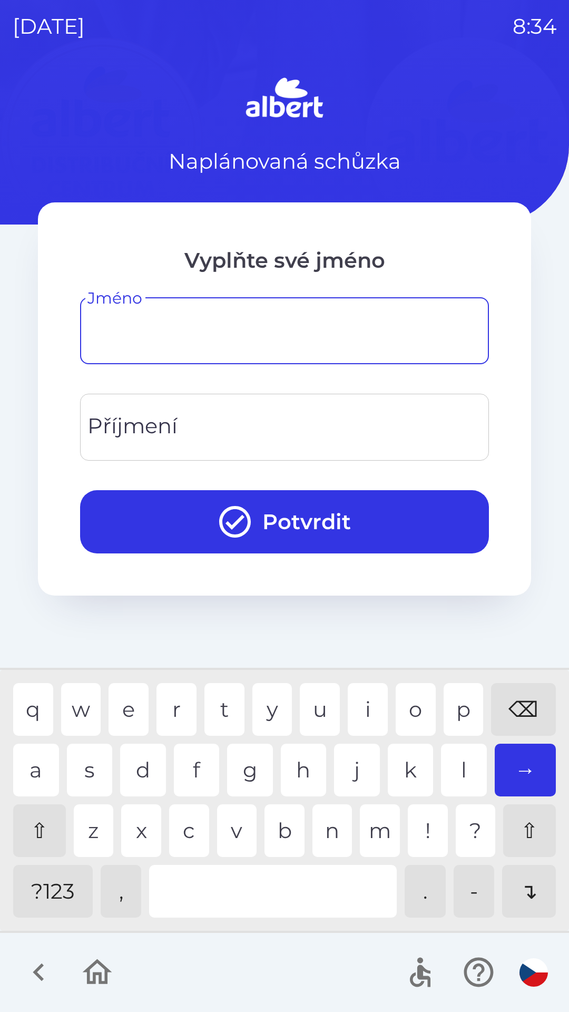
click at [324, 426] on input "Příjmení" at bounding box center [285, 427] width 384 height 42
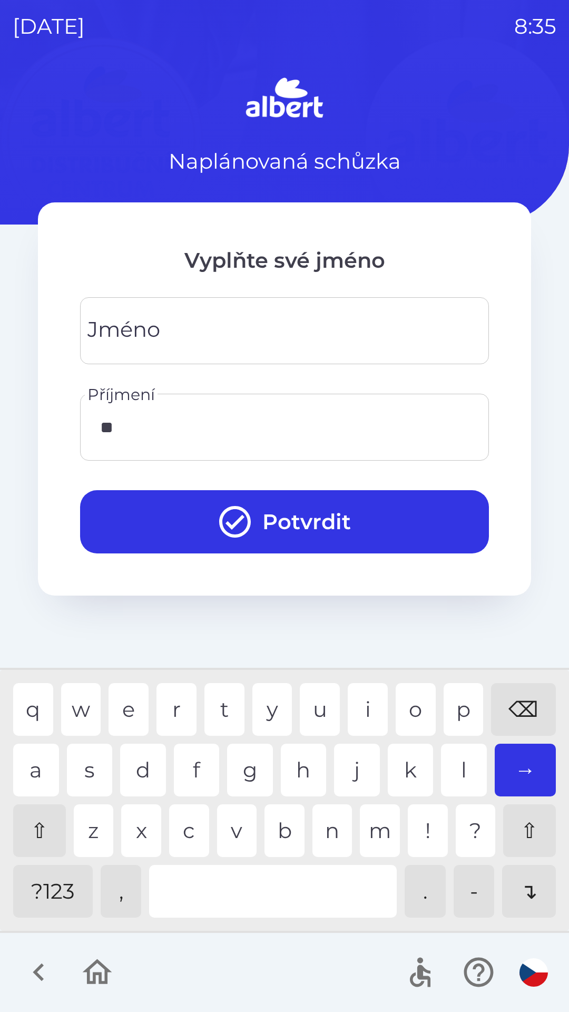
type input "***"
click at [460, 719] on div "p" at bounding box center [464, 709] width 40 height 53
click at [300, 342] on input "Jméno" at bounding box center [285, 331] width 384 height 42
click at [139, 712] on div "e" at bounding box center [129, 709] width 40 height 53
click at [329, 815] on div "n" at bounding box center [333, 830] width 40 height 53
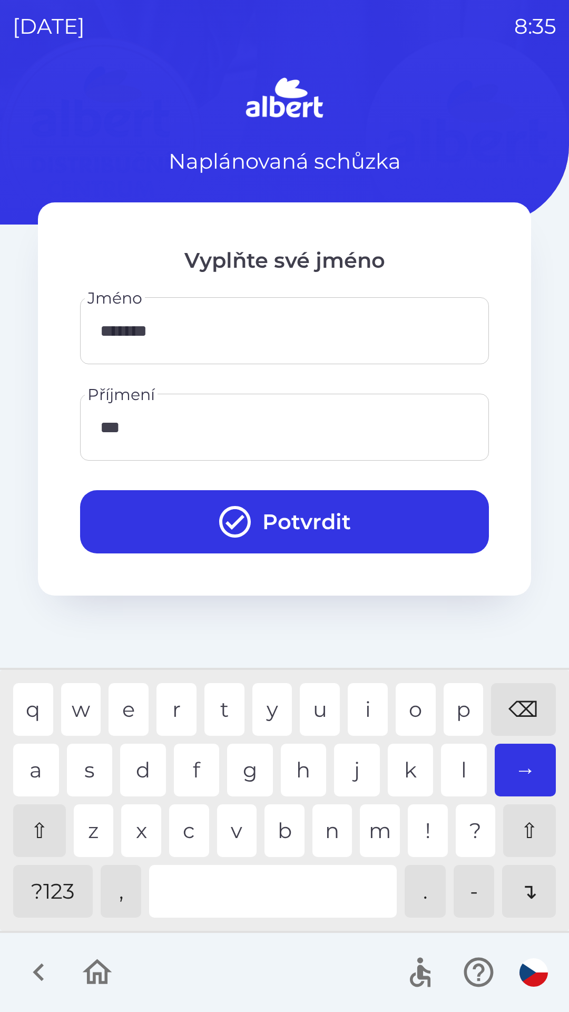
click at [139, 771] on div "d" at bounding box center [143, 770] width 46 height 53
click at [171, 706] on div "r" at bounding box center [177, 709] width 40 height 53
click at [396, 708] on div "o" at bounding box center [416, 709] width 40 height 53
click at [353, 707] on div "i" at bounding box center [368, 709] width 40 height 53
type input "**********"
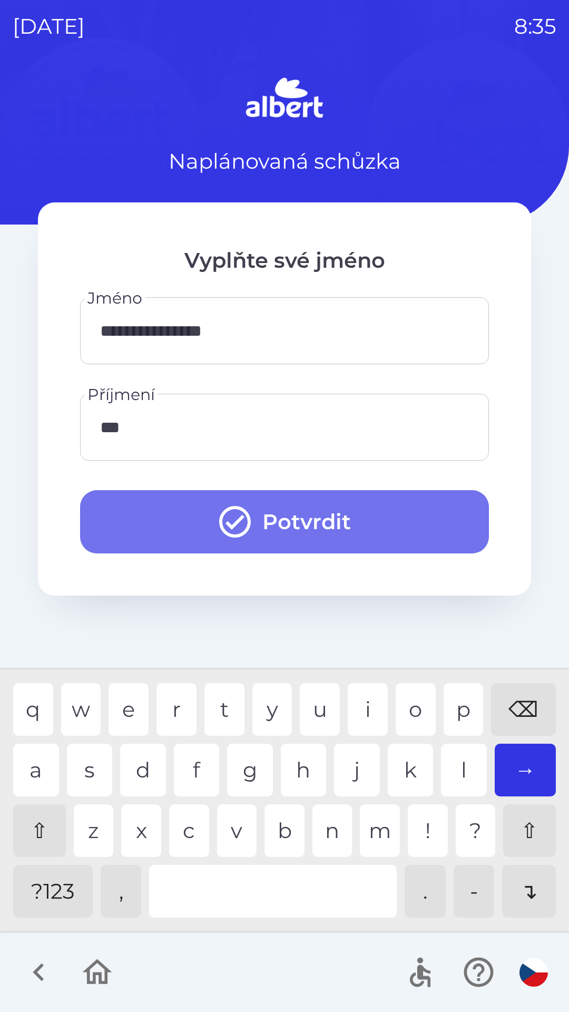
click at [377, 513] on button "Potvrdit" at bounding box center [284, 521] width 409 height 63
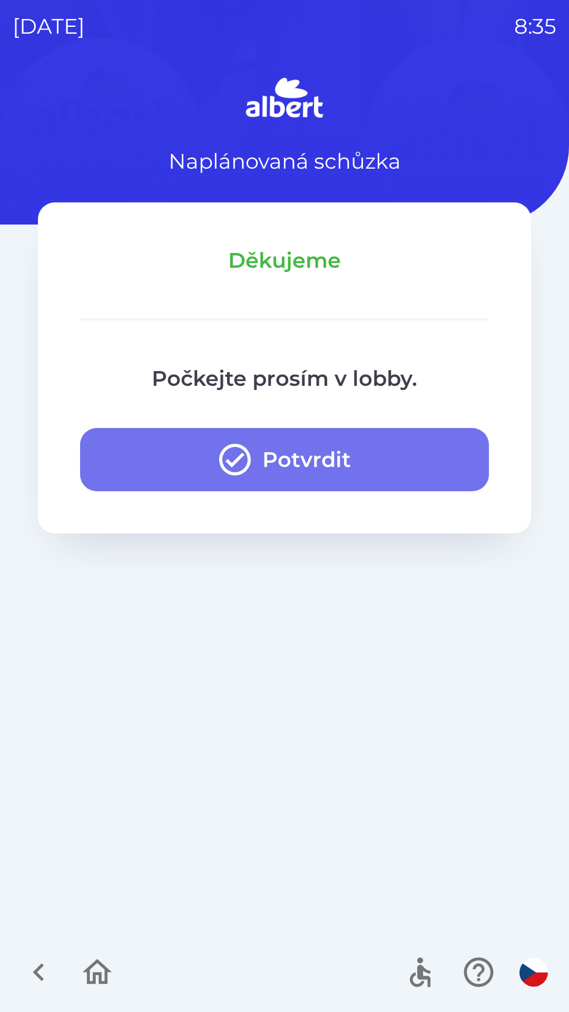
click at [403, 466] on button "Potvrdit" at bounding box center [284, 459] width 409 height 63
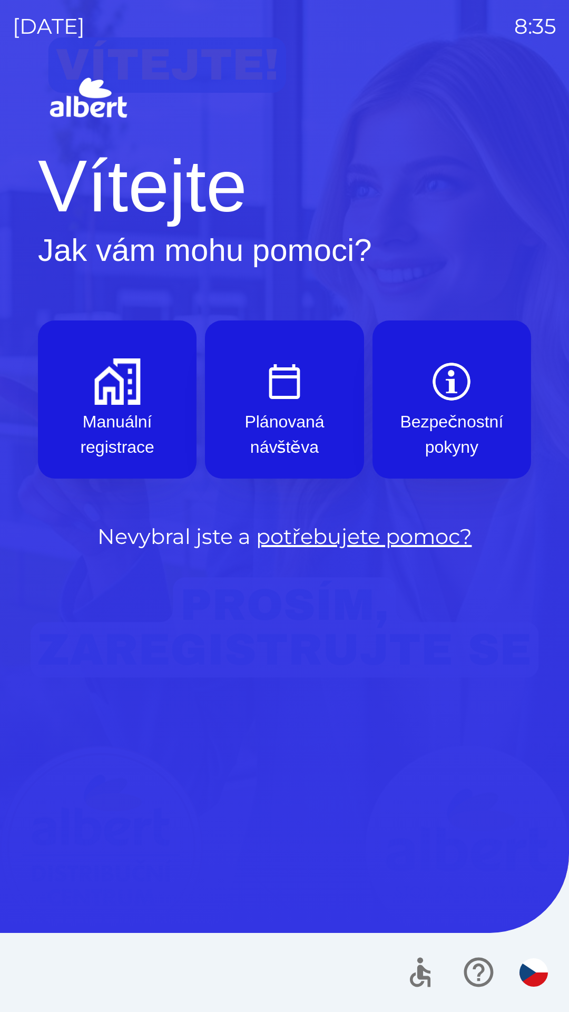
click at [161, 427] on p "Manuální registrace" at bounding box center [117, 434] width 108 height 51
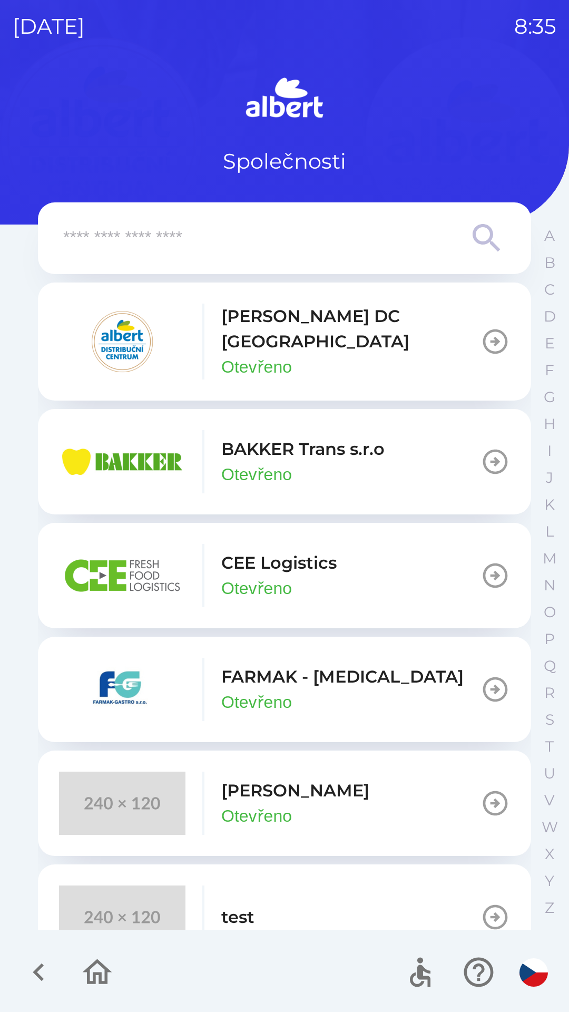
click at [372, 333] on p "[PERSON_NAME] DC [GEOGRAPHIC_DATA]" at bounding box center [350, 329] width 259 height 51
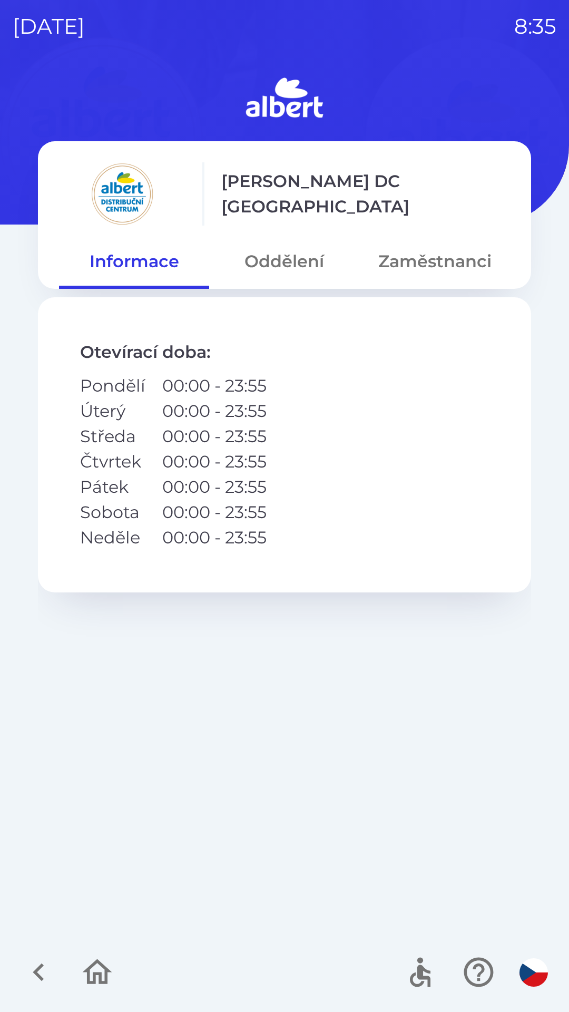
click at [297, 260] on button "Oddělení" at bounding box center [284, 261] width 150 height 38
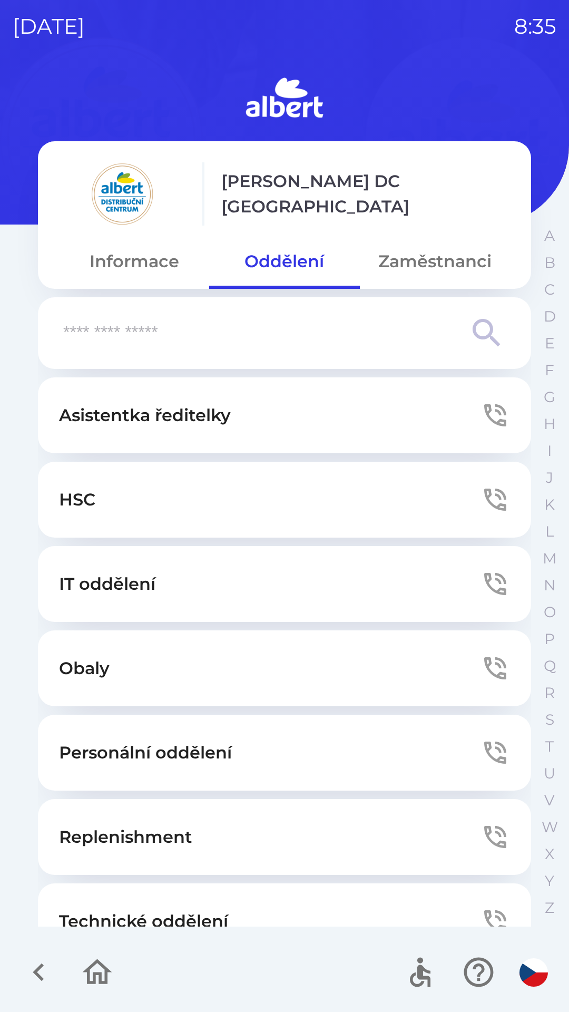
click at [492, 416] on icon "button" at bounding box center [496, 416] width 30 height 30
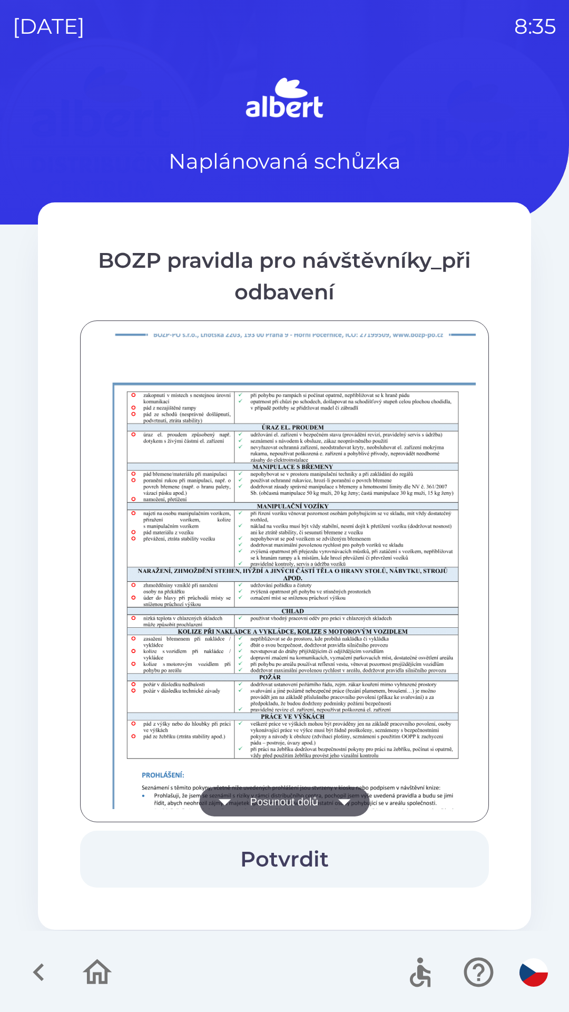
scroll to position [740, 0]
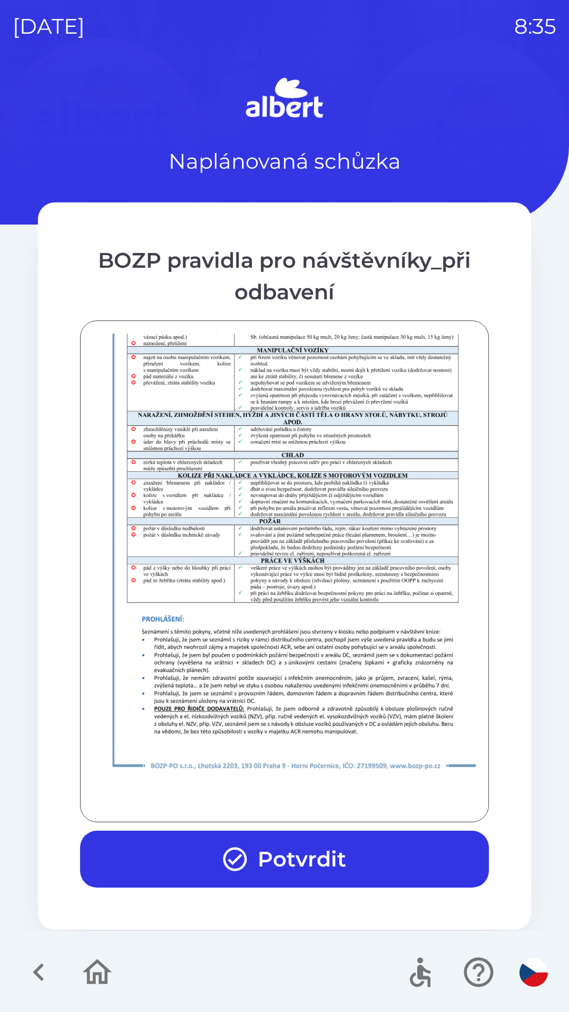
click at [288, 871] on button "Potvrdit" at bounding box center [284, 859] width 409 height 57
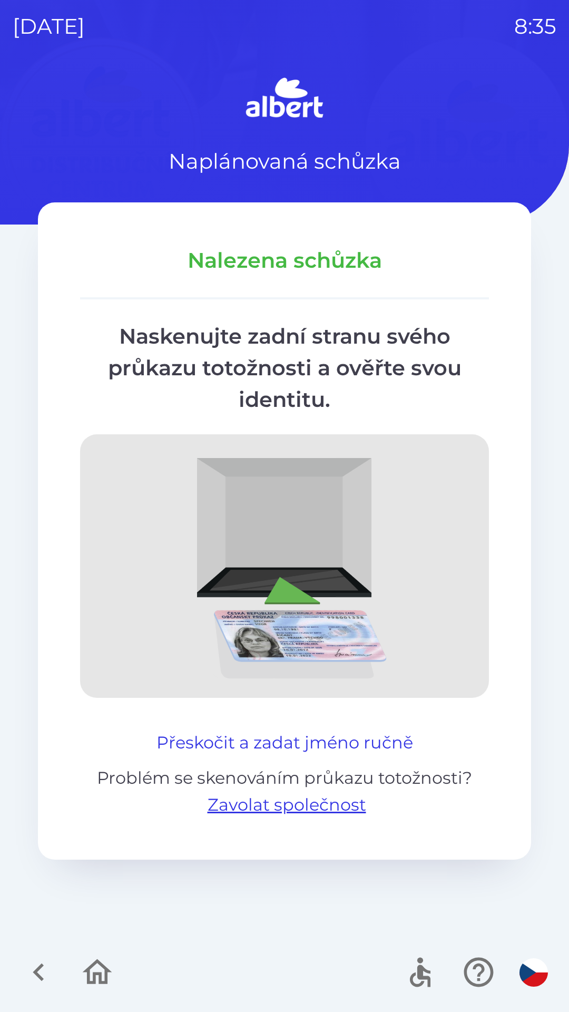
click at [290, 732] on button "Přeskočit a zadat jméno ručně" at bounding box center [284, 742] width 265 height 25
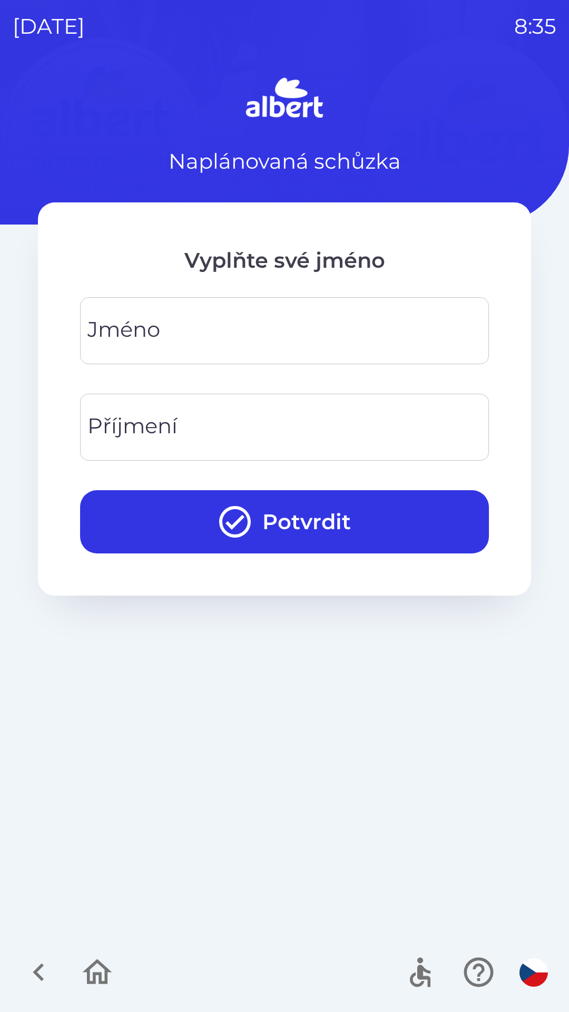
click at [270, 334] on input "Jméno" at bounding box center [285, 331] width 384 height 42
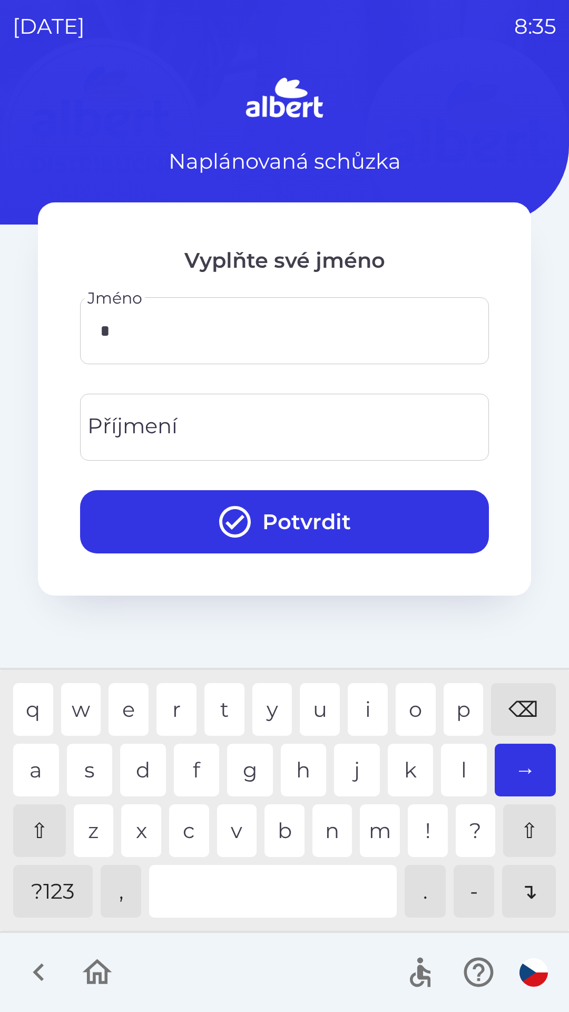
click at [150, 718] on div "q w e r t y u i o p ⌫" at bounding box center [284, 709] width 543 height 53
click at [231, 707] on div "t" at bounding box center [225, 709] width 40 height 53
click at [31, 775] on div "a" at bounding box center [36, 770] width 46 height 53
click at [521, 707] on div "⌫" at bounding box center [523, 709] width 65 height 53
click at [511, 696] on div "⌫" at bounding box center [523, 709] width 65 height 53
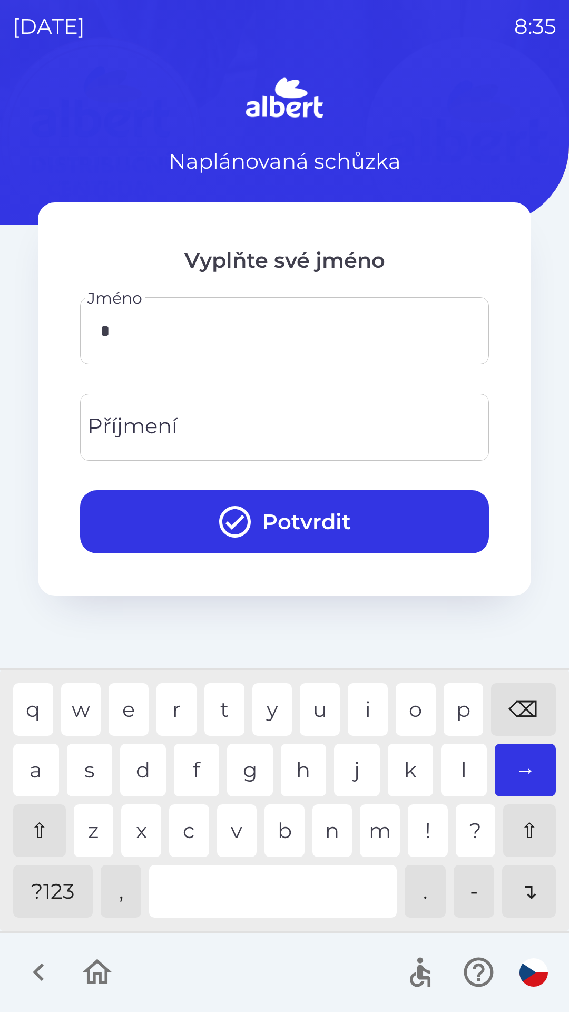
click at [513, 692] on div "⌫" at bounding box center [523, 709] width 65 height 53
click at [119, 706] on div "e" at bounding box center [129, 709] width 40 height 53
click at [322, 814] on div "n" at bounding box center [333, 830] width 40 height 53
type input "*******"
click at [355, 432] on input "Příjmení" at bounding box center [285, 427] width 384 height 42
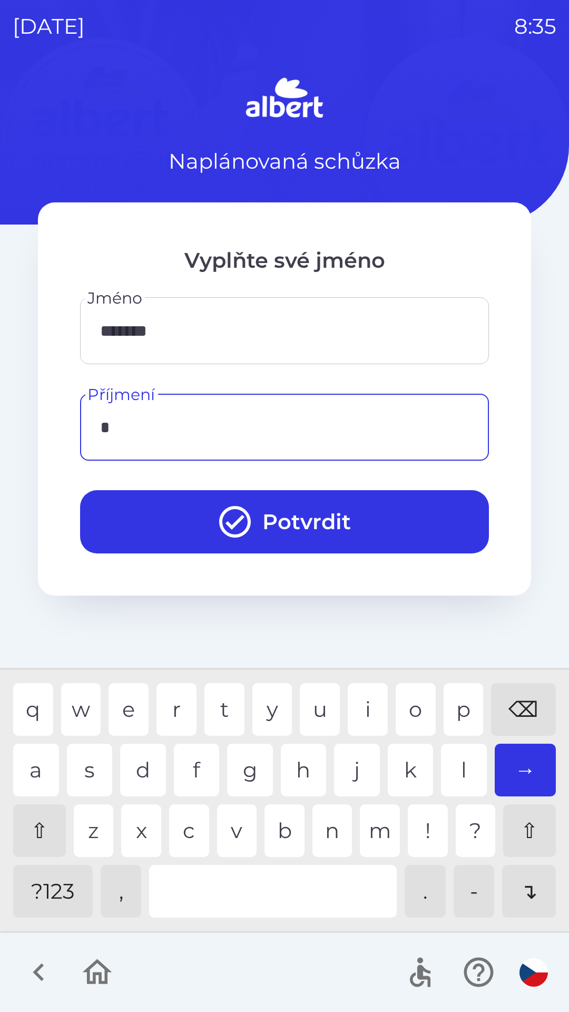
click at [273, 709] on div "y" at bounding box center [272, 709] width 40 height 53
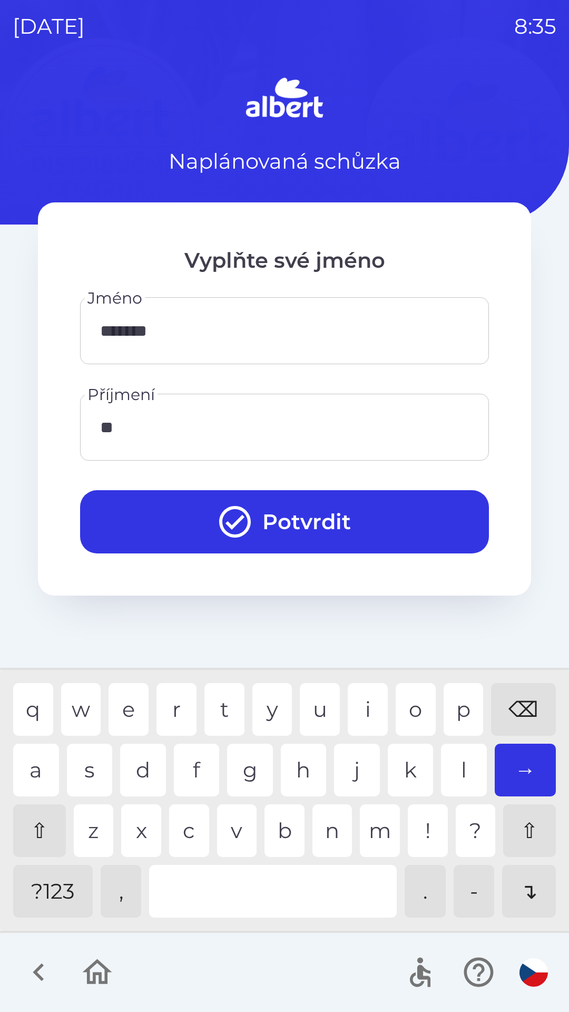
click at [127, 701] on div "e" at bounding box center [129, 709] width 40 height 53
click at [524, 709] on div "⌫" at bounding box center [523, 709] width 65 height 53
click at [264, 702] on div "y" at bounding box center [272, 709] width 40 height 53
click at [451, 711] on div "p" at bounding box center [464, 709] width 40 height 53
click at [189, 829] on div "c" at bounding box center [189, 830] width 40 height 53
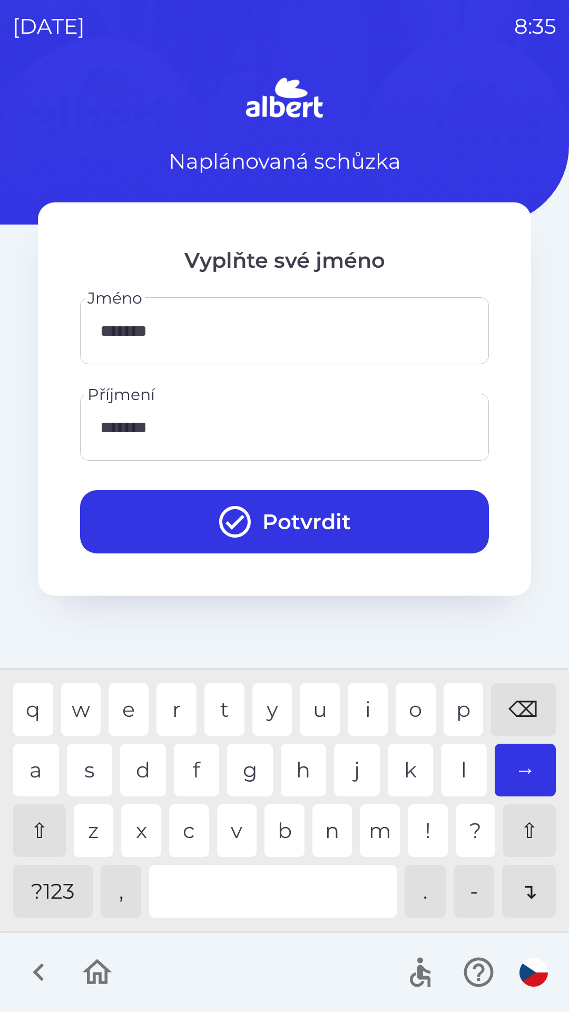
click at [321, 763] on div "h" at bounding box center [304, 770] width 46 height 53
click at [328, 701] on div "u" at bounding box center [320, 709] width 40 height 53
type input "*********"
click at [407, 764] on div "k" at bounding box center [411, 770] width 46 height 53
click at [361, 519] on button "Potvrdit" at bounding box center [284, 521] width 409 height 63
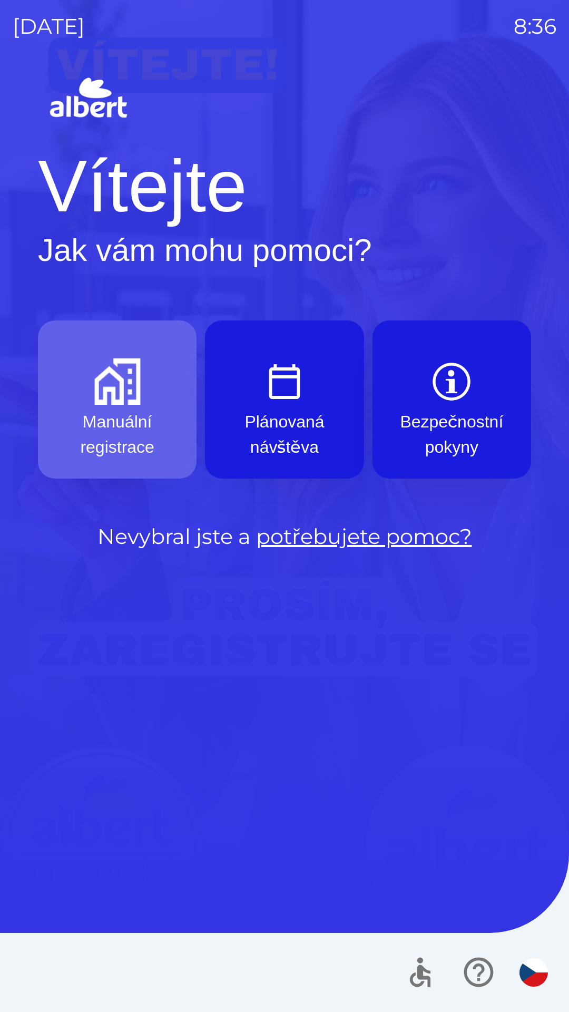
click at [109, 388] on img "button" at bounding box center [117, 381] width 46 height 46
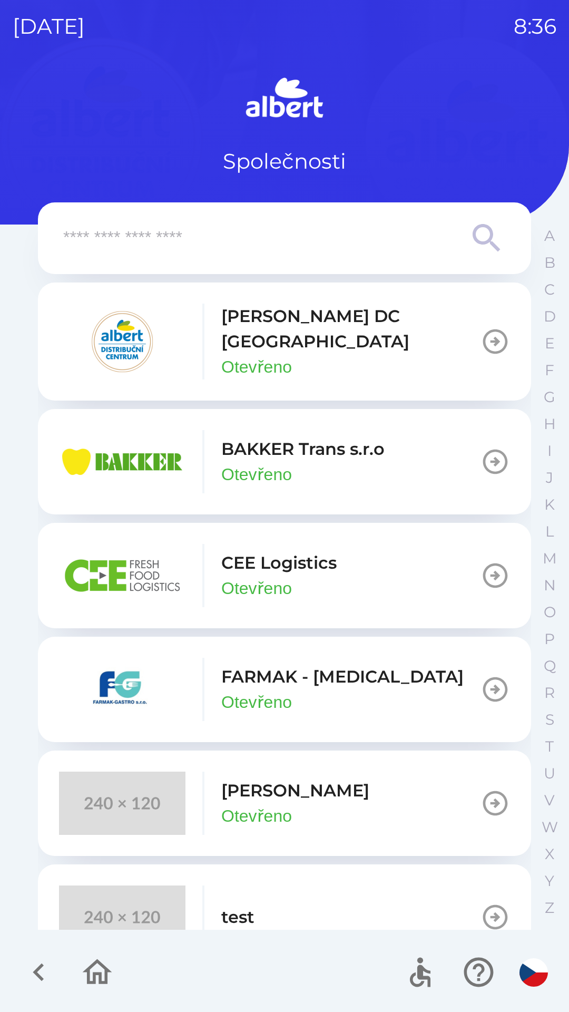
click at [247, 556] on p "CEE Logistics" at bounding box center [278, 562] width 115 height 25
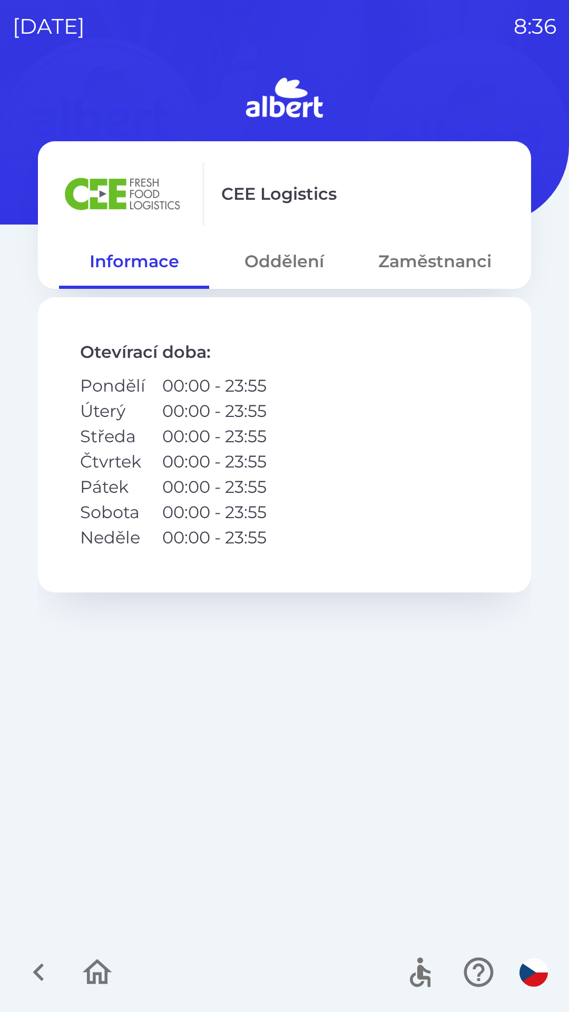
click at [276, 265] on button "Oddělení" at bounding box center [284, 261] width 150 height 38
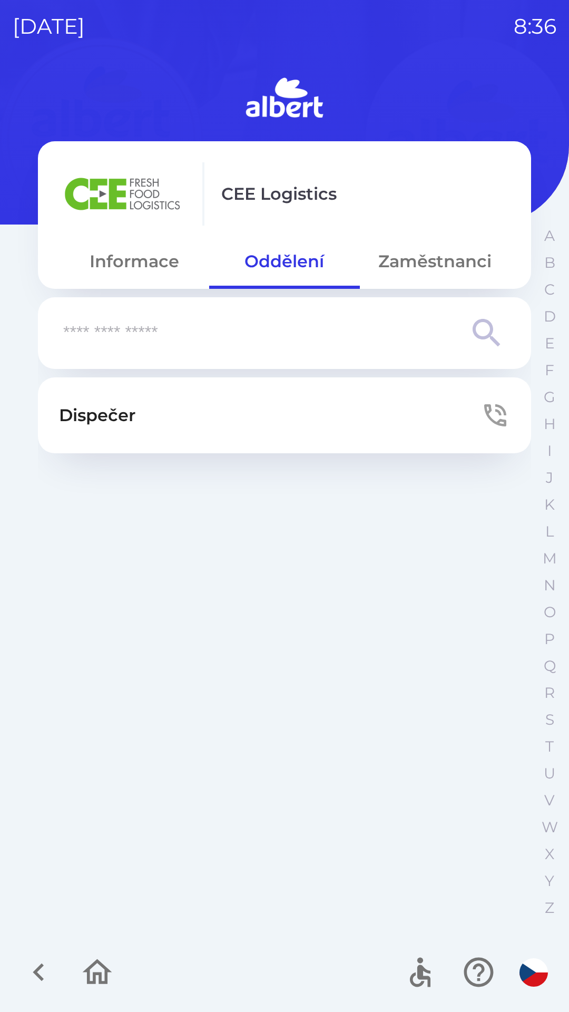
click at [408, 260] on button "Zaměstnanci" at bounding box center [435, 261] width 150 height 38
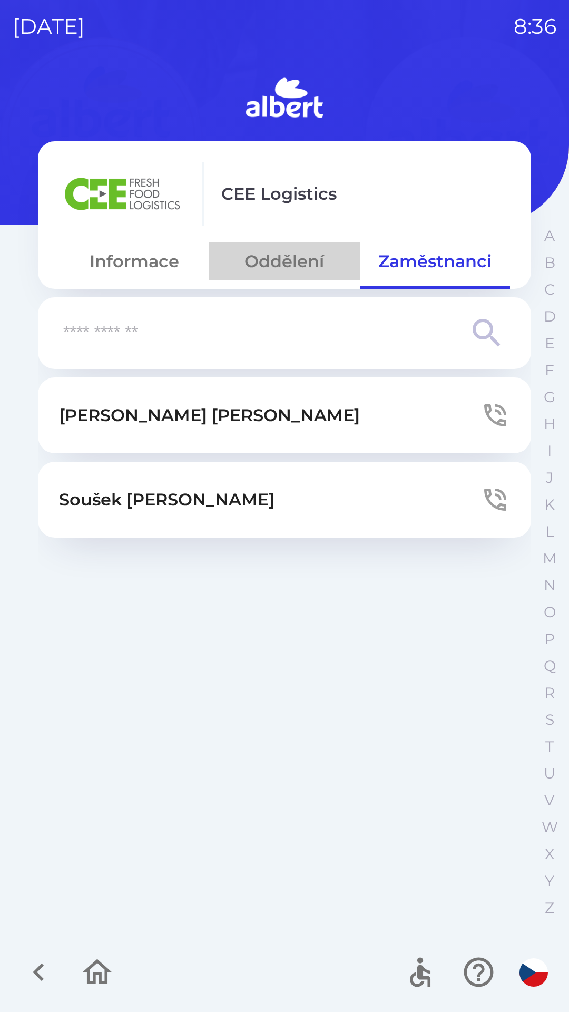
click at [264, 254] on button "Oddělení" at bounding box center [284, 261] width 150 height 38
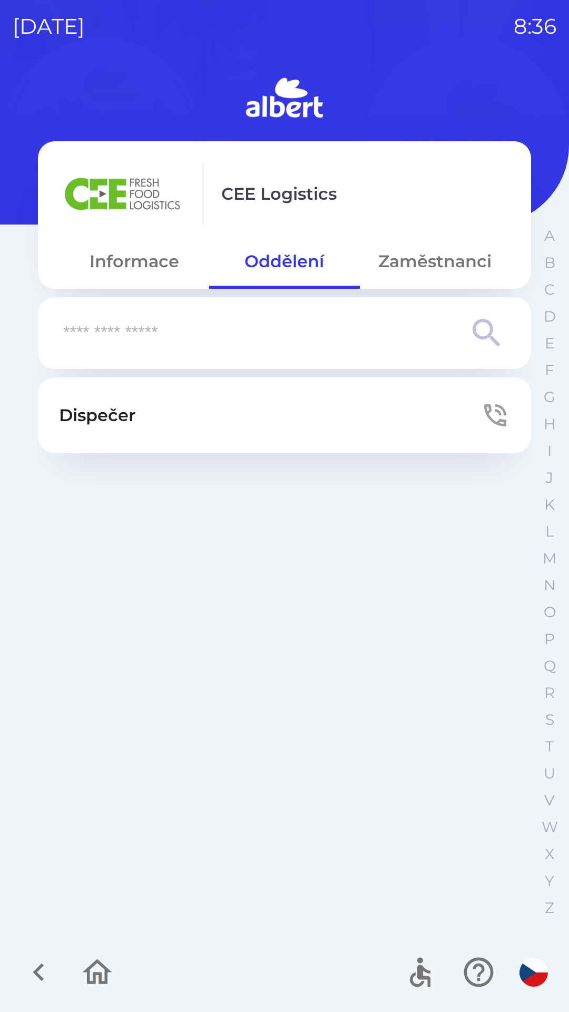
click at [247, 417] on button "Dispečer" at bounding box center [284, 415] width 493 height 76
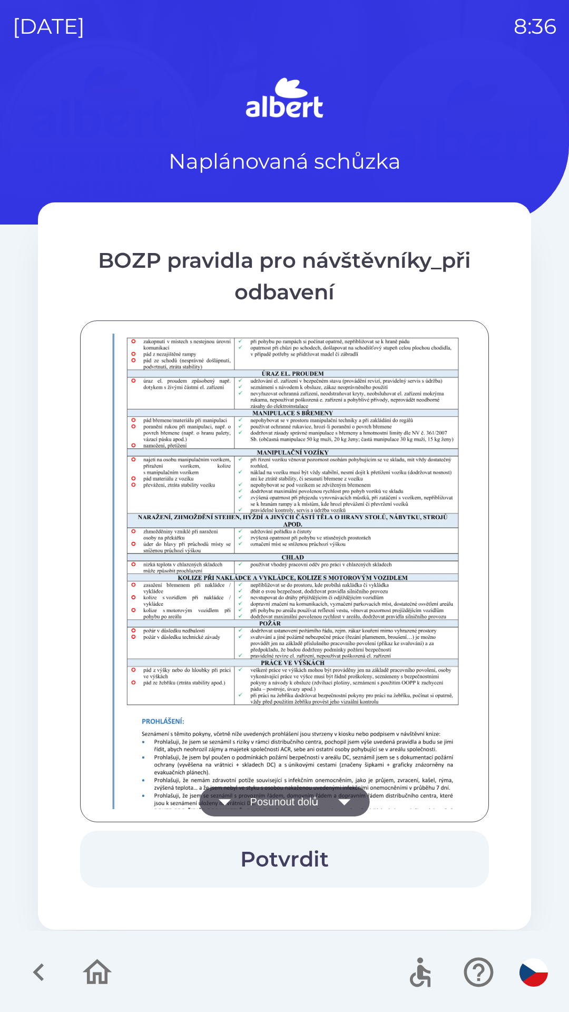
scroll to position [740, 0]
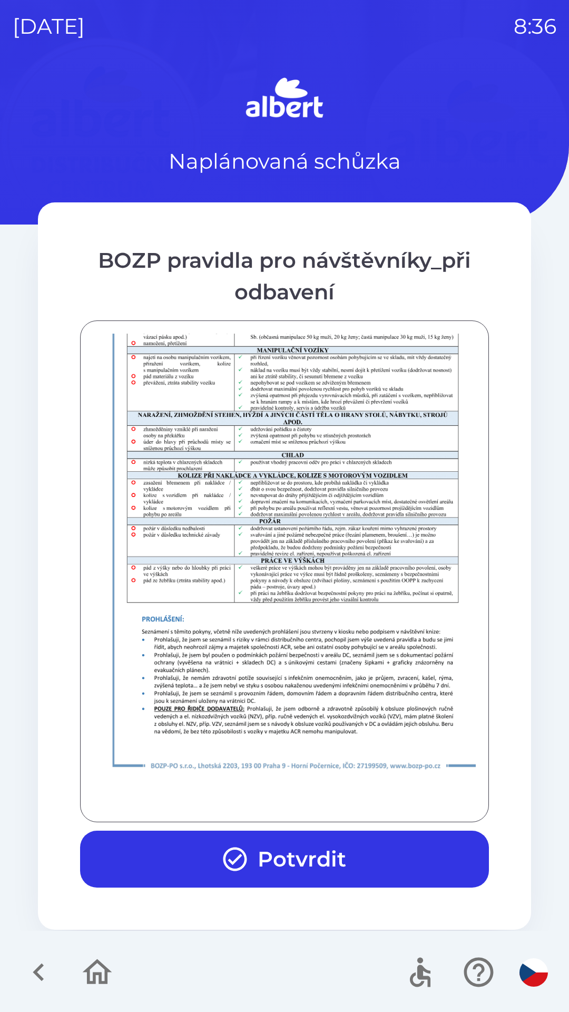
click at [307, 859] on button "Potvrdit" at bounding box center [284, 859] width 409 height 57
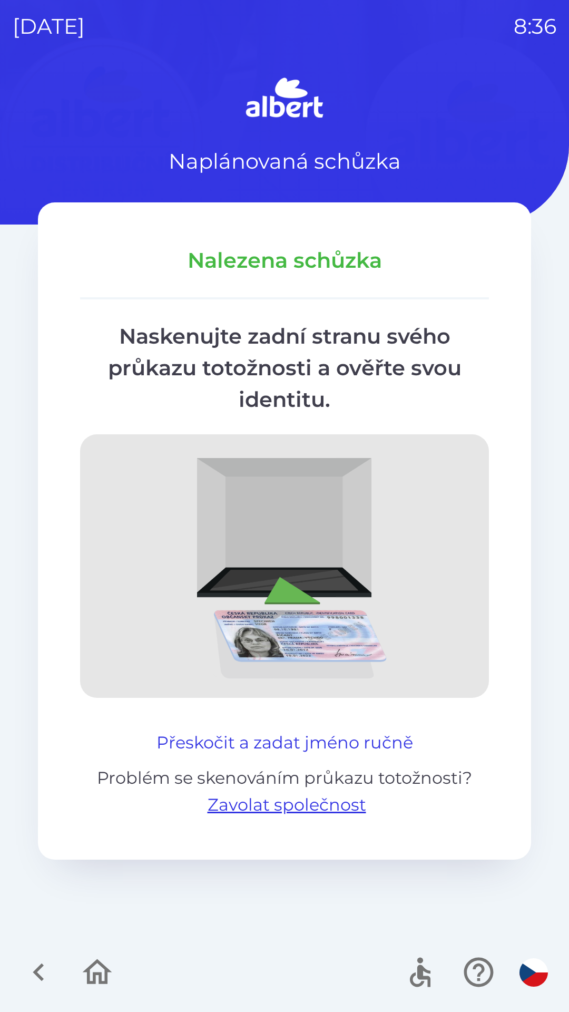
click at [212, 743] on button "Přeskočit a zadat jméno ručně" at bounding box center [284, 742] width 265 height 25
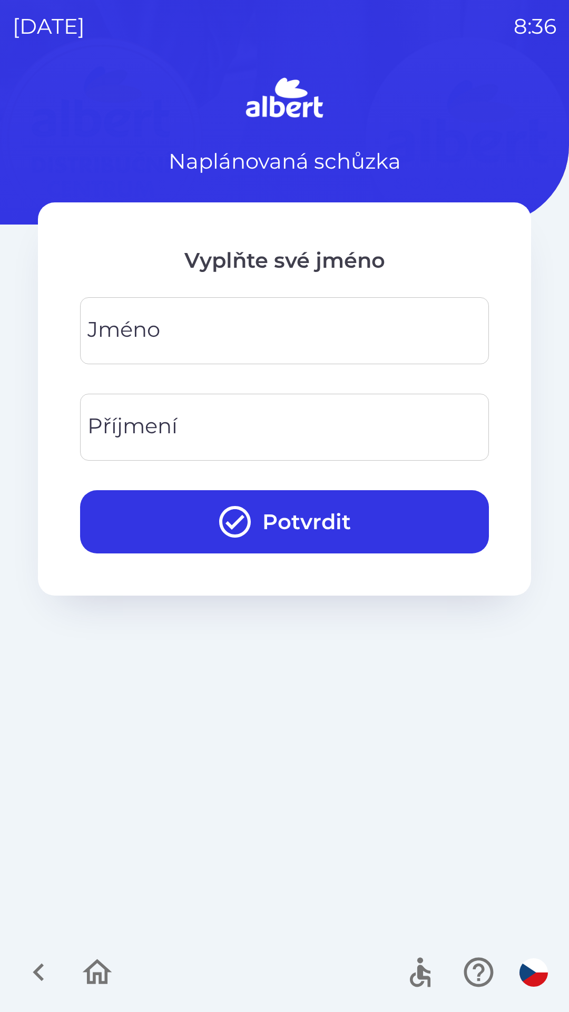
click at [140, 323] on div "[PERSON_NAME]" at bounding box center [284, 330] width 409 height 67
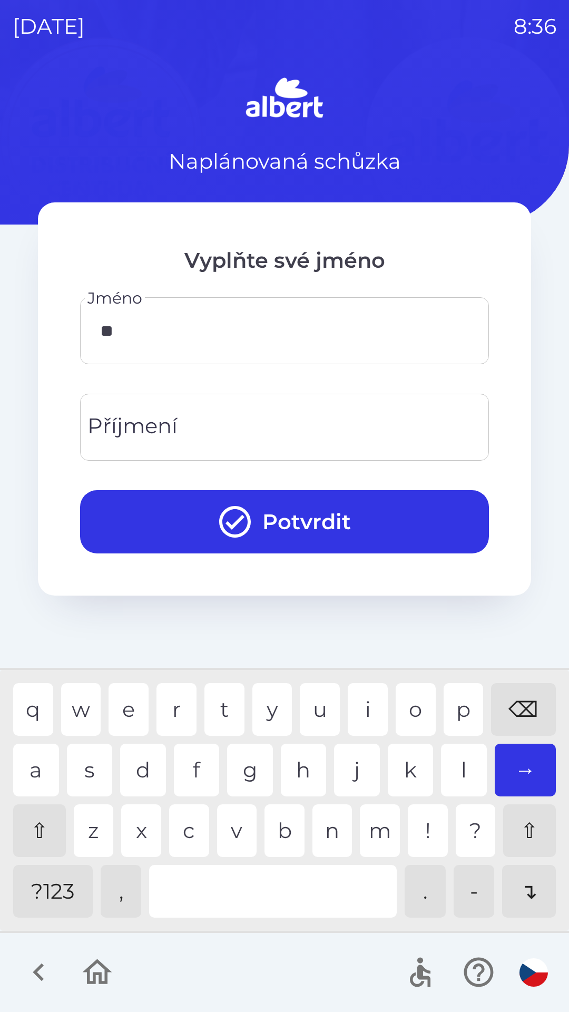
click at [28, 762] on div "a" at bounding box center [36, 770] width 46 height 53
click at [236, 835] on div "v" at bounding box center [237, 830] width 40 height 53
type input "*****"
click at [459, 760] on div "l" at bounding box center [464, 770] width 46 height 53
click at [215, 420] on input "Příjmení" at bounding box center [285, 427] width 384 height 42
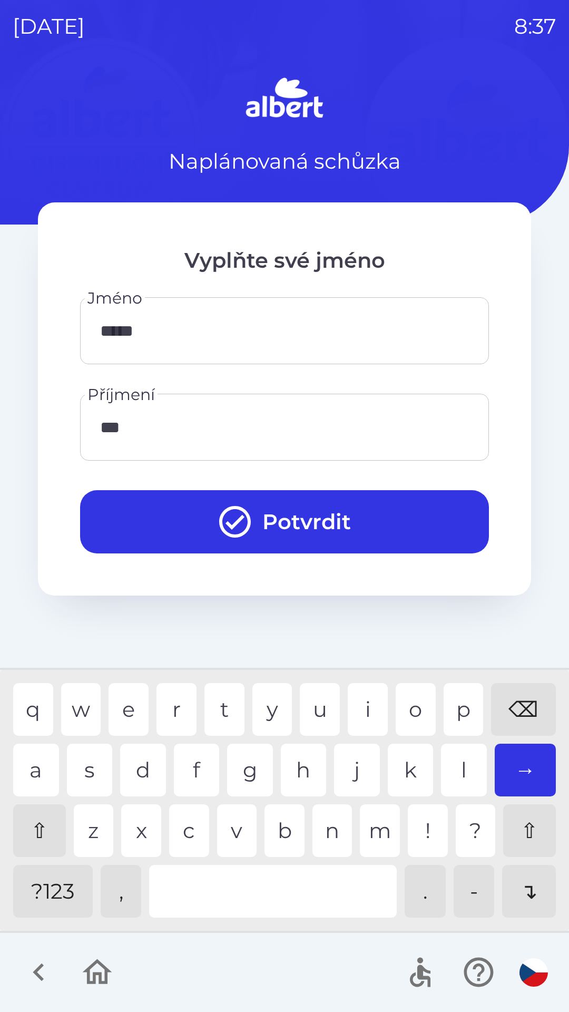
click at [33, 781] on div "a" at bounding box center [36, 770] width 46 height 53
click at [128, 706] on div "e" at bounding box center [129, 709] width 40 height 53
type input "******"
click at [466, 761] on div "l" at bounding box center [464, 770] width 46 height 53
click at [295, 505] on button "Potvrdit" at bounding box center [284, 521] width 409 height 63
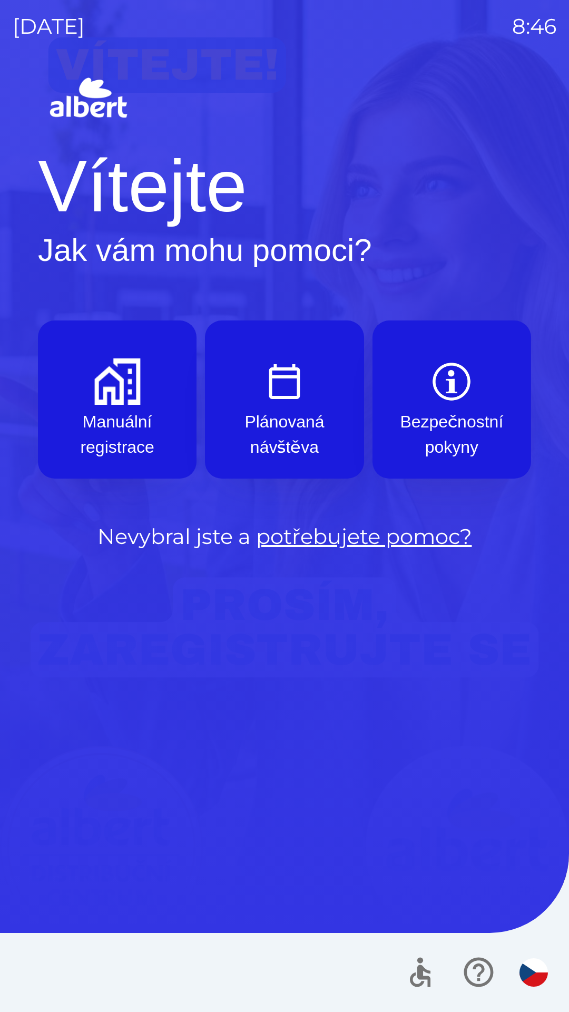
click at [130, 405] on button "Manuální registrace" at bounding box center [117, 399] width 159 height 158
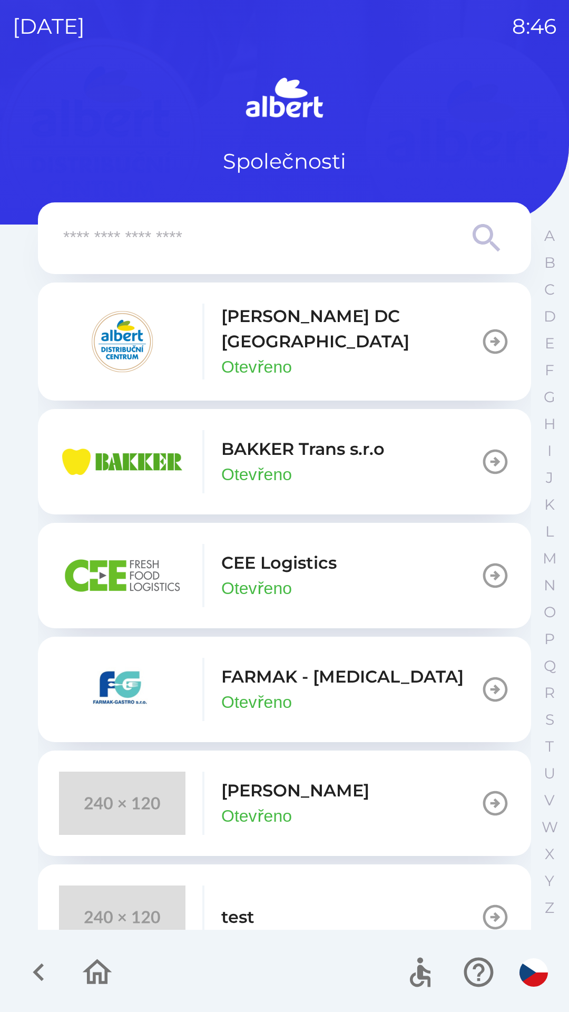
click at [284, 576] on p "Otevřeno" at bounding box center [256, 588] width 71 height 25
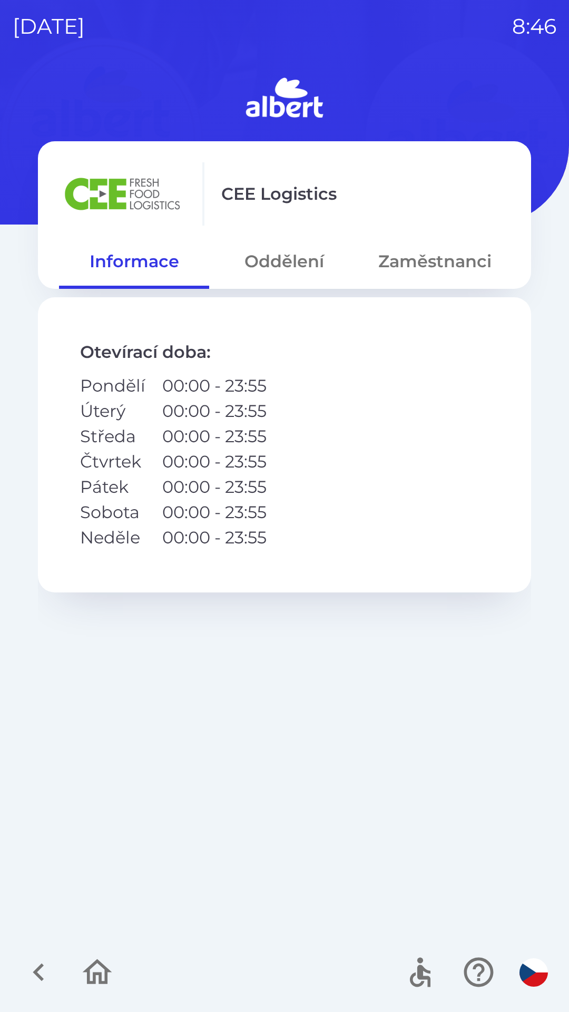
click at [275, 257] on button "Oddělení" at bounding box center [284, 261] width 150 height 38
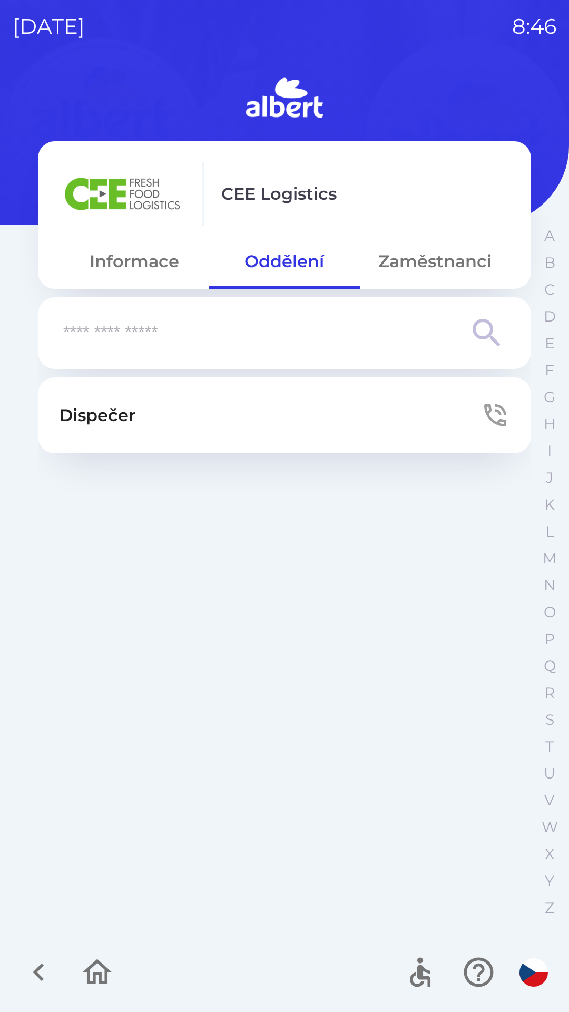
click at [174, 412] on button "Dispečer" at bounding box center [284, 415] width 493 height 76
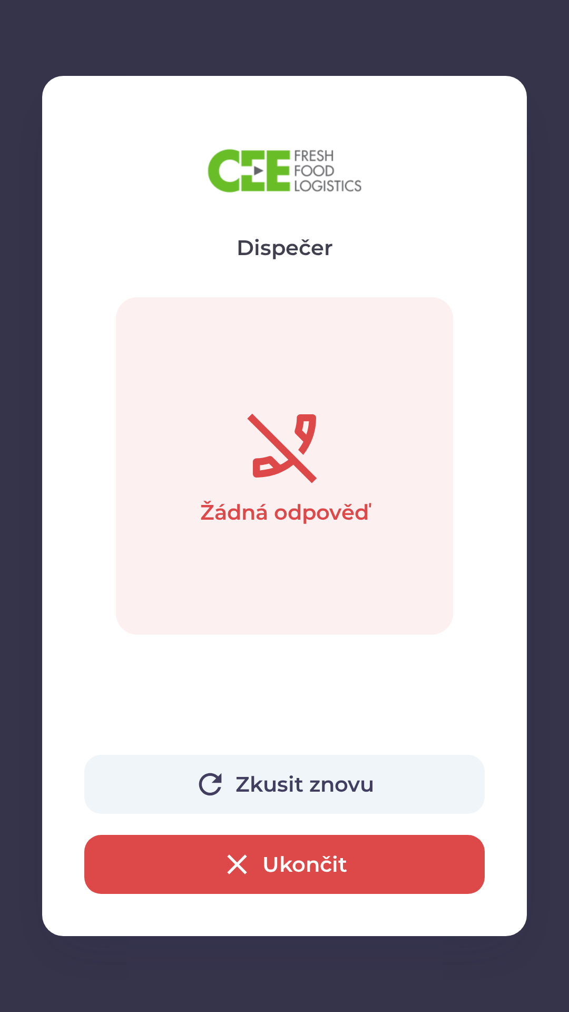
click at [216, 775] on icon "button" at bounding box center [210, 784] width 23 height 23
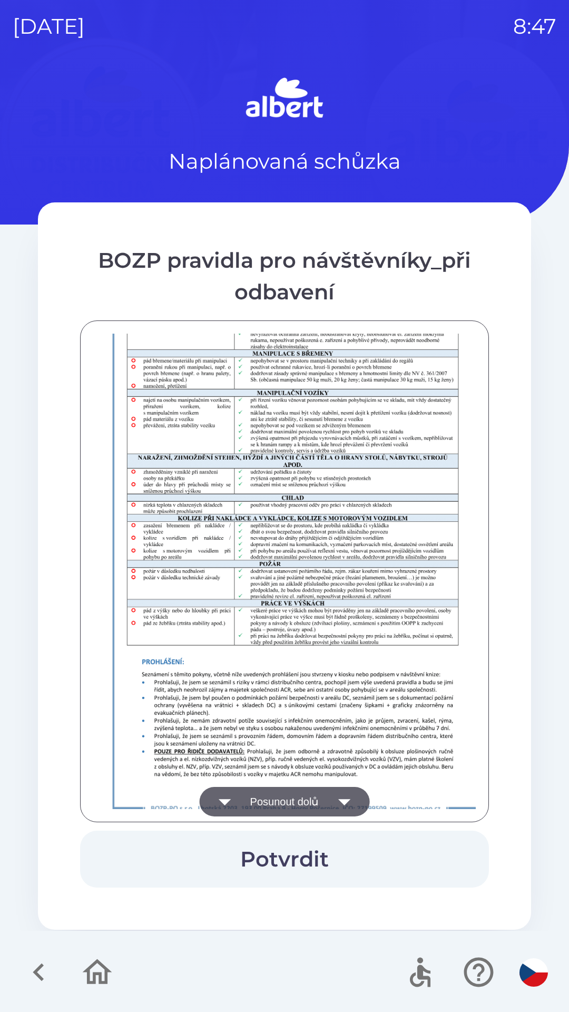
scroll to position [740, 0]
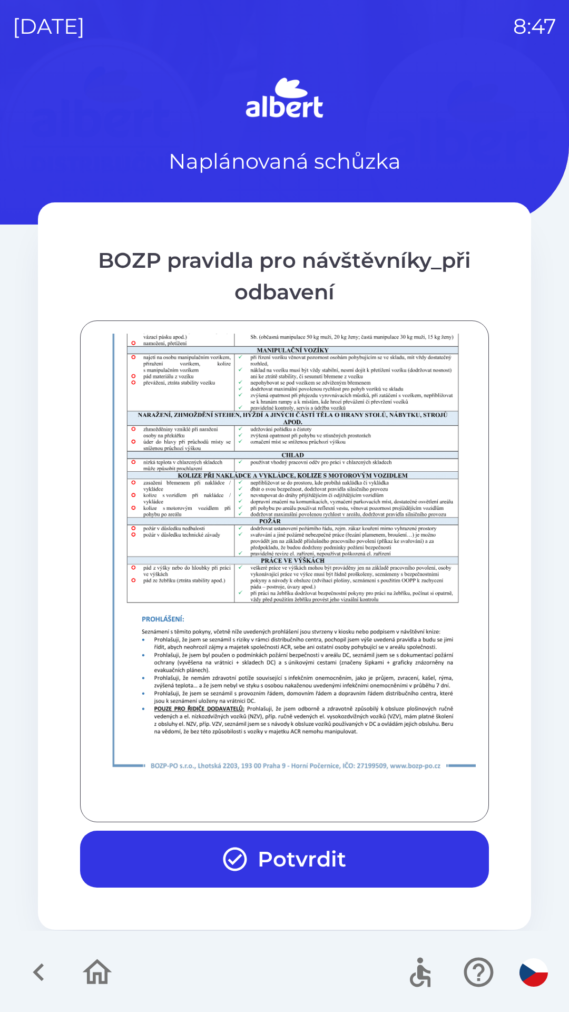
click at [307, 860] on button "Potvrdit" at bounding box center [284, 859] width 409 height 57
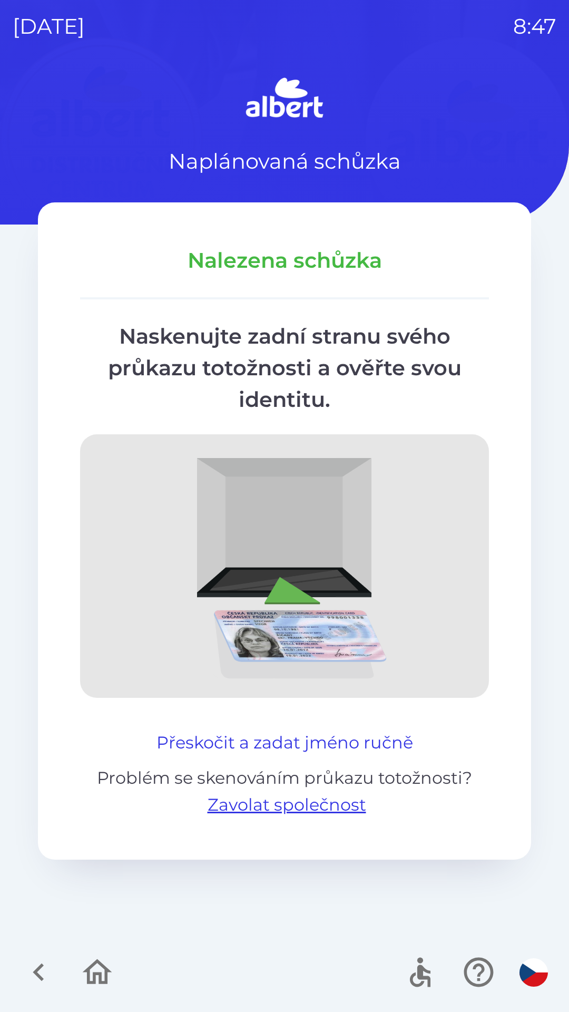
click at [170, 733] on button "Přeskočit a zadat jméno ručně" at bounding box center [284, 742] width 265 height 25
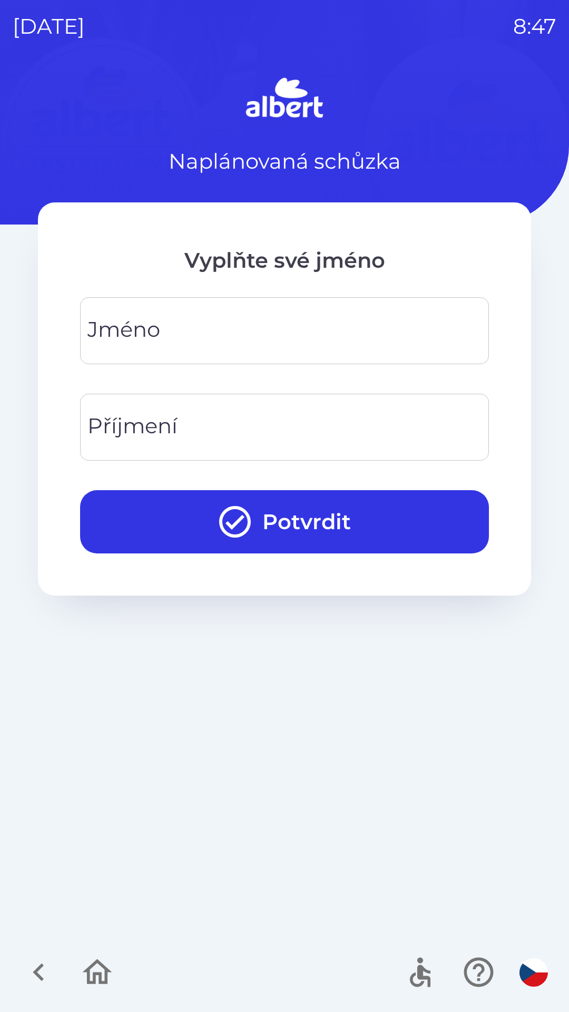
click at [115, 322] on div "[PERSON_NAME]" at bounding box center [284, 330] width 409 height 67
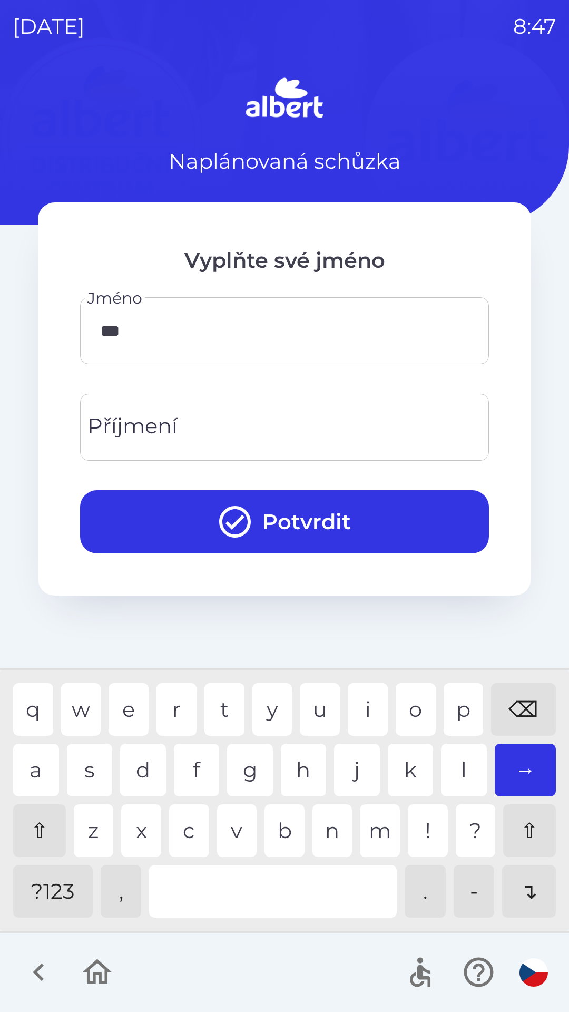
click at [172, 707] on div "r" at bounding box center [177, 709] width 40 height 53
click at [416, 709] on div "o" at bounding box center [416, 709] width 40 height 53
click at [380, 827] on div "m" at bounding box center [380, 830] width 40 height 53
click at [365, 708] on div "i" at bounding box center [368, 709] width 40 height 53
type input "*******"
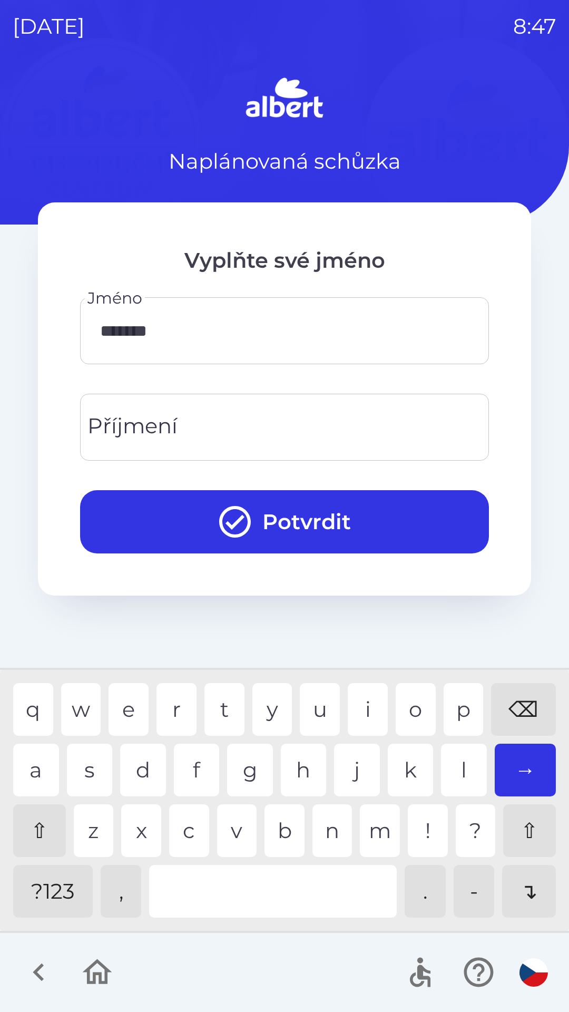
click at [172, 702] on div "r" at bounding box center [177, 709] width 40 height 53
click at [258, 426] on input "Příjmení" at bounding box center [285, 427] width 384 height 42
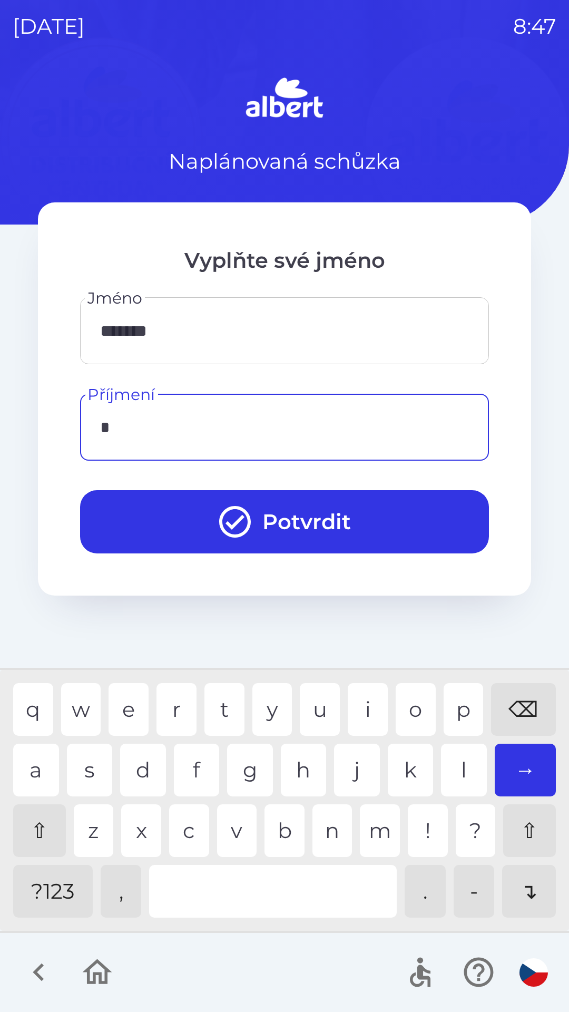
click at [381, 831] on div "m" at bounding box center [380, 830] width 40 height 53
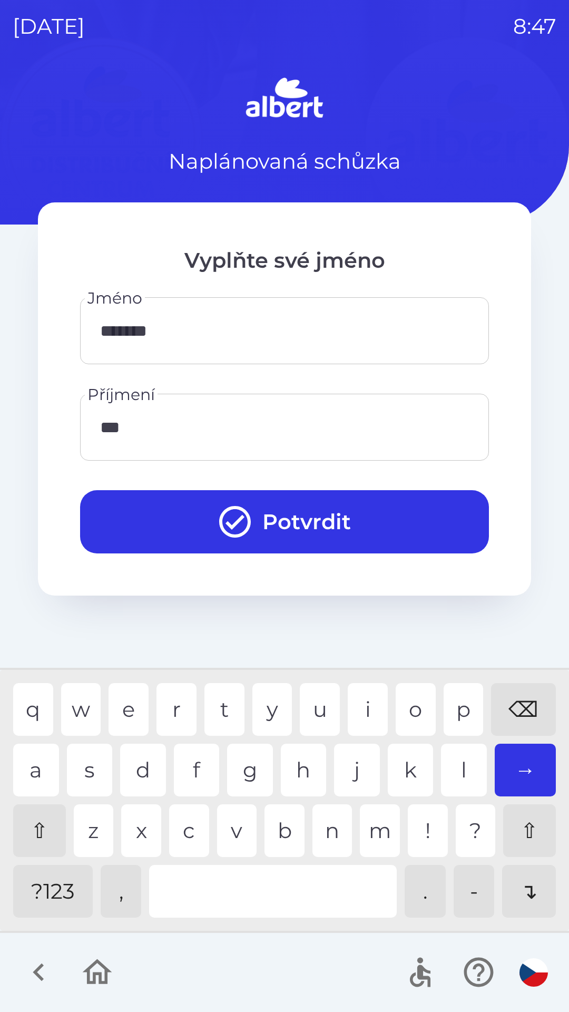
click at [226, 705] on div "t" at bounding box center [225, 709] width 40 height 53
click at [274, 707] on div "y" at bounding box center [272, 709] width 40 height 53
type input "******"
click at [82, 761] on div "s" at bounding box center [90, 770] width 46 height 53
click at [298, 512] on button "Potvrdit" at bounding box center [284, 521] width 409 height 63
